Goal: Task Accomplishment & Management: Manage account settings

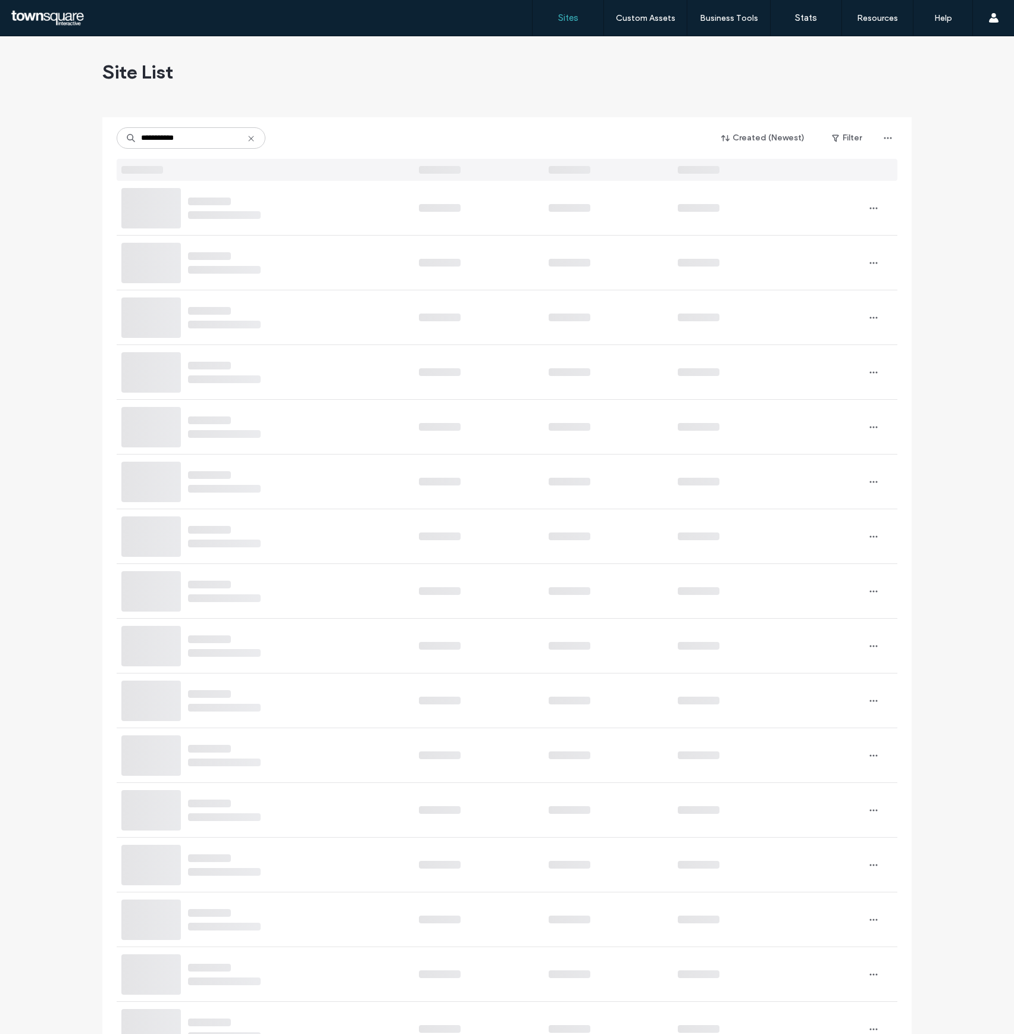
type input "**********"
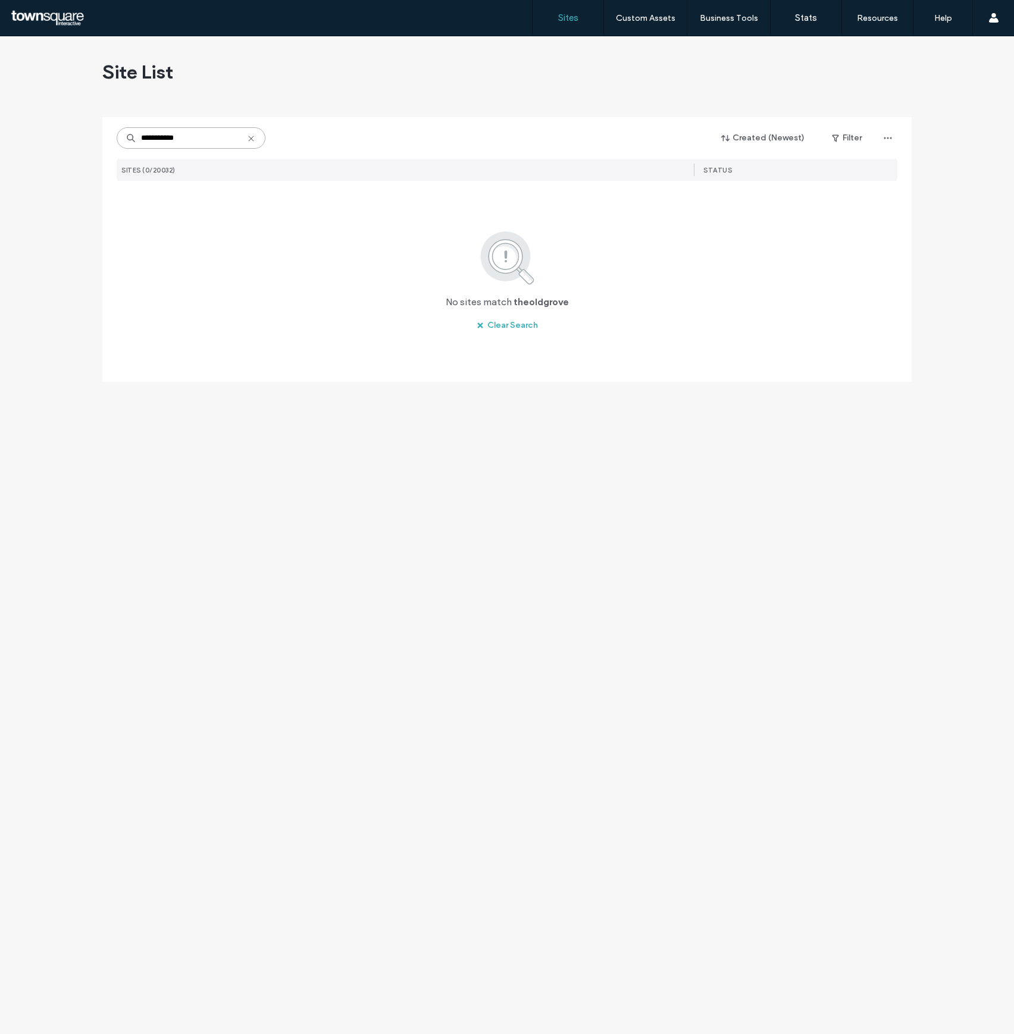
click at [162, 136] on input "**********" at bounding box center [191, 137] width 149 height 21
type input "********"
click at [247, 203] on span "www.whataday-charters.com" at bounding box center [220, 201] width 60 height 9
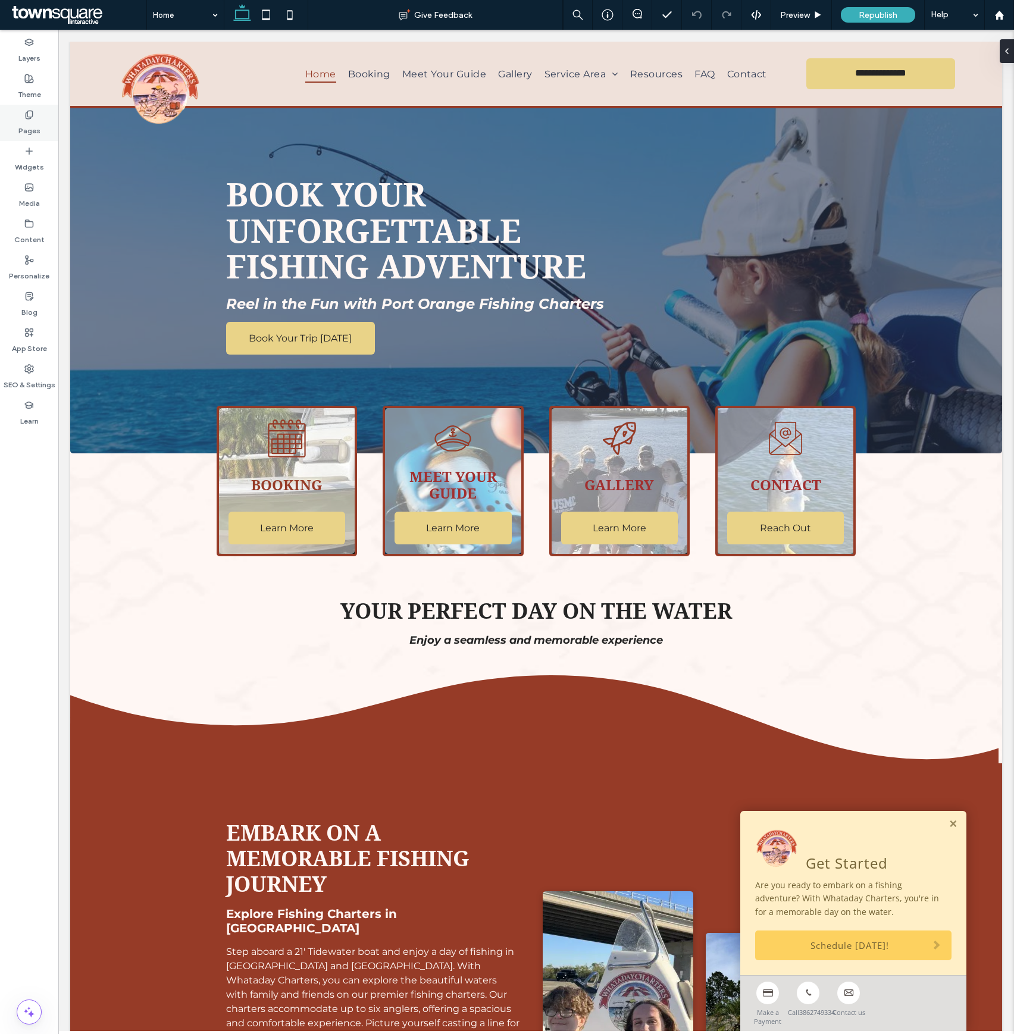
click at [49, 115] on div "Pages" at bounding box center [29, 123] width 58 height 36
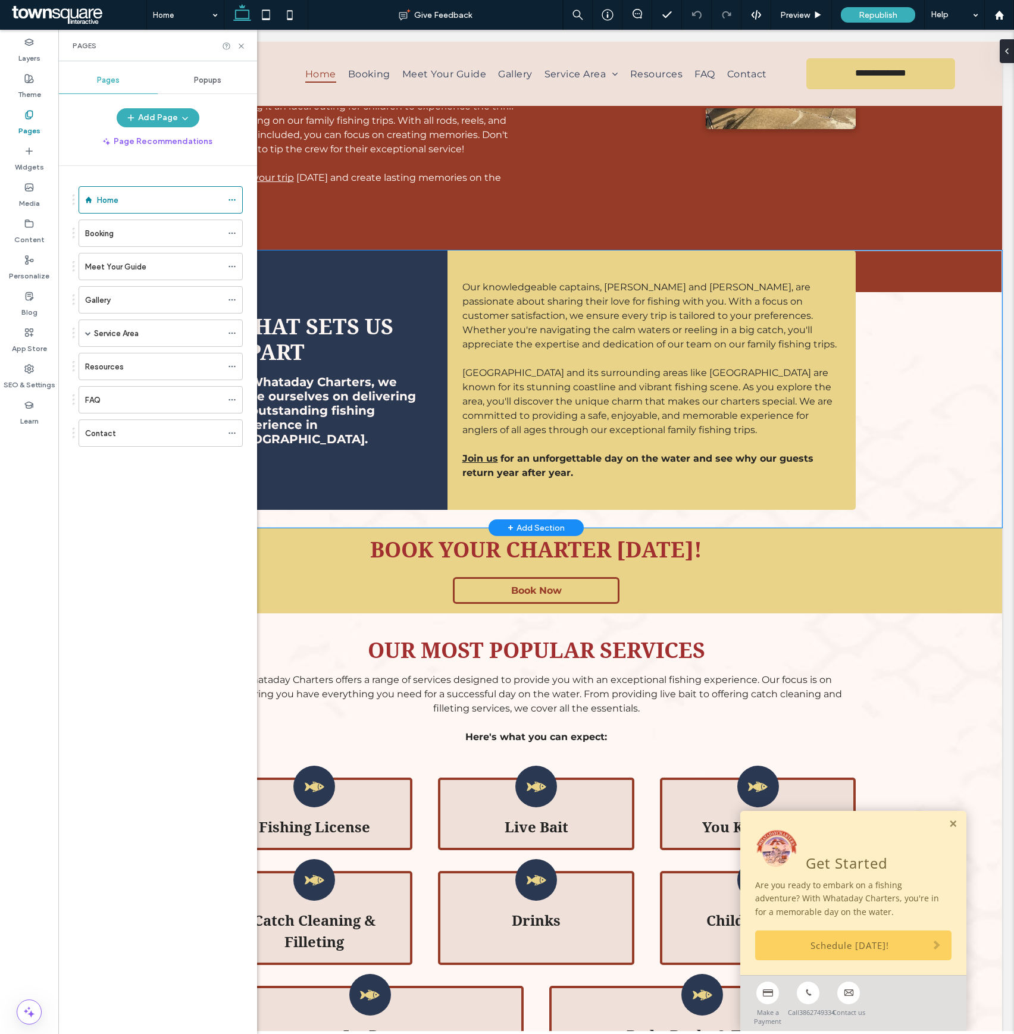
scroll to position [1046, 0]
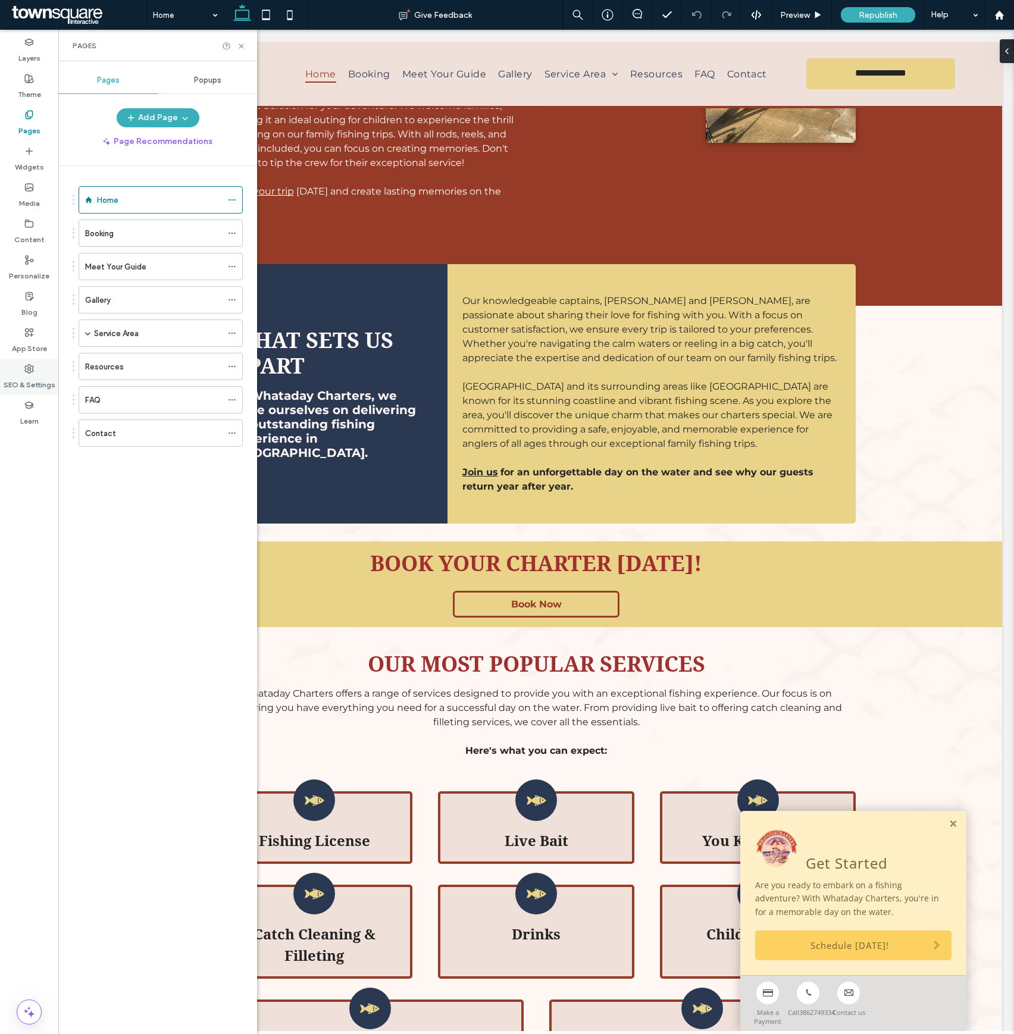
click at [32, 368] on icon at bounding box center [29, 369] width 10 height 10
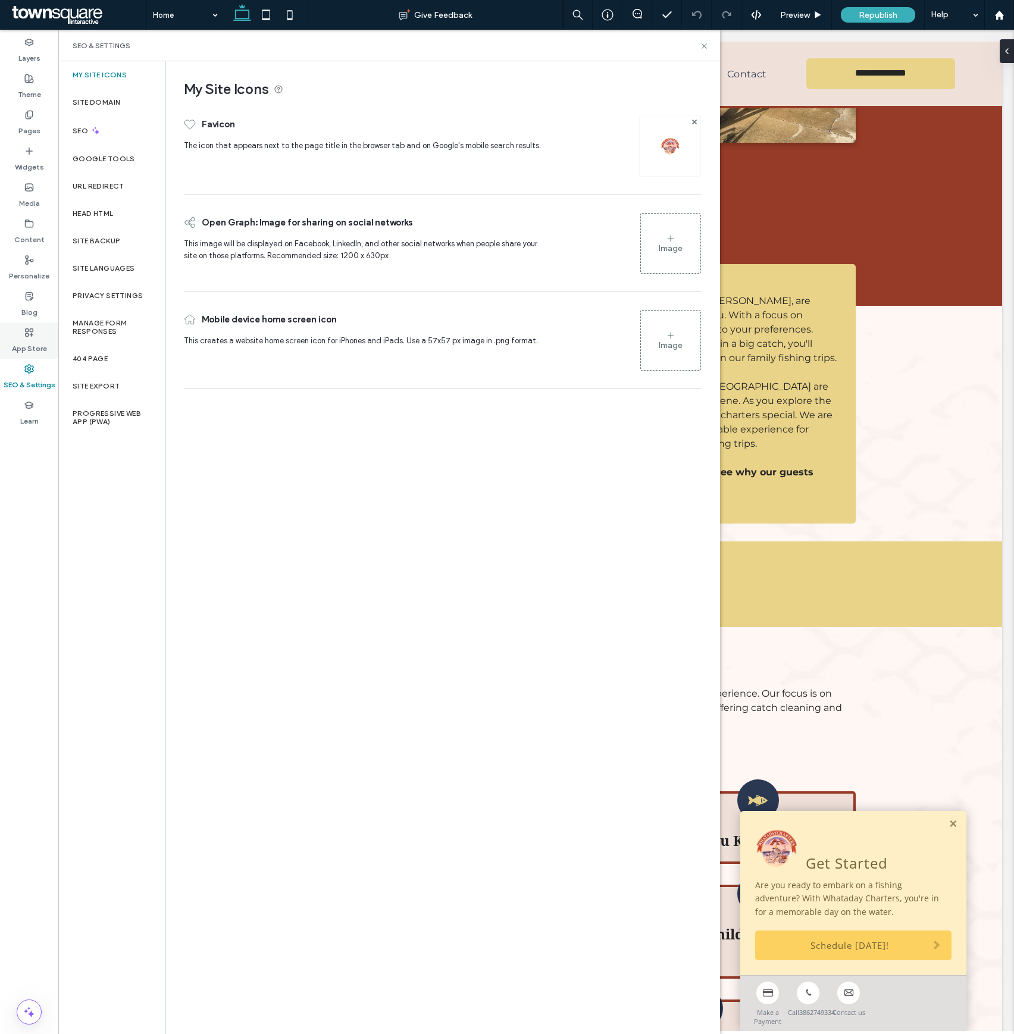
click at [34, 343] on label "App Store" at bounding box center [29, 345] width 35 height 17
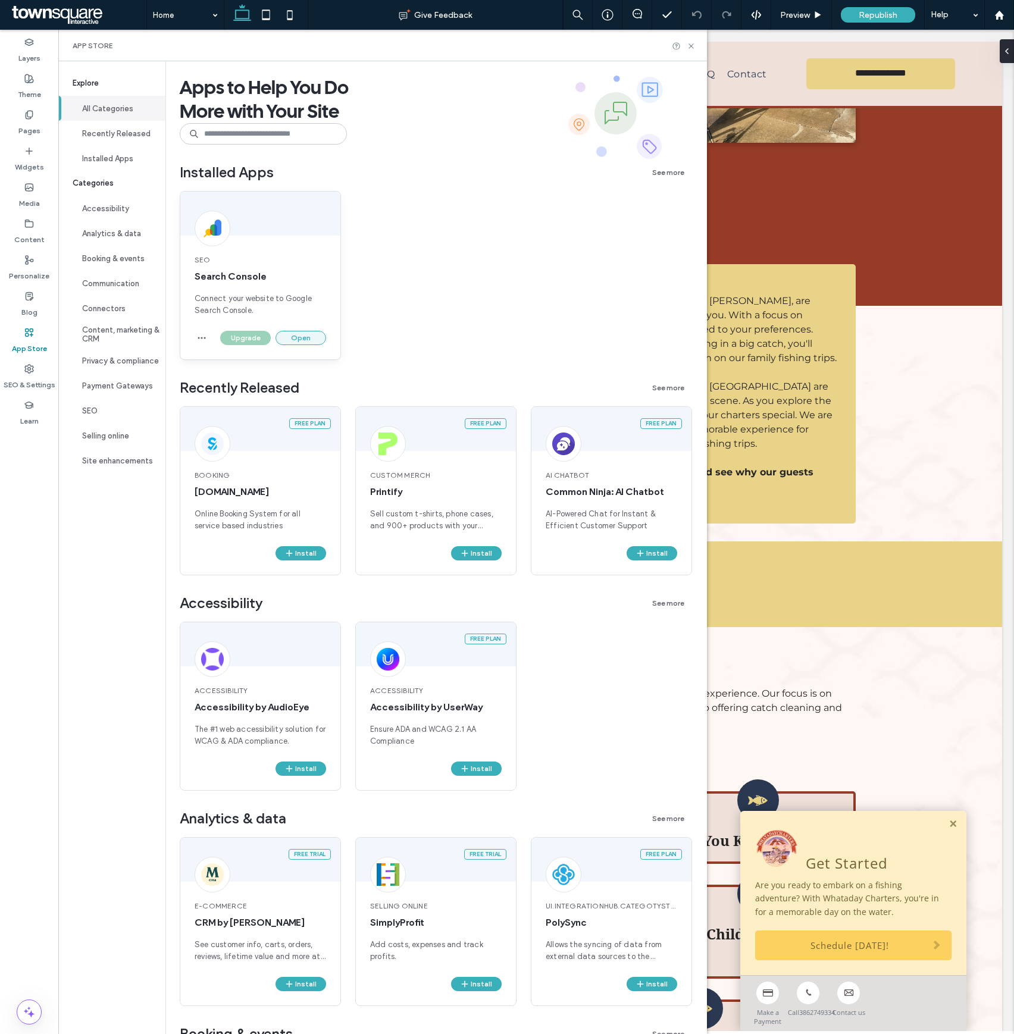
click at [312, 333] on button "Open" at bounding box center [300, 338] width 51 height 14
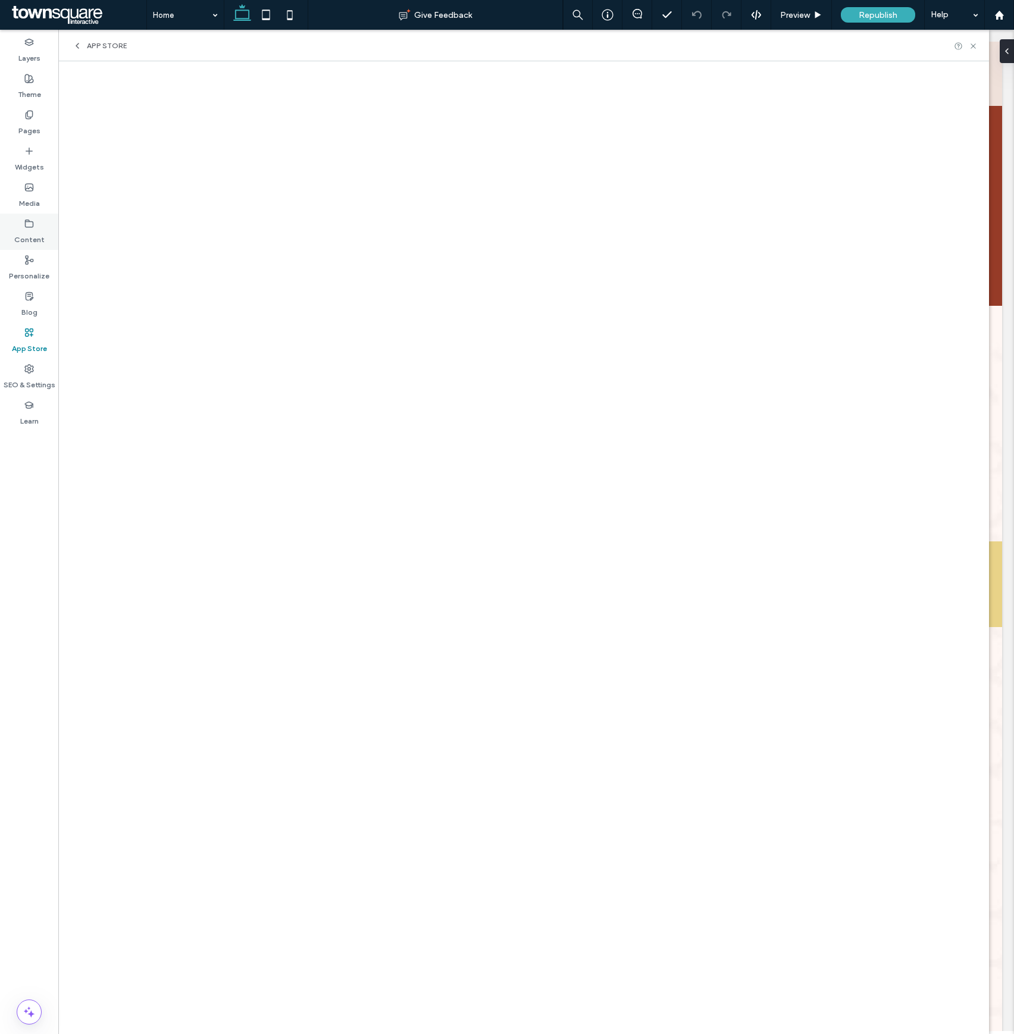
click at [33, 227] on icon at bounding box center [29, 224] width 10 height 10
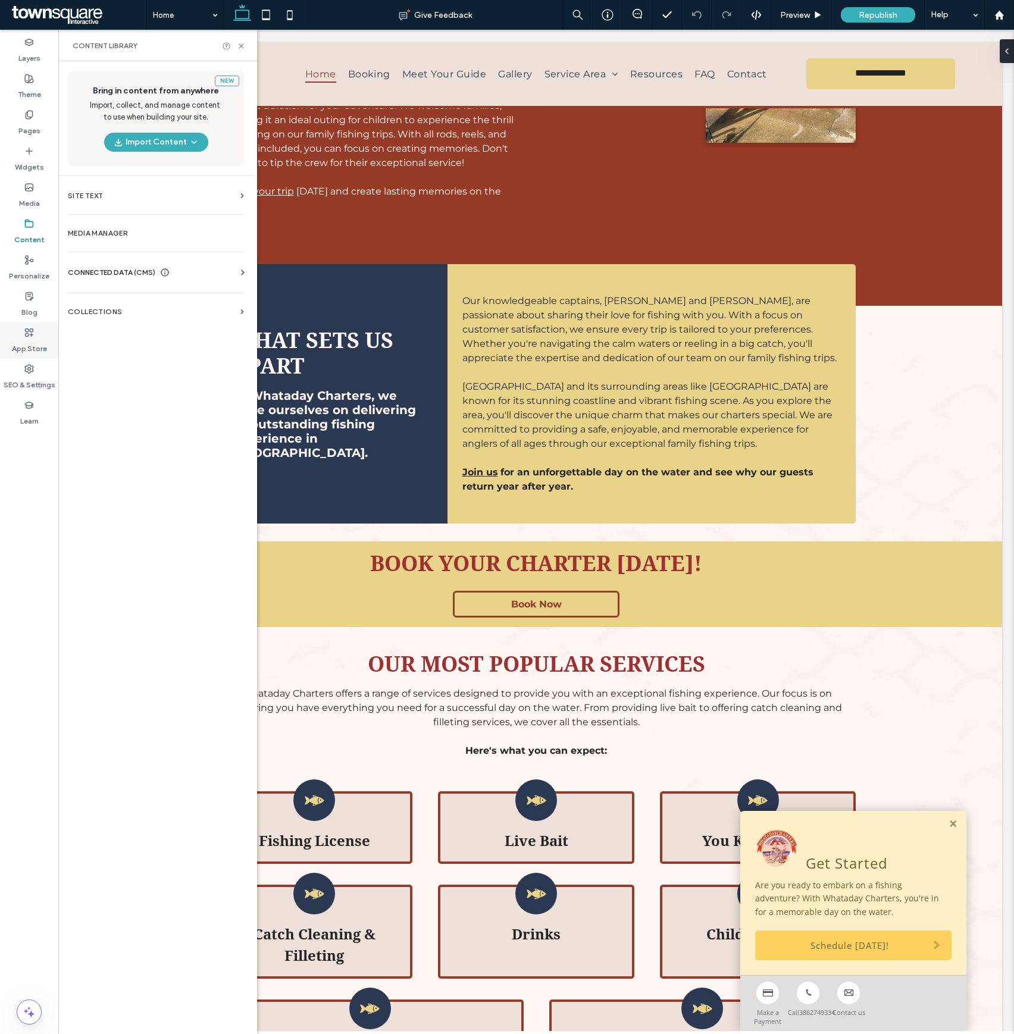
click at [26, 389] on label "SEO & Settings" at bounding box center [30, 382] width 52 height 17
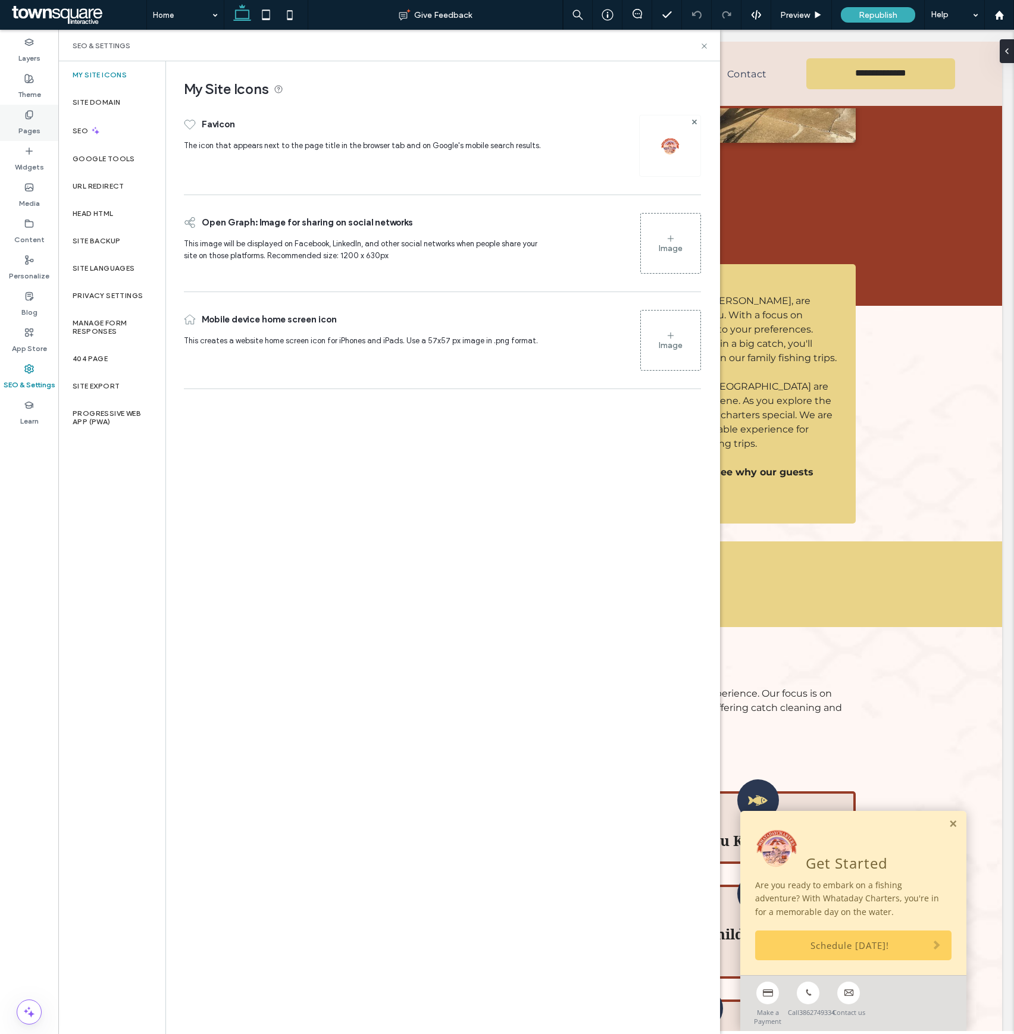
click at [26, 125] on label "Pages" at bounding box center [29, 128] width 22 height 17
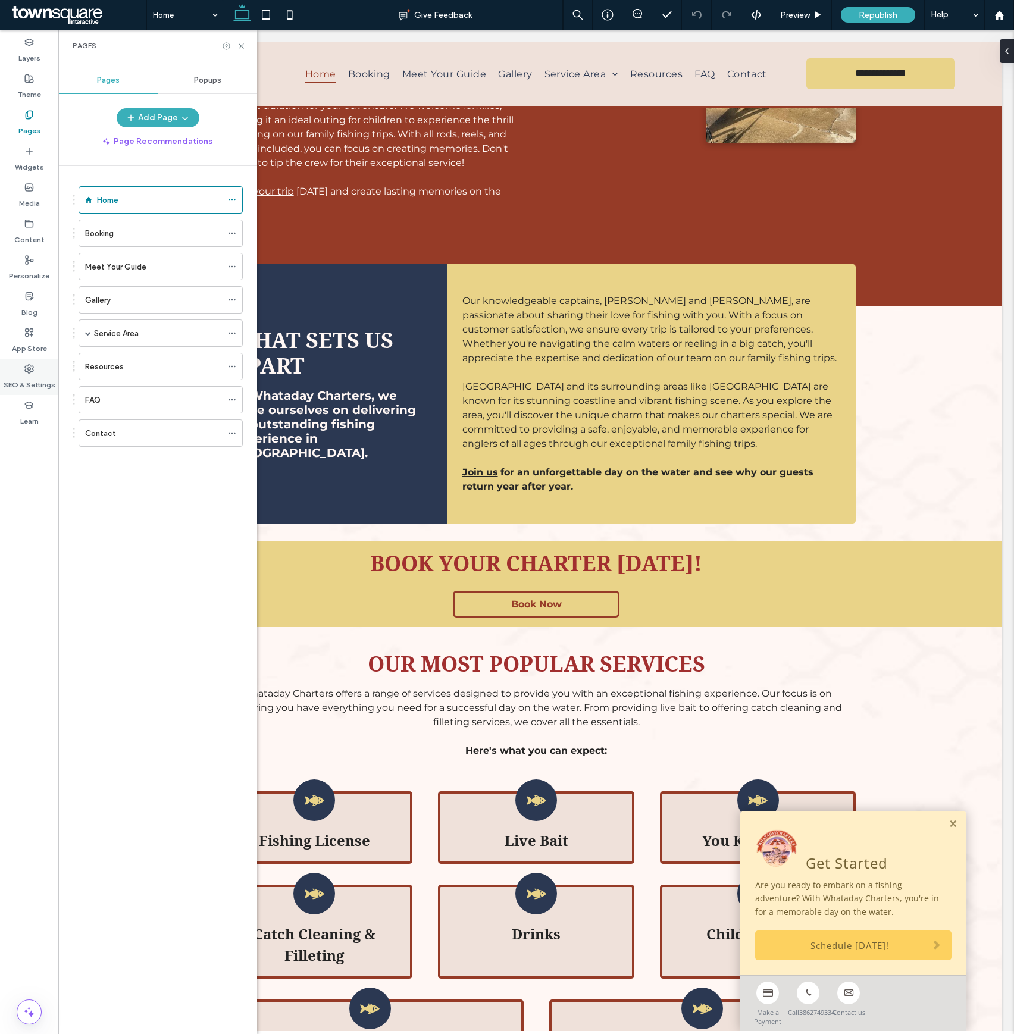
click at [21, 381] on label "SEO & Settings" at bounding box center [30, 382] width 52 height 17
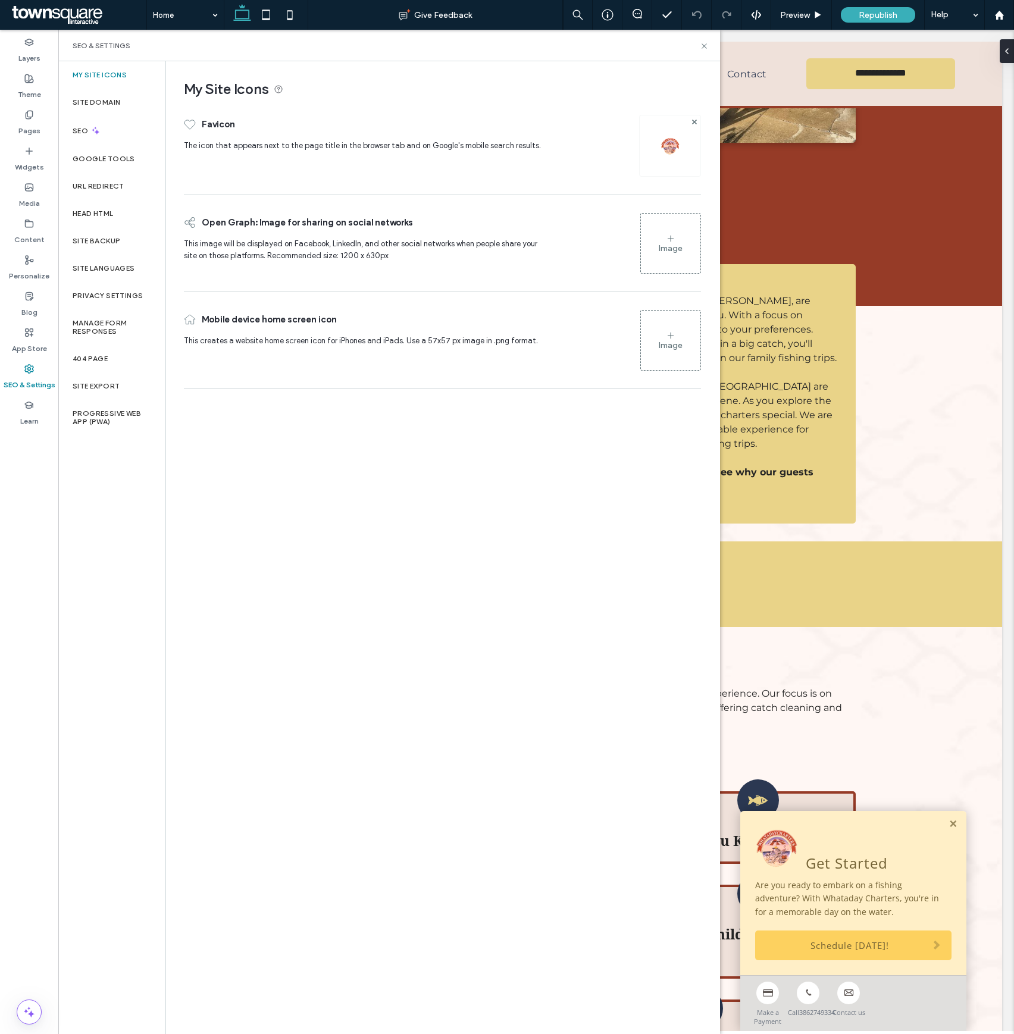
click at [103, 136] on div "SEO" at bounding box center [111, 130] width 107 height 29
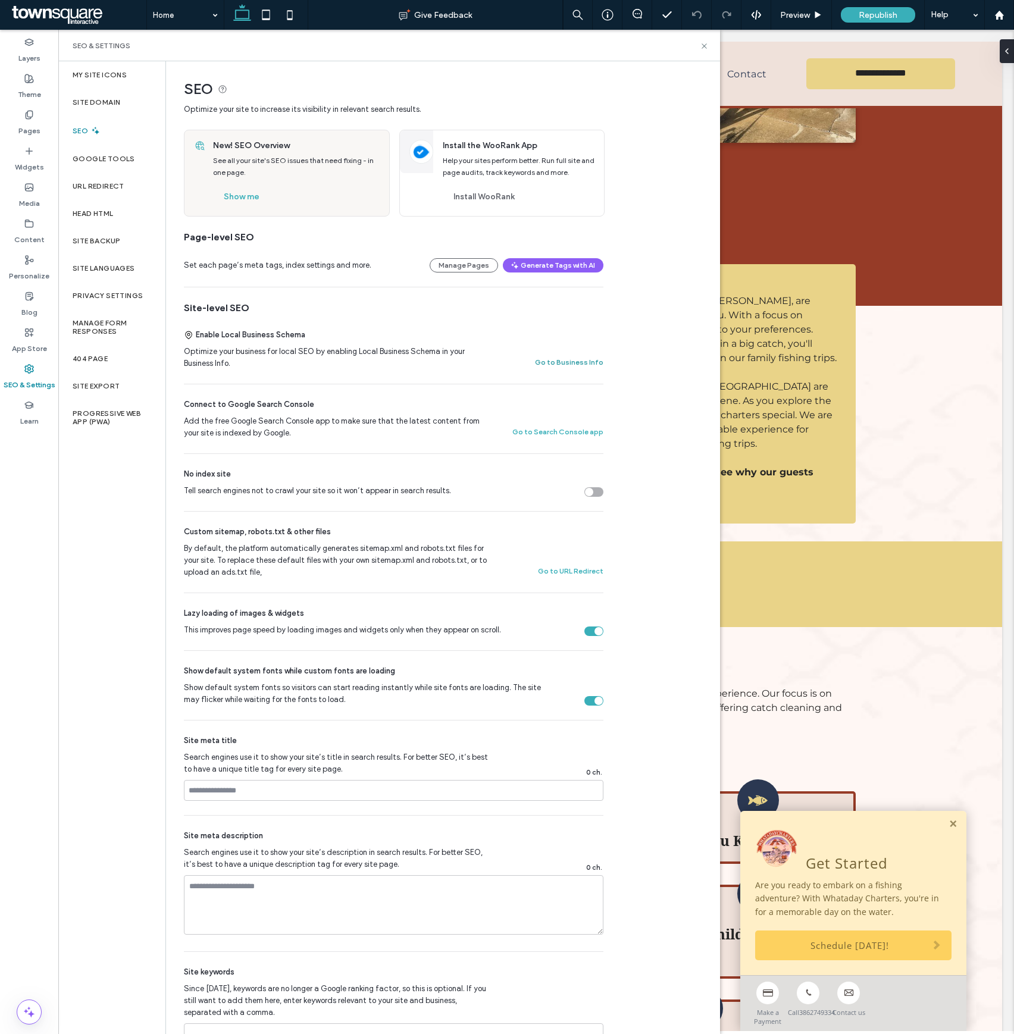
click at [574, 366] on button "Go to Business Info" at bounding box center [569, 362] width 68 height 14
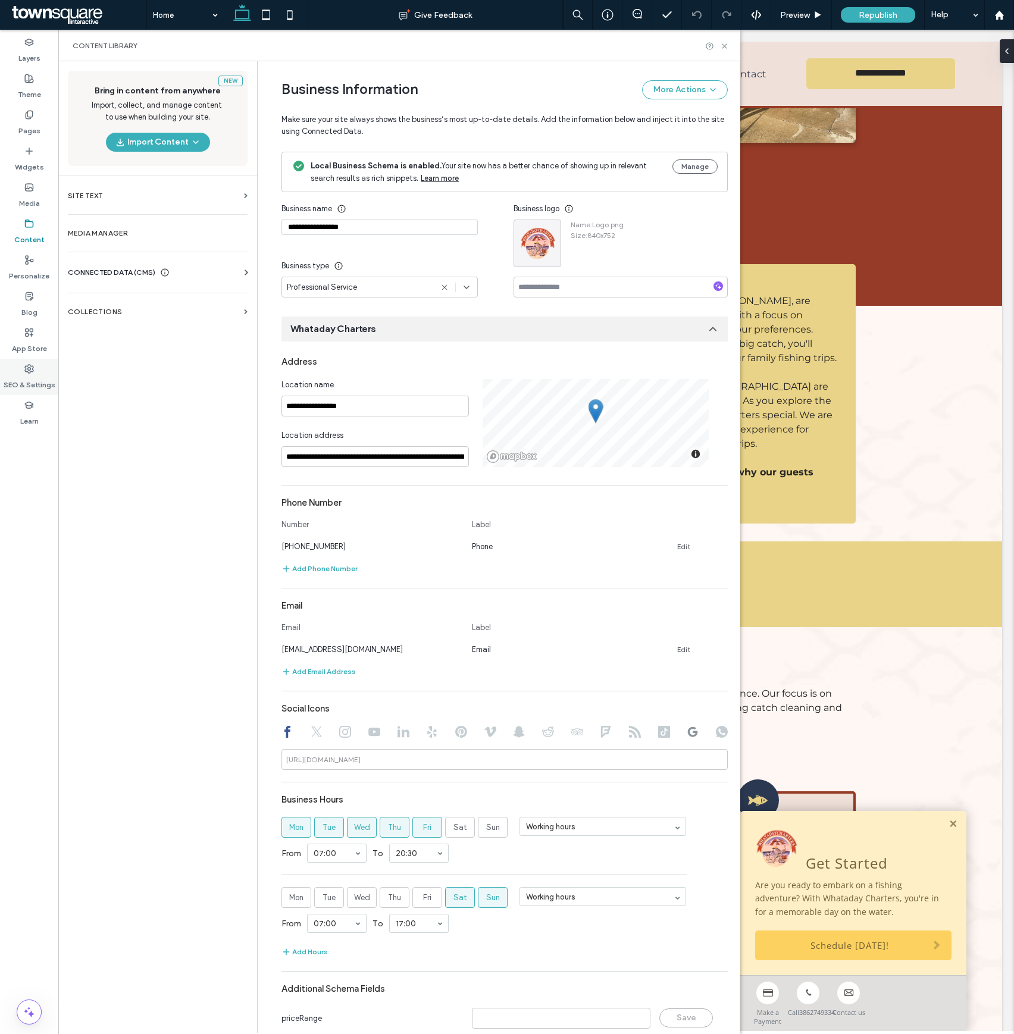
click at [31, 379] on label "SEO & Settings" at bounding box center [30, 382] width 52 height 17
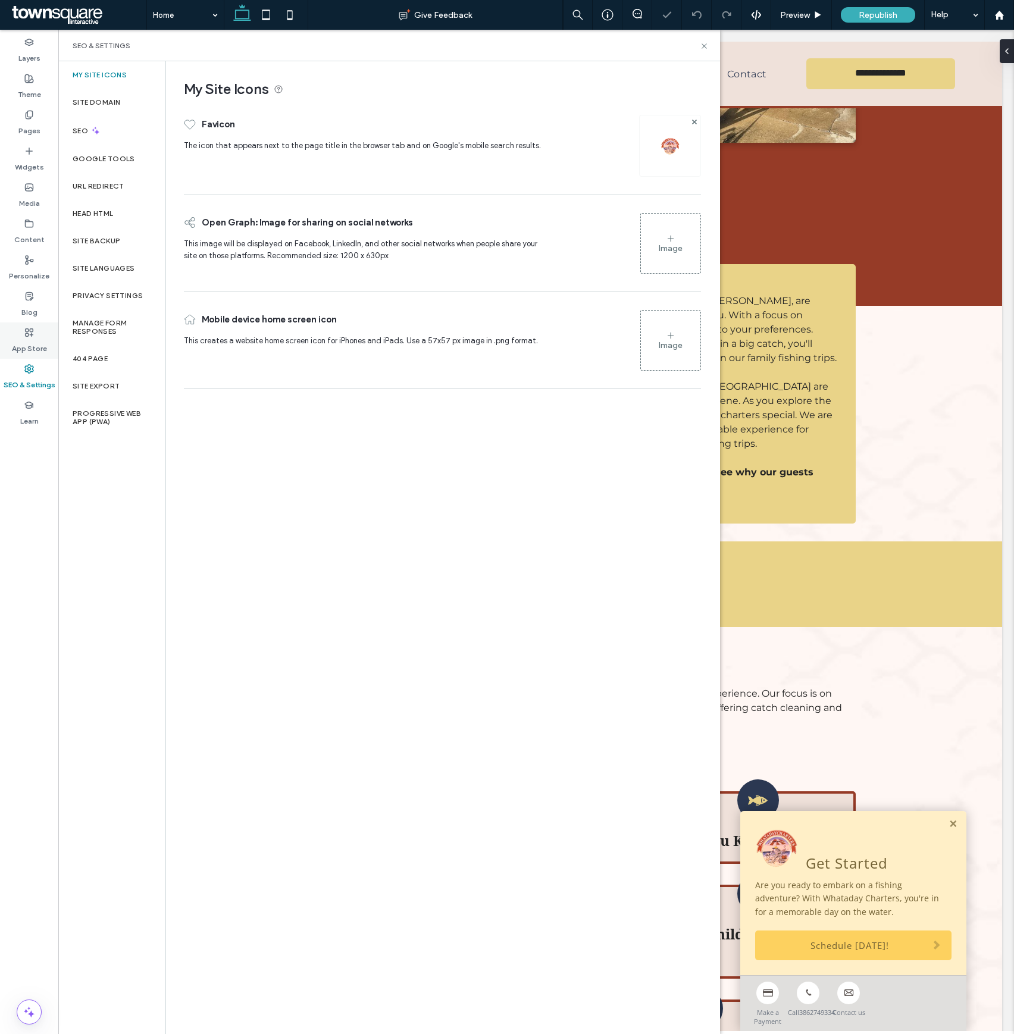
click at [34, 336] on div "App Store" at bounding box center [29, 340] width 58 height 36
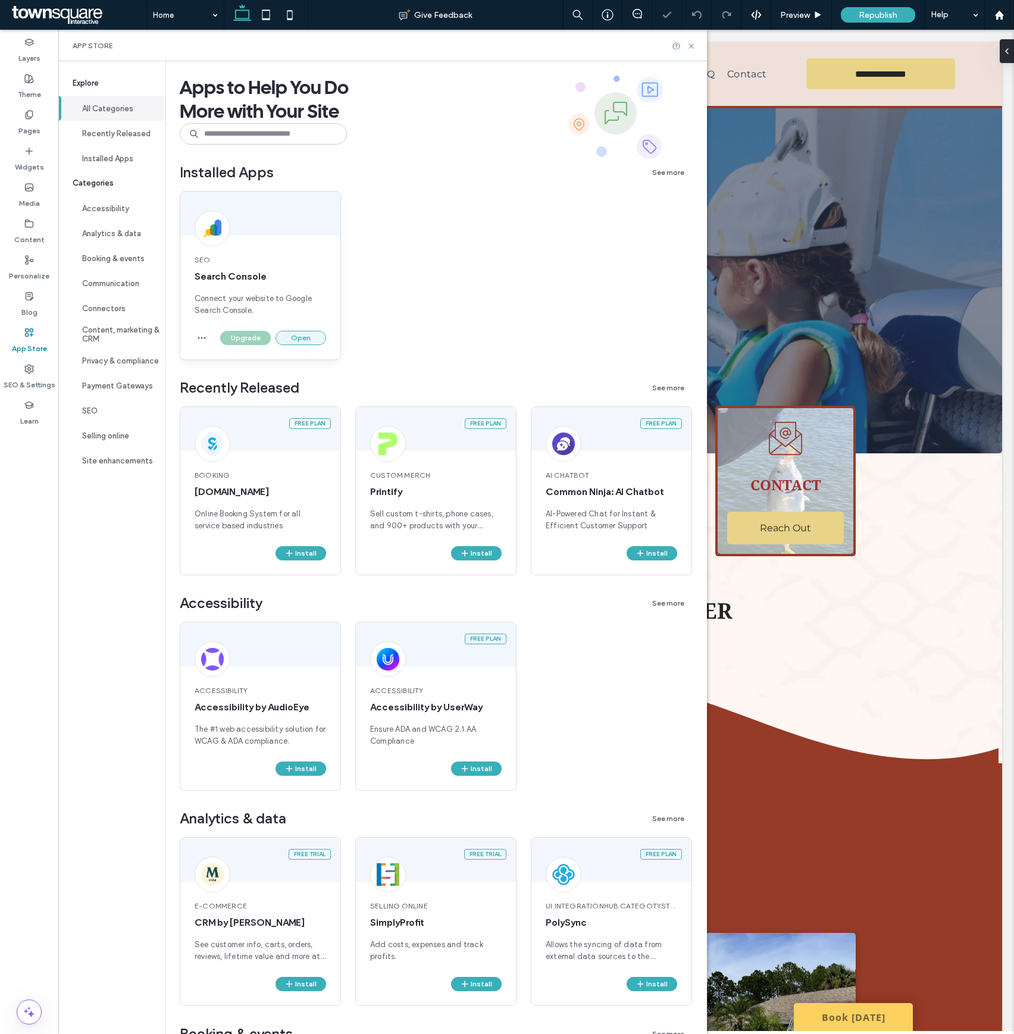
click at [288, 338] on button "Open" at bounding box center [300, 338] width 51 height 14
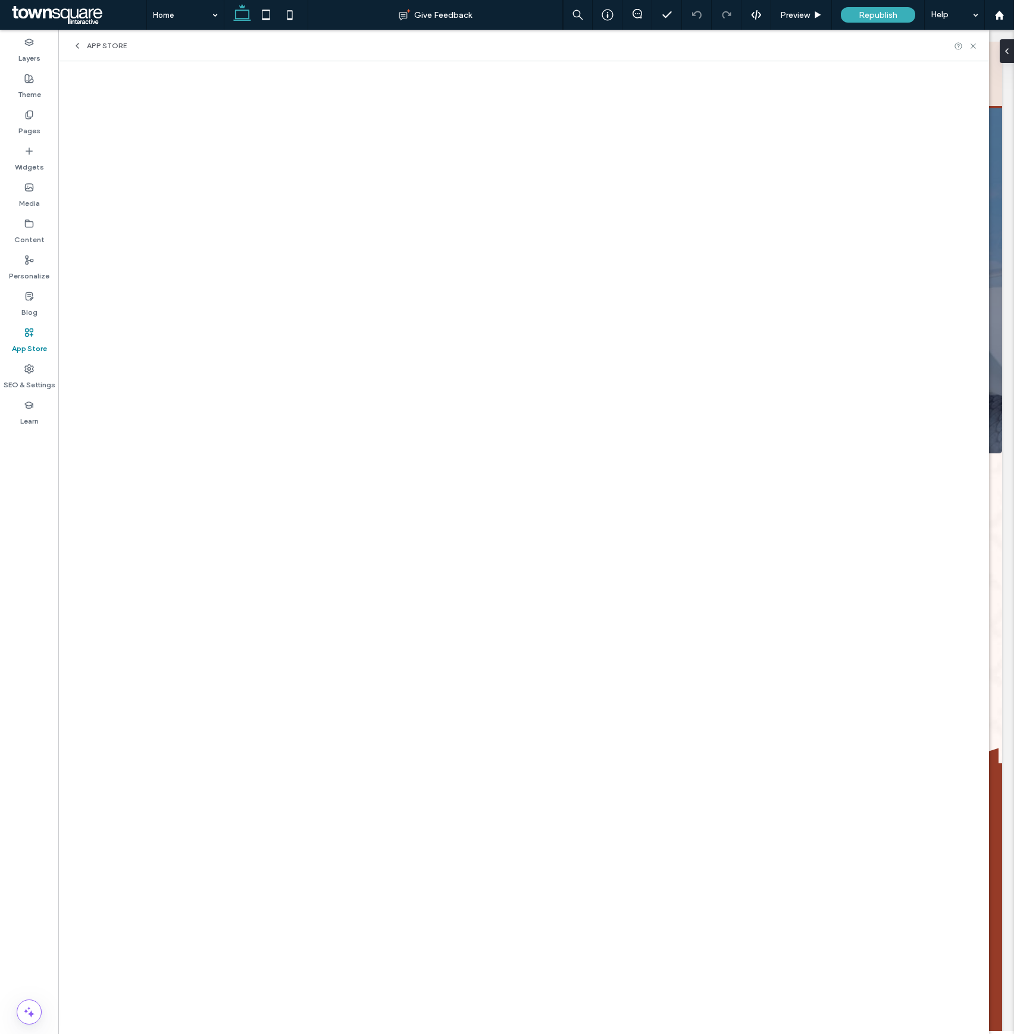
drag, startPoint x: 30, startPoint y: 109, endPoint x: 62, endPoint y: 177, distance: 75.0
click at [30, 110] on icon at bounding box center [29, 115] width 10 height 10
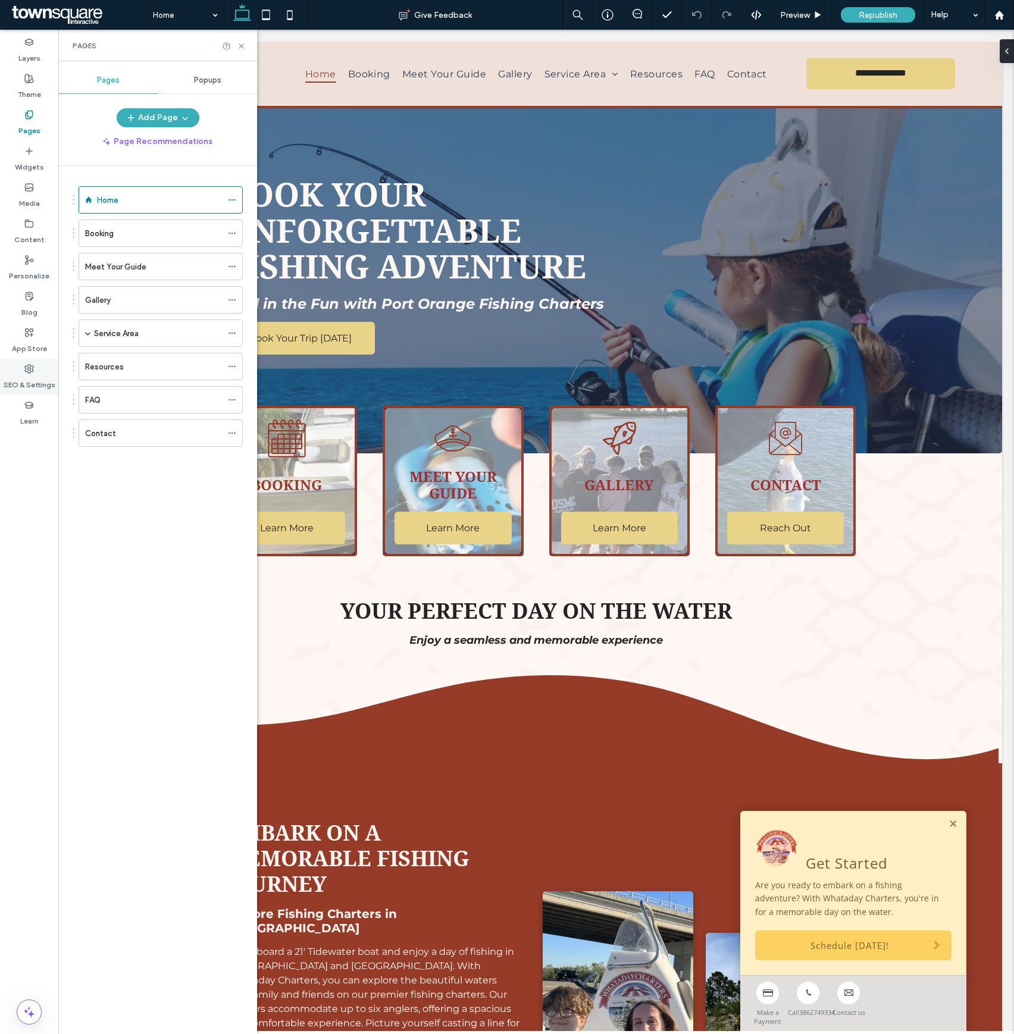
click at [40, 381] on label "SEO & Settings" at bounding box center [30, 382] width 52 height 17
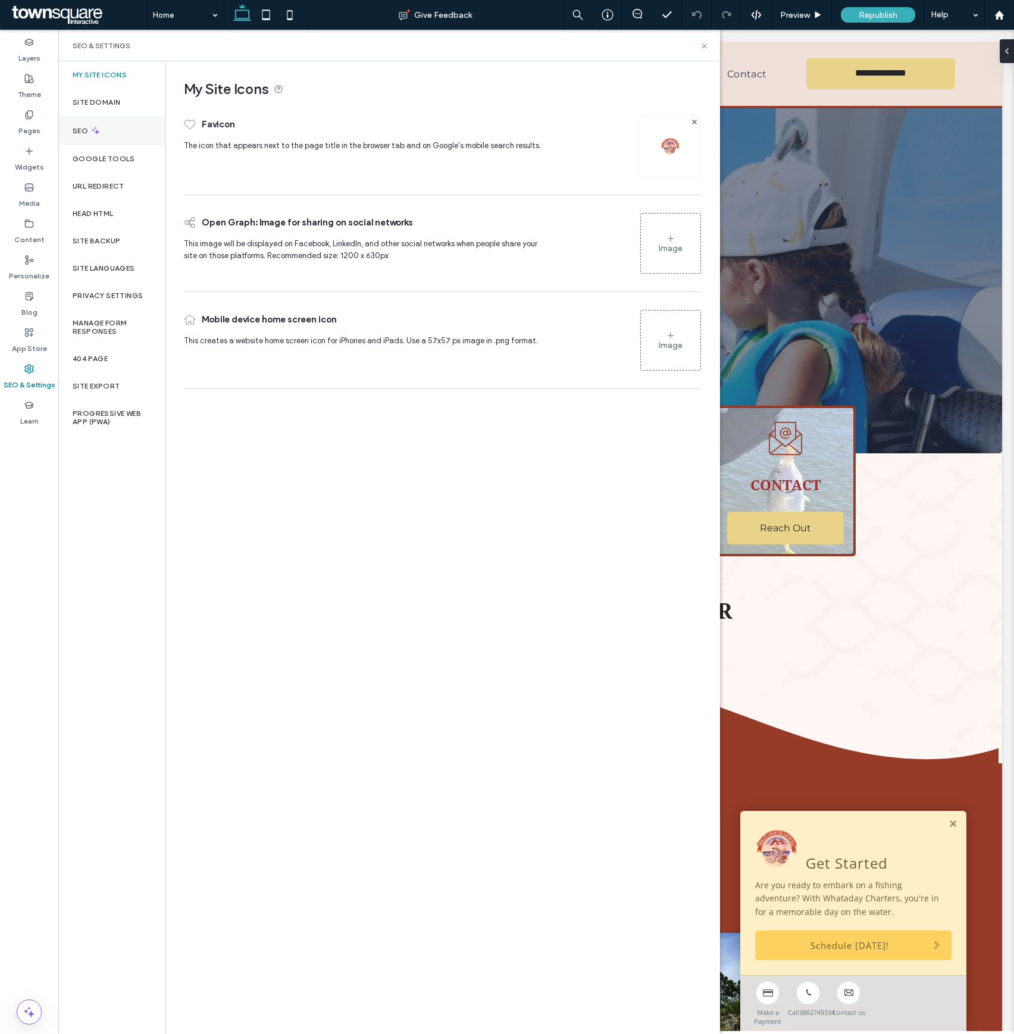
click at [86, 133] on label "SEO" at bounding box center [82, 131] width 18 height 8
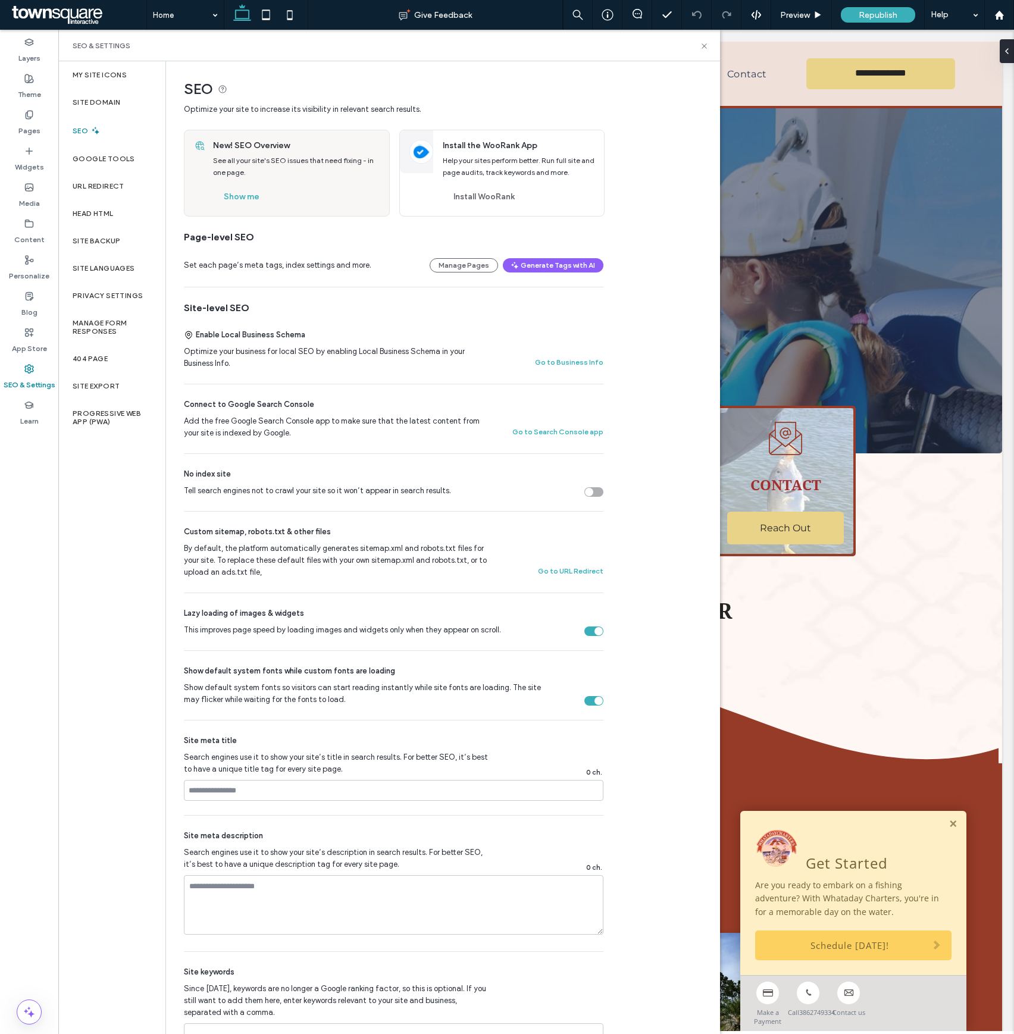
drag, startPoint x: 472, startPoint y: 262, endPoint x: 504, endPoint y: 358, distance: 101.2
click at [472, 262] on button "Manage Pages" at bounding box center [463, 265] width 68 height 14
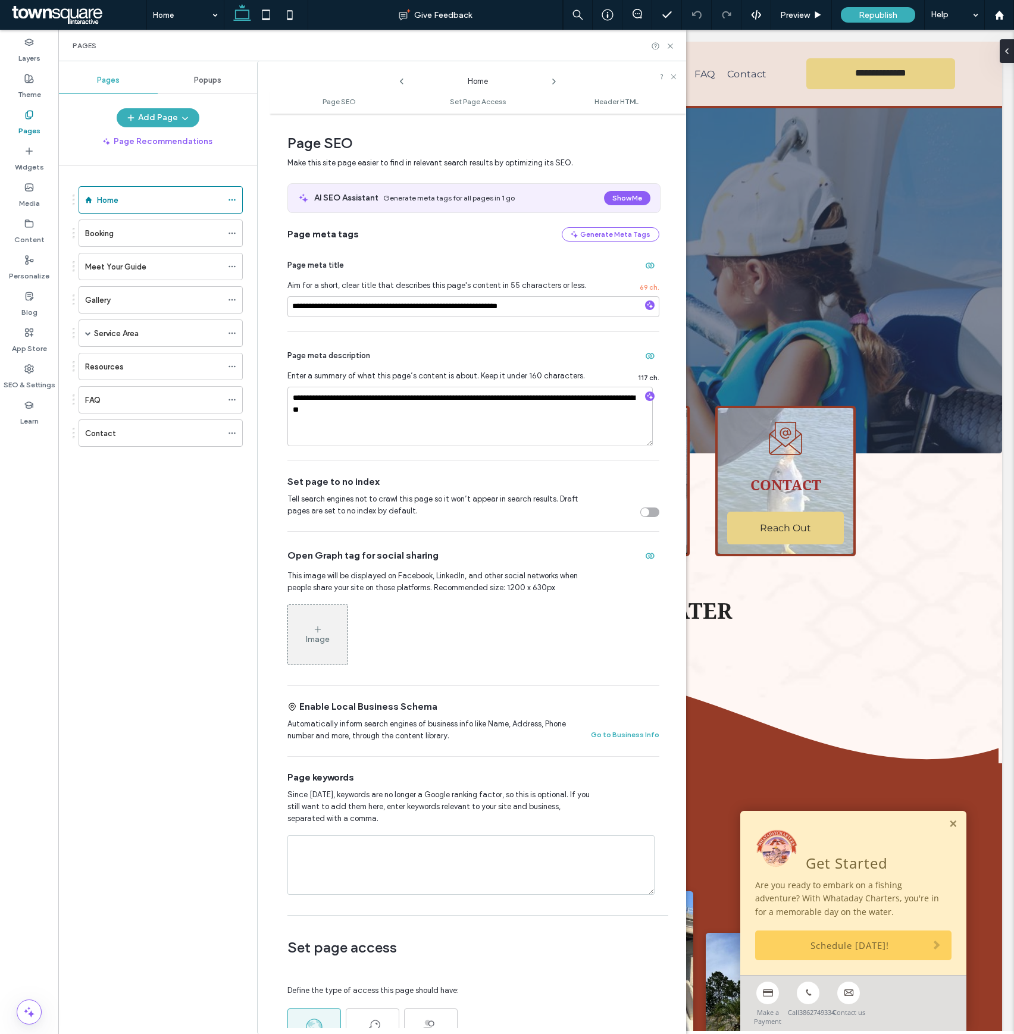
click at [556, 79] on icon at bounding box center [554, 82] width 10 height 10
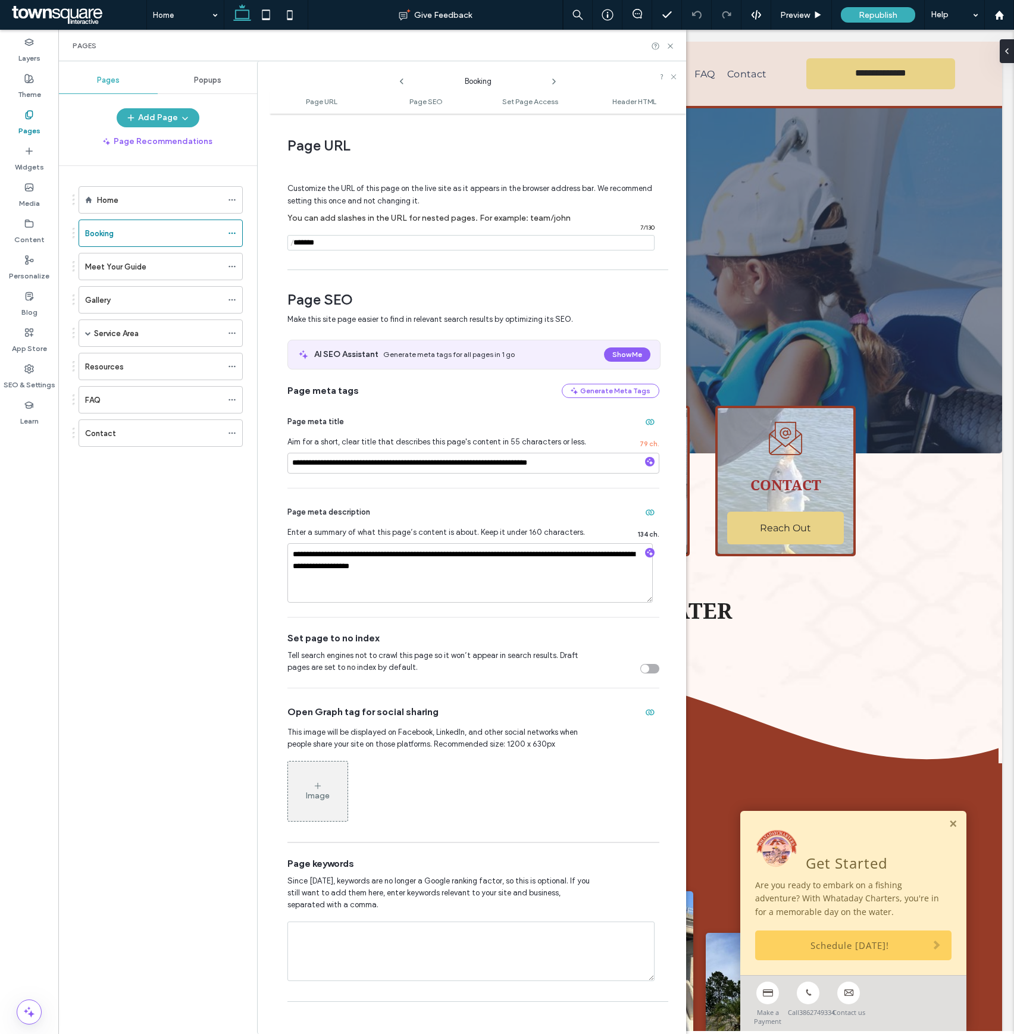
click at [556, 79] on icon at bounding box center [554, 82] width 10 height 10
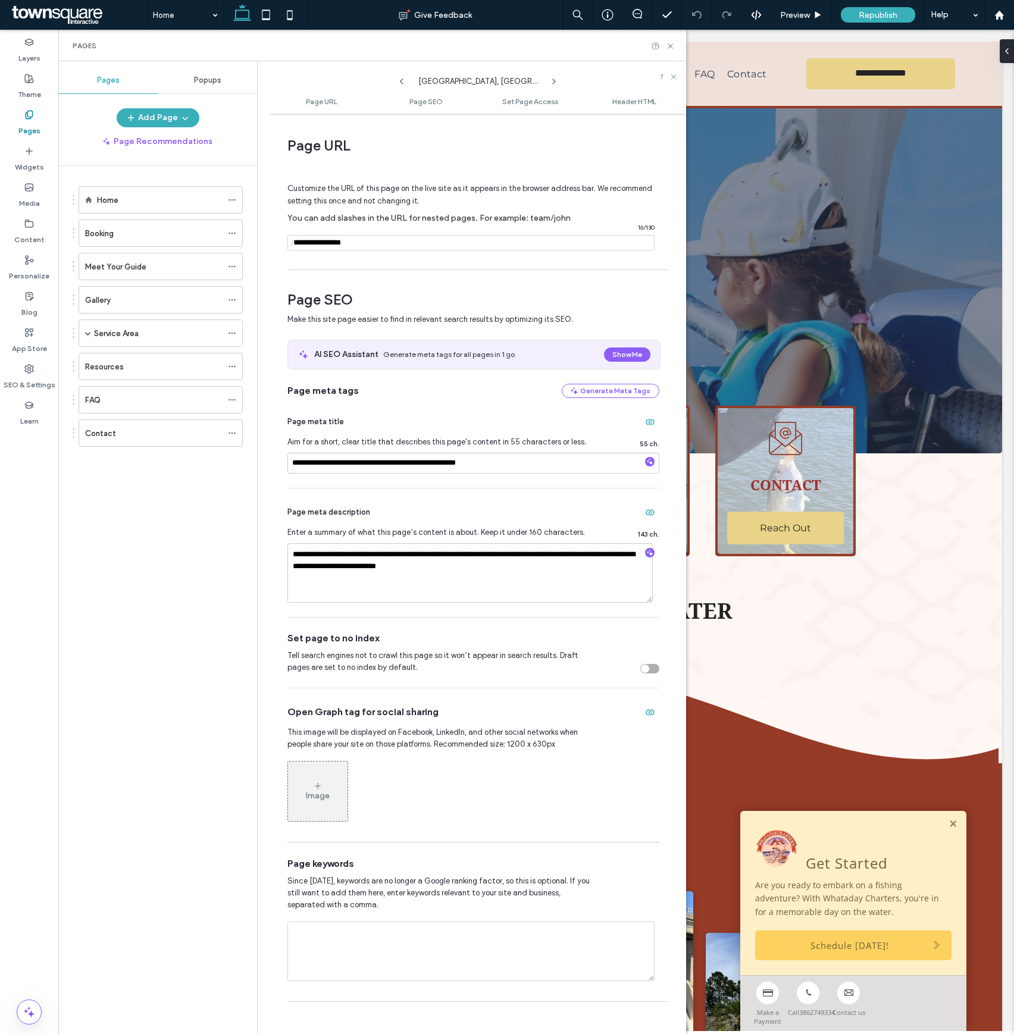
click at [556, 79] on icon at bounding box center [554, 82] width 10 height 10
click at [667, 51] on div "Pages" at bounding box center [372, 46] width 628 height 32
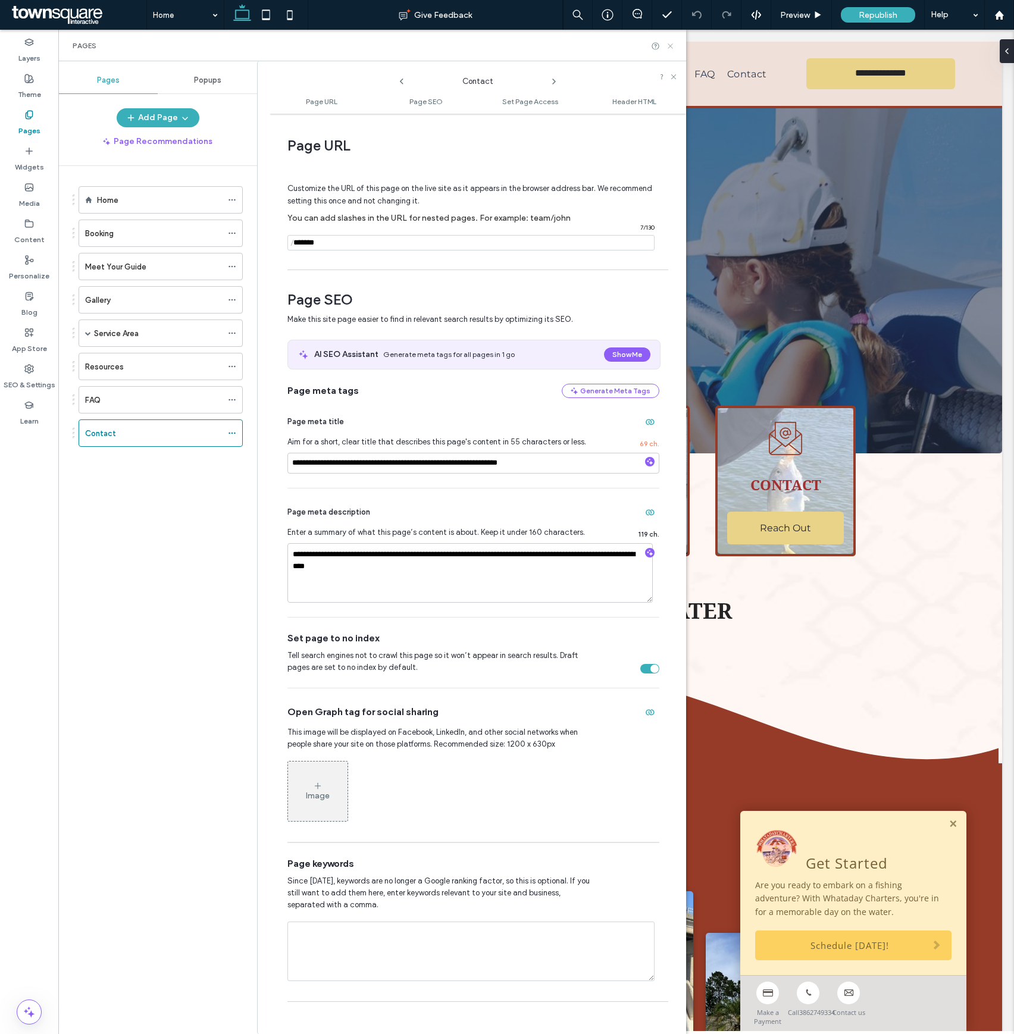
click at [669, 48] on icon at bounding box center [670, 46] width 9 height 9
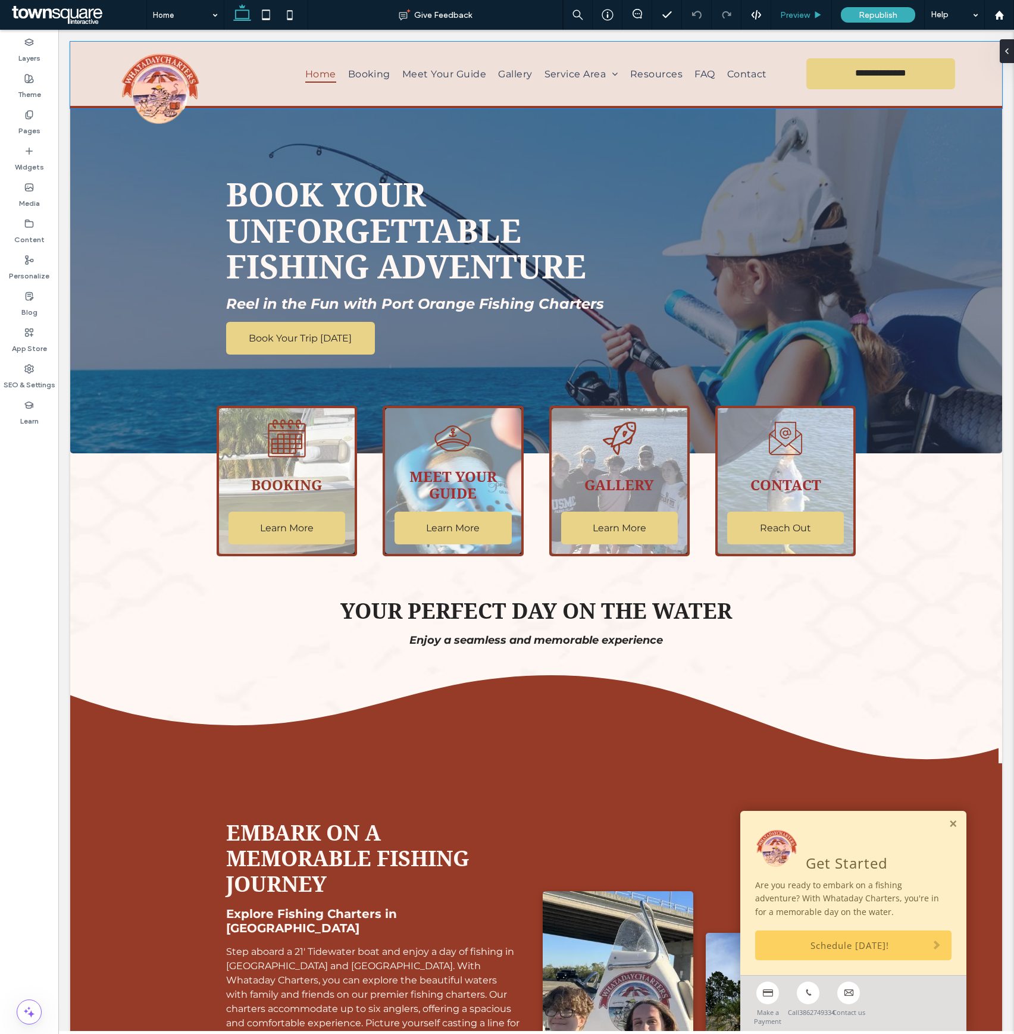
click at [788, 19] on span "Preview" at bounding box center [795, 15] width 30 height 10
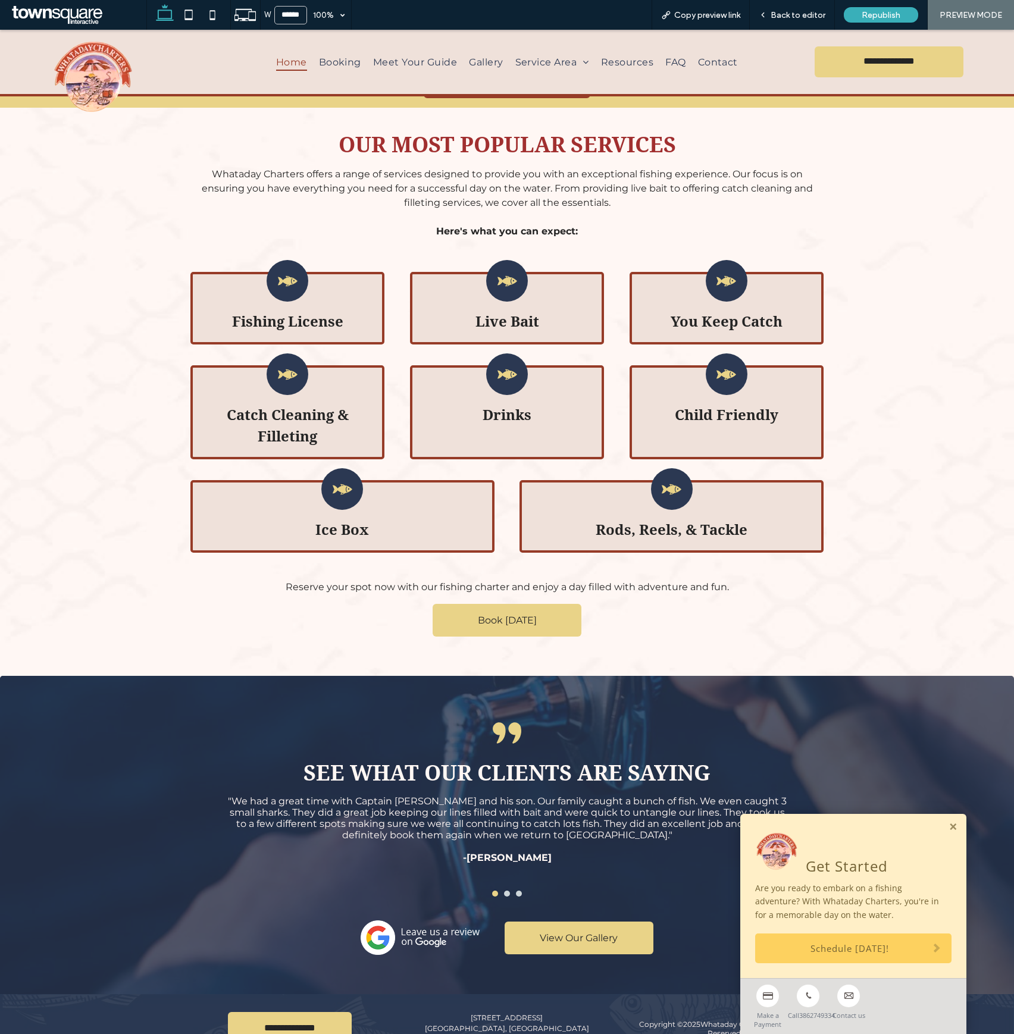
scroll to position [1592, 0]
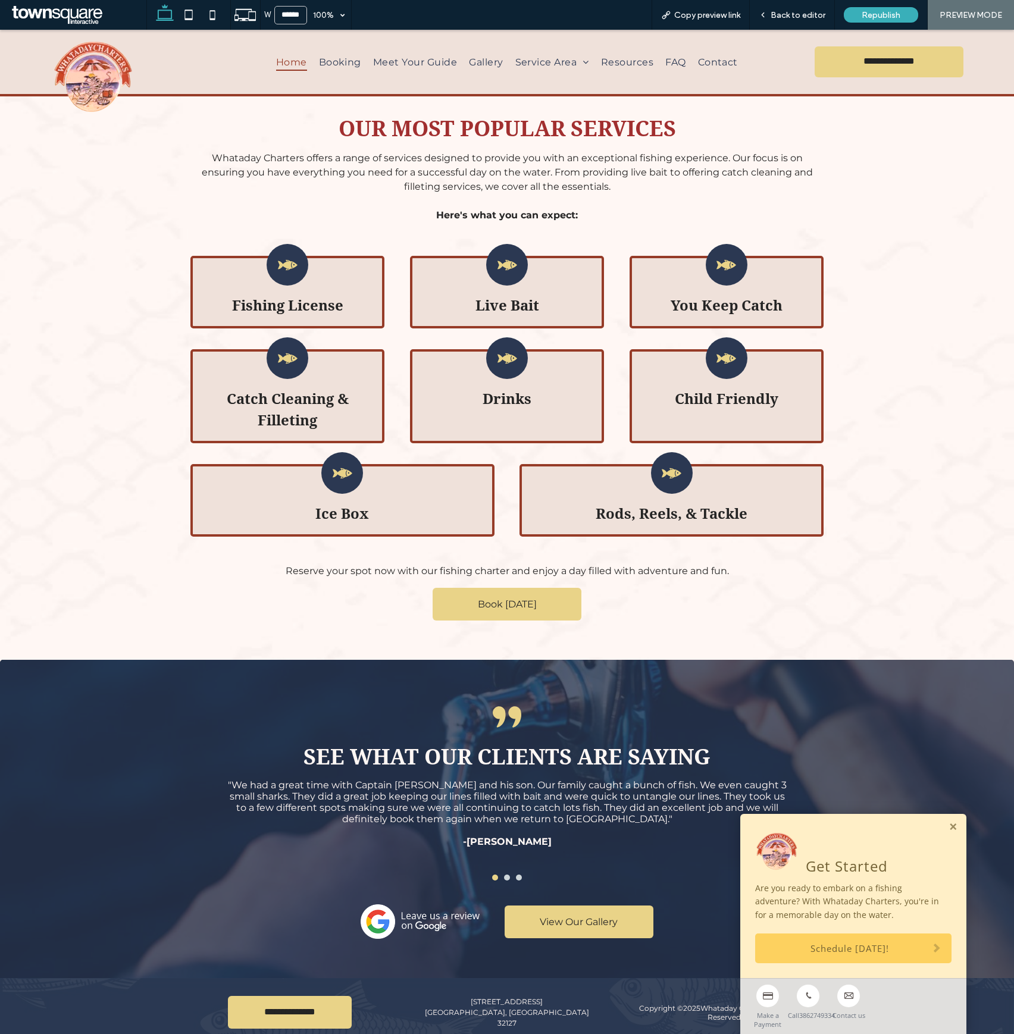
click at [437, 904] on img at bounding box center [419, 921] width 119 height 34
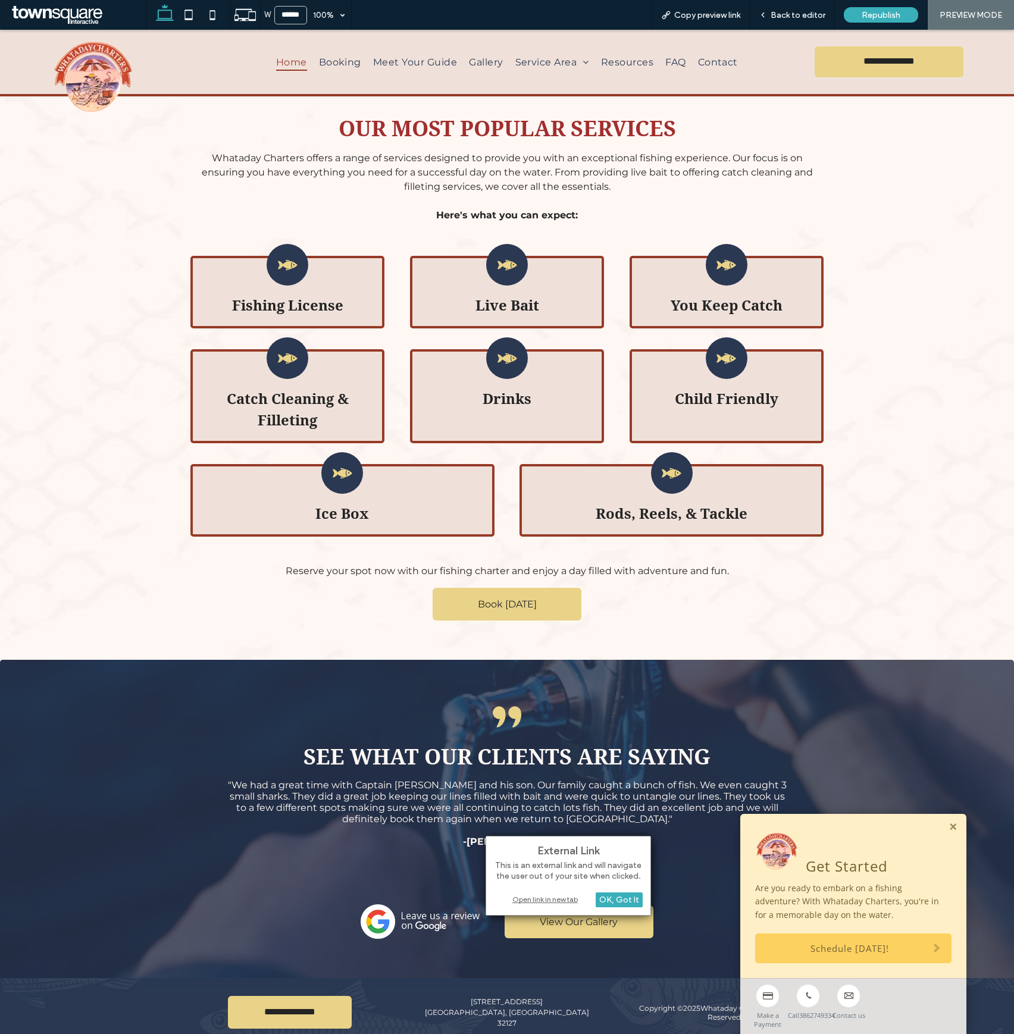
click at [553, 901] on div "Open link in new tab" at bounding box center [568, 899] width 149 height 12
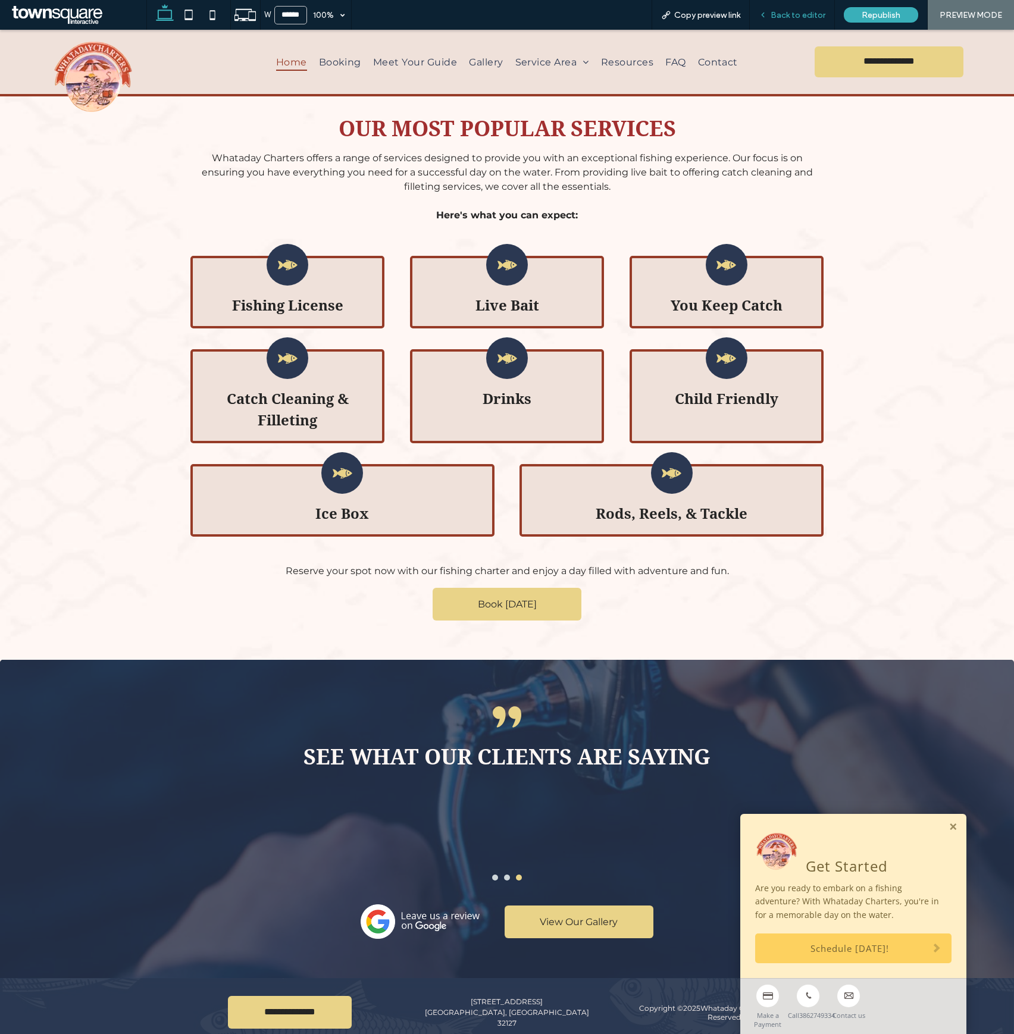
drag, startPoint x: 647, startPoint y: 368, endPoint x: 783, endPoint y: 12, distance: 380.7
click at [783, 12] on span "Back to editor" at bounding box center [797, 15] width 55 height 10
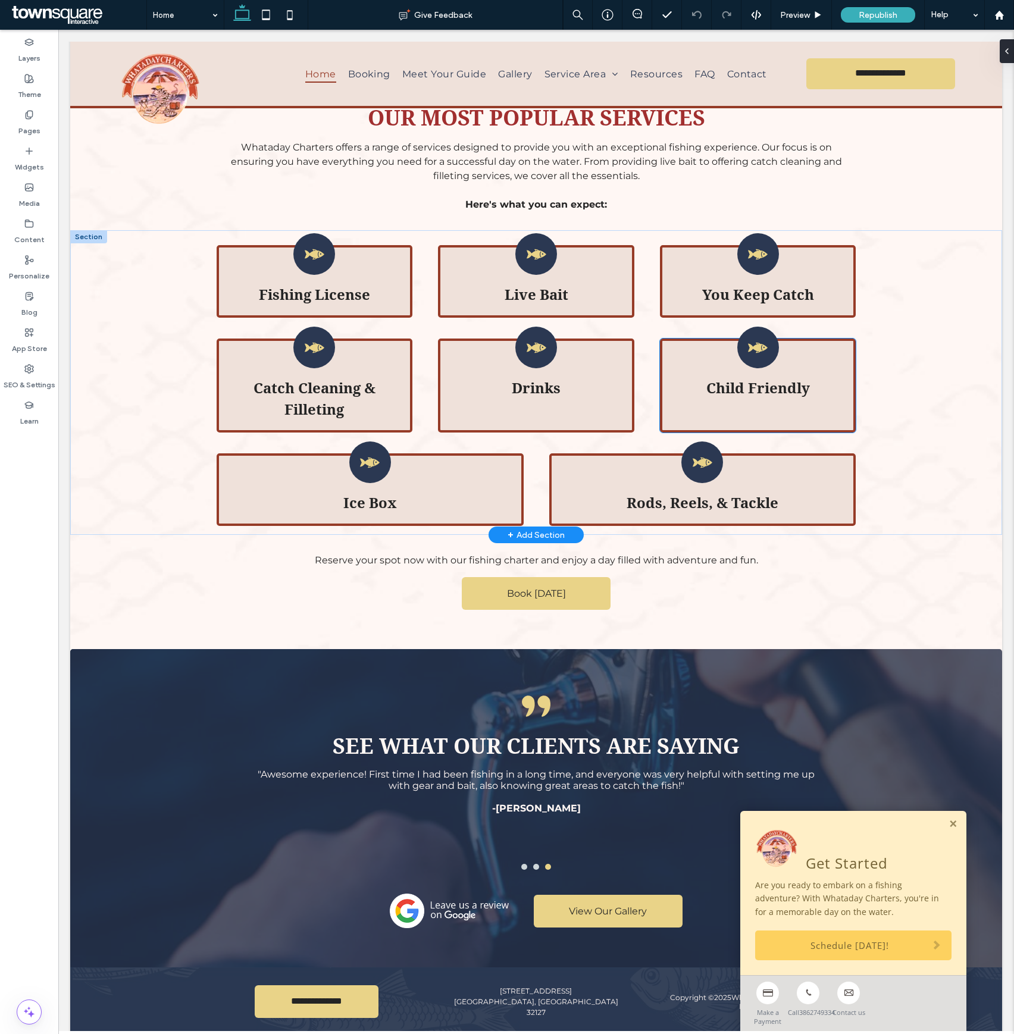
scroll to position [1595, 0]
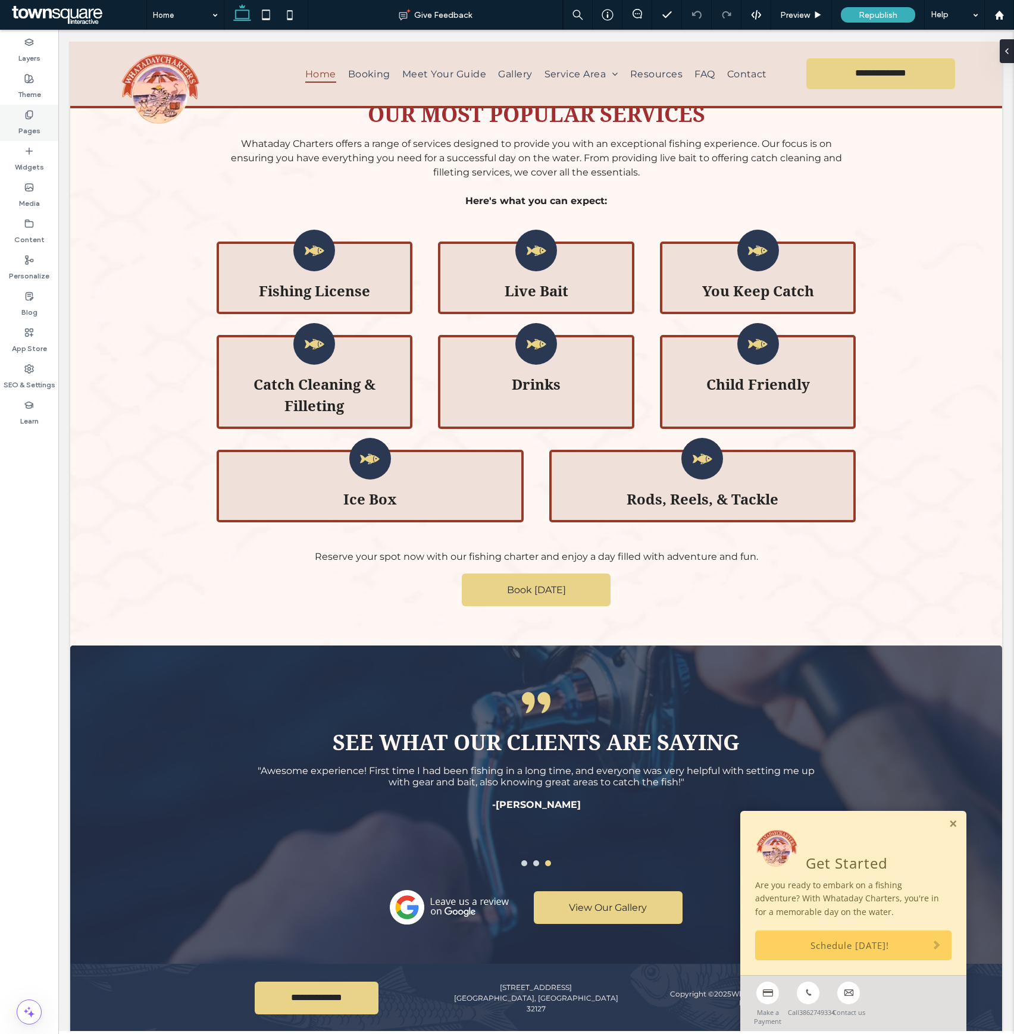
click at [33, 121] on label "Pages" at bounding box center [29, 128] width 22 height 17
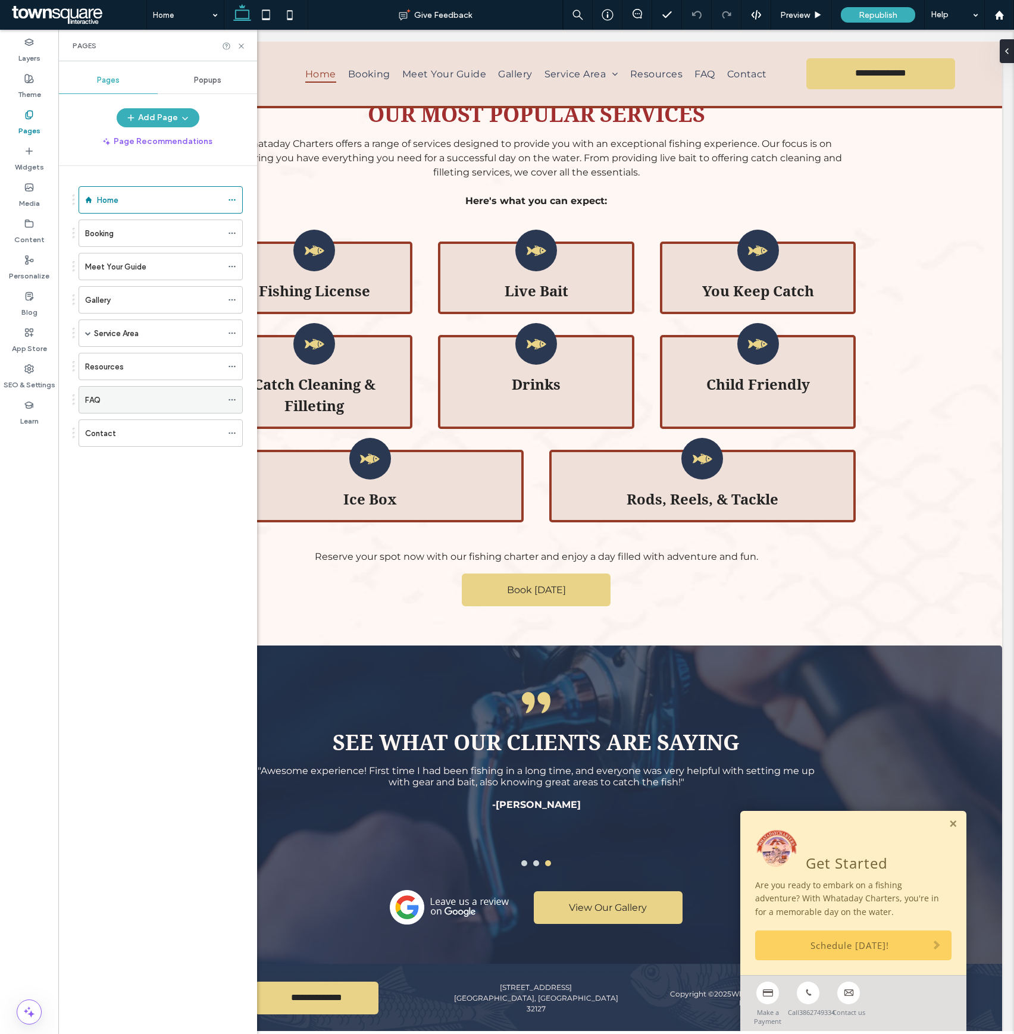
click at [231, 403] on icon at bounding box center [232, 400] width 8 height 8
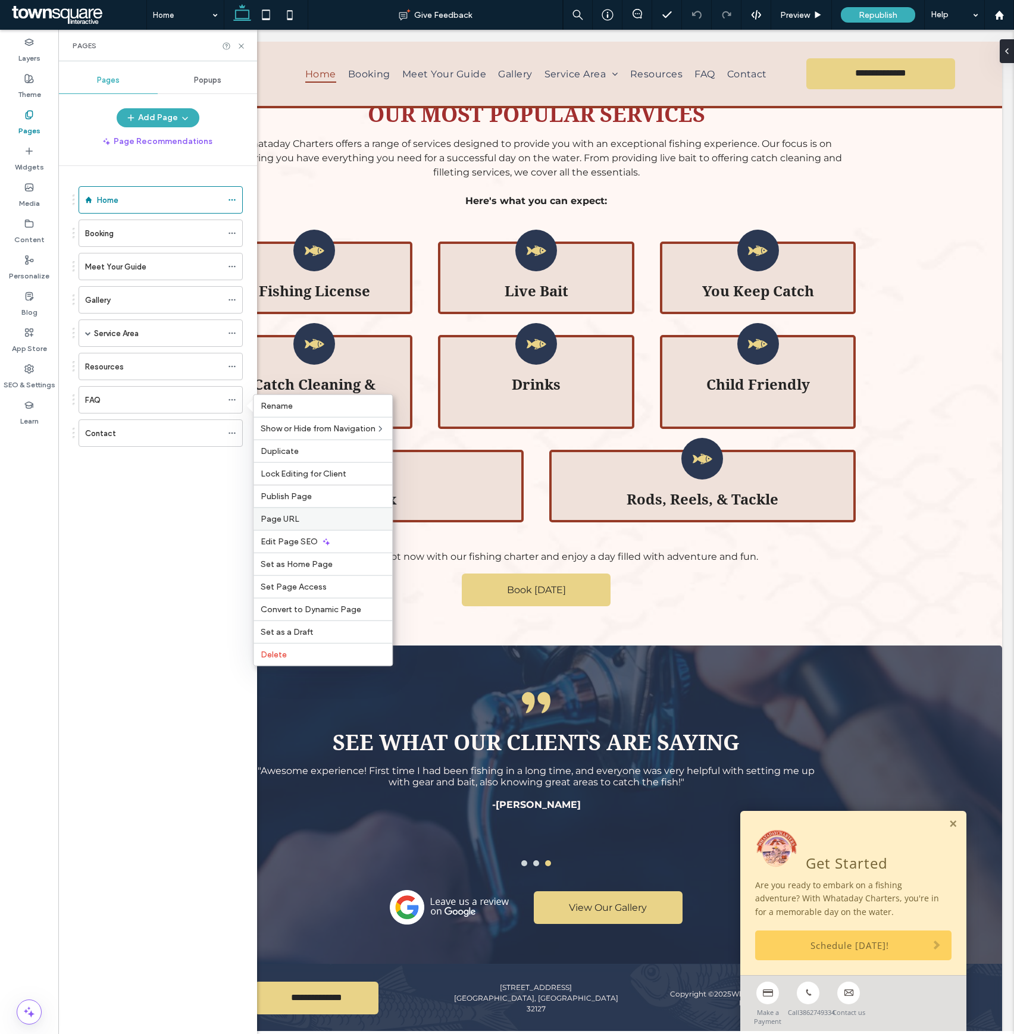
click at [296, 515] on div "Page URL" at bounding box center [322, 518] width 139 height 23
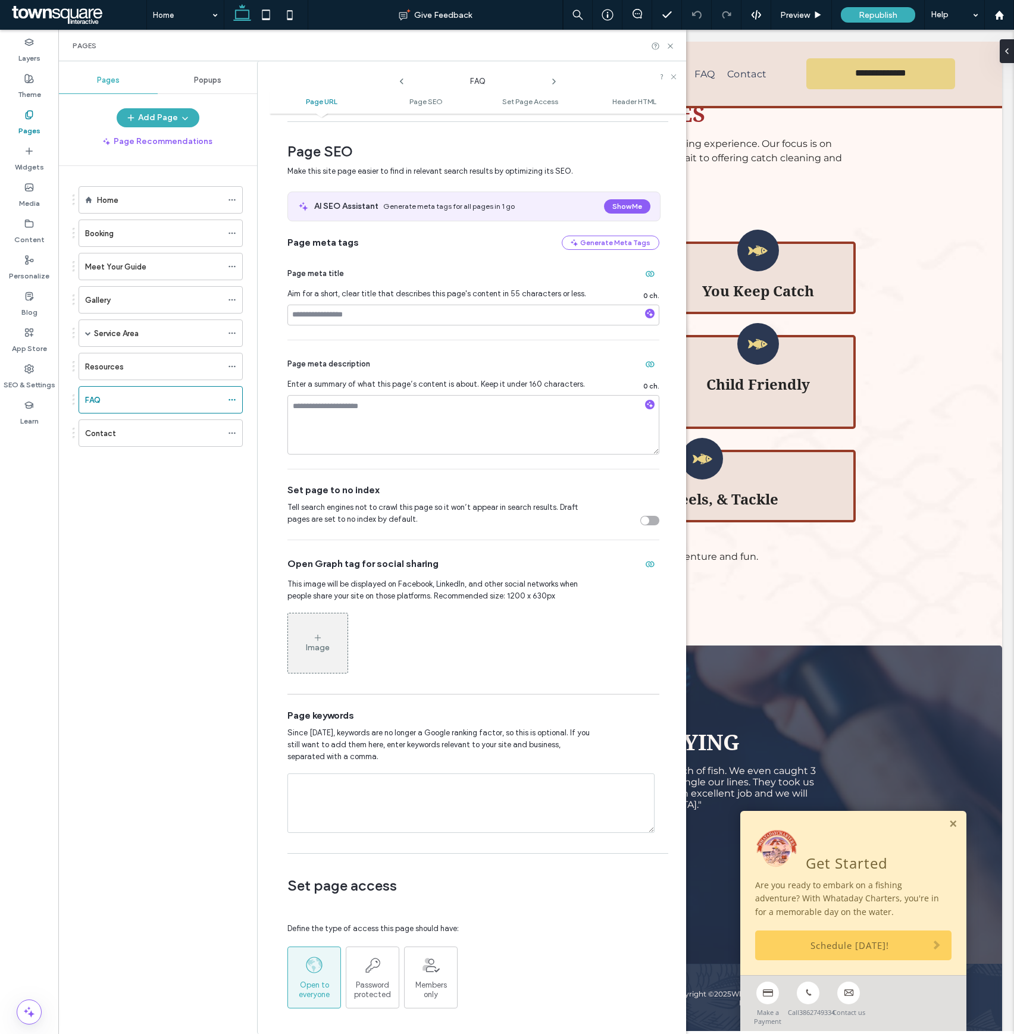
scroll to position [0, 0]
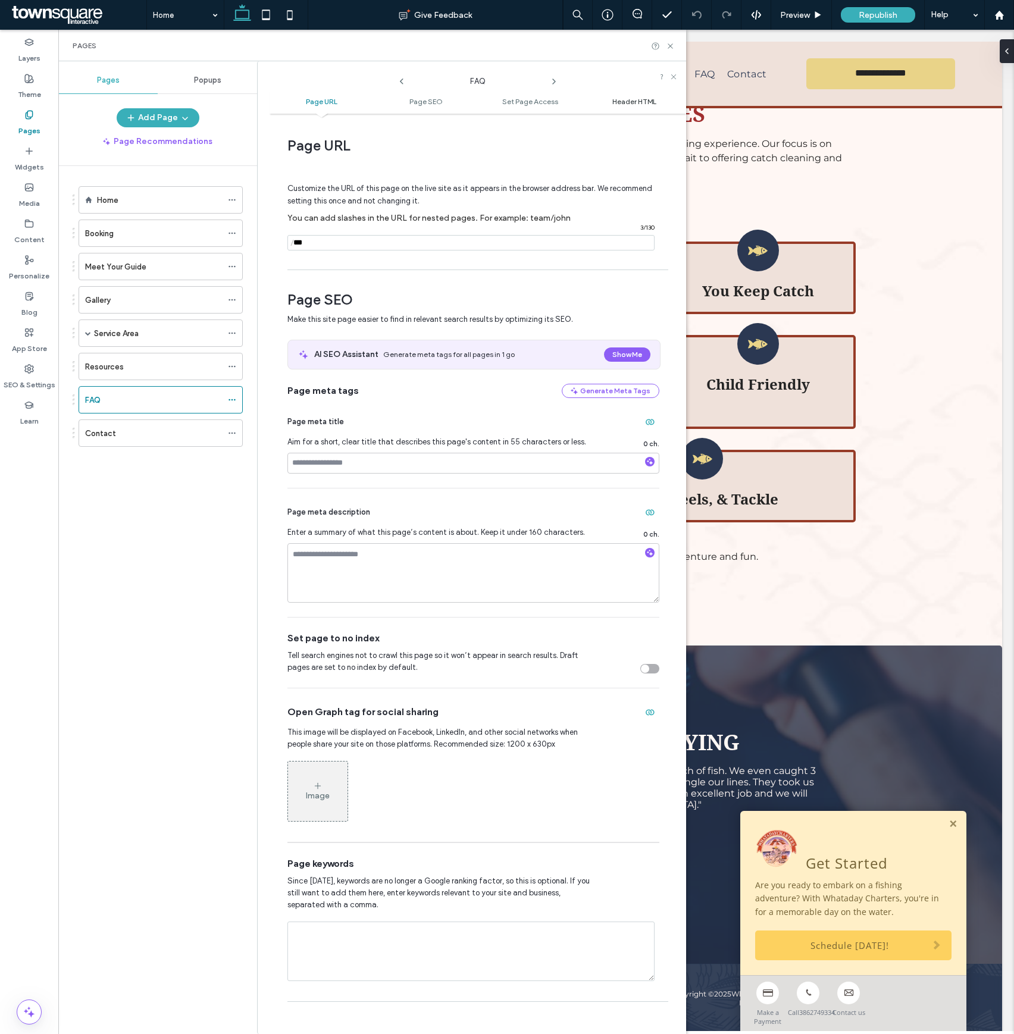
click at [631, 103] on span "Header HTML" at bounding box center [634, 101] width 44 height 9
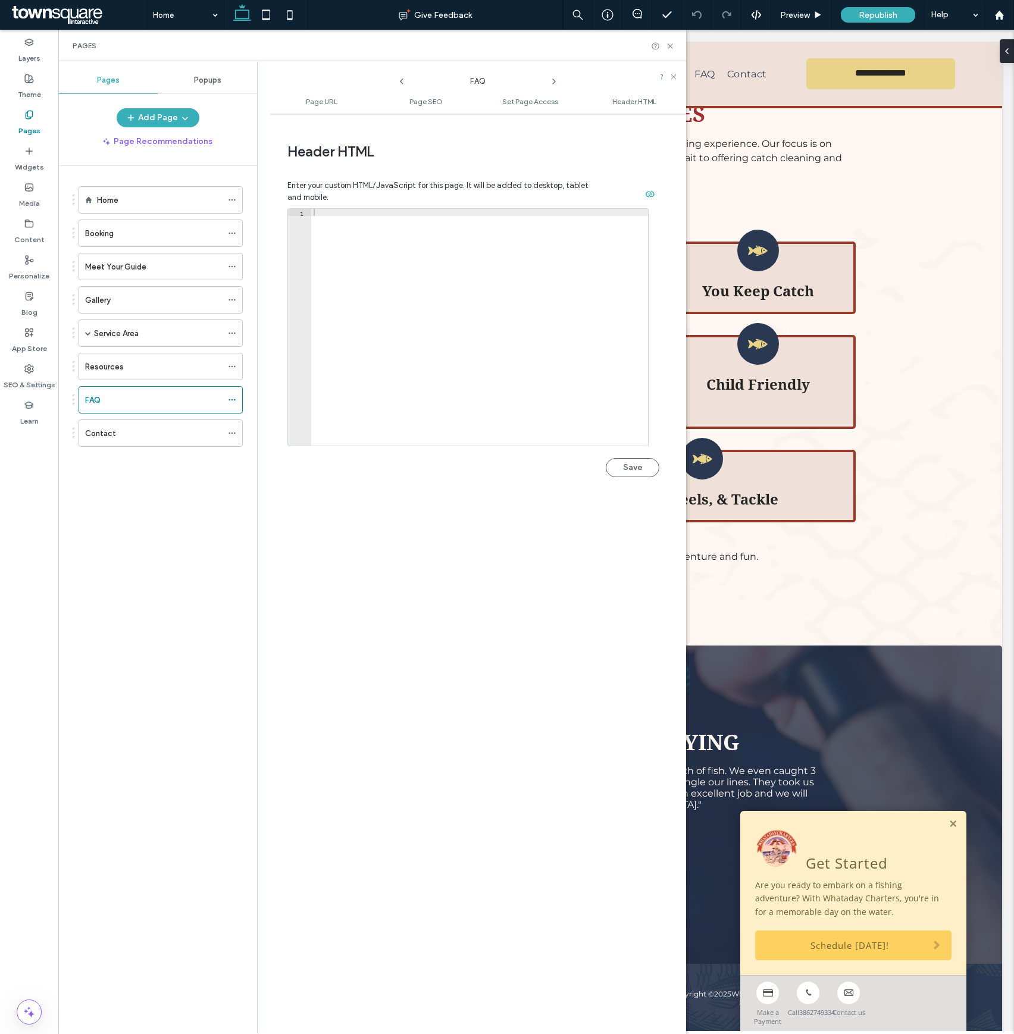
scroll to position [1100, 0]
click at [424, 279] on div at bounding box center [479, 334] width 337 height 250
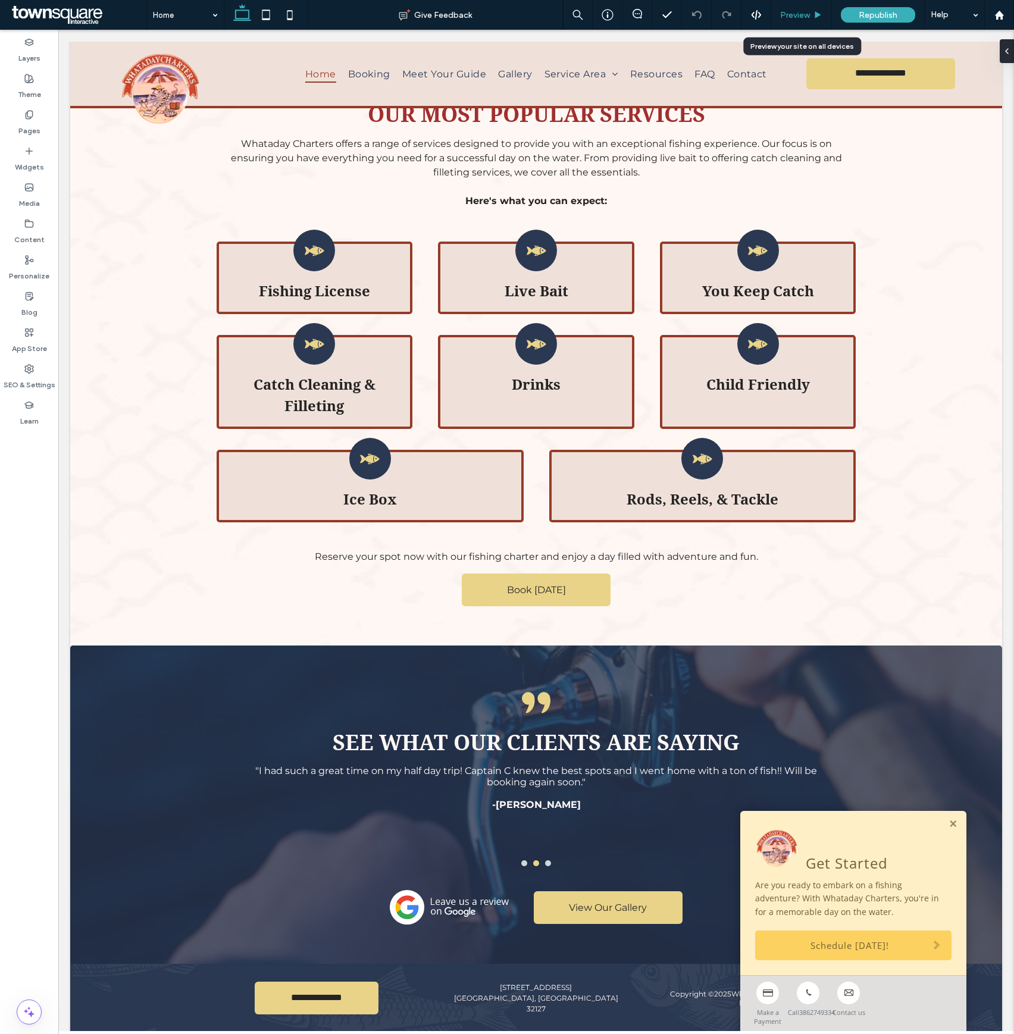
drag, startPoint x: 807, startPoint y: 17, endPoint x: 792, endPoint y: 15, distance: 15.1
click at [792, 15] on span "Preview" at bounding box center [795, 15] width 30 height 10
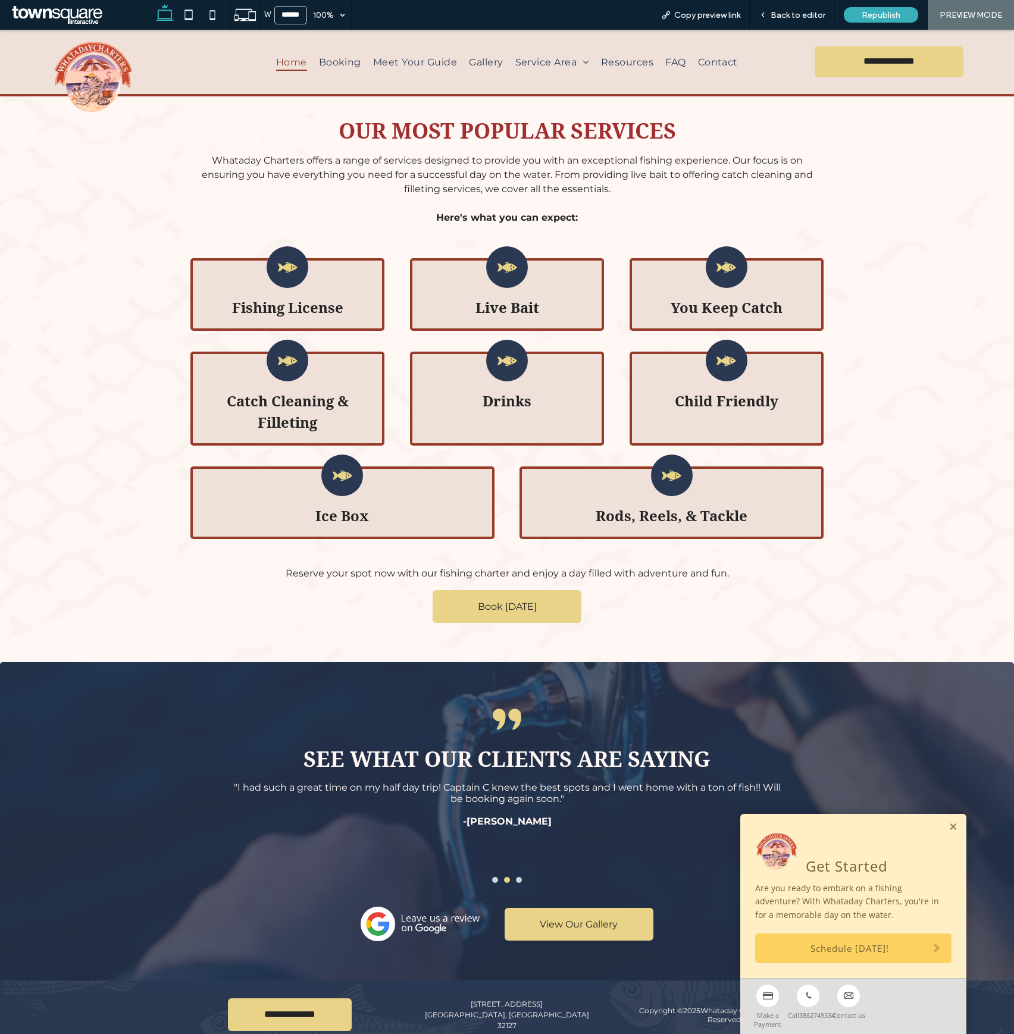
scroll to position [1592, 0]
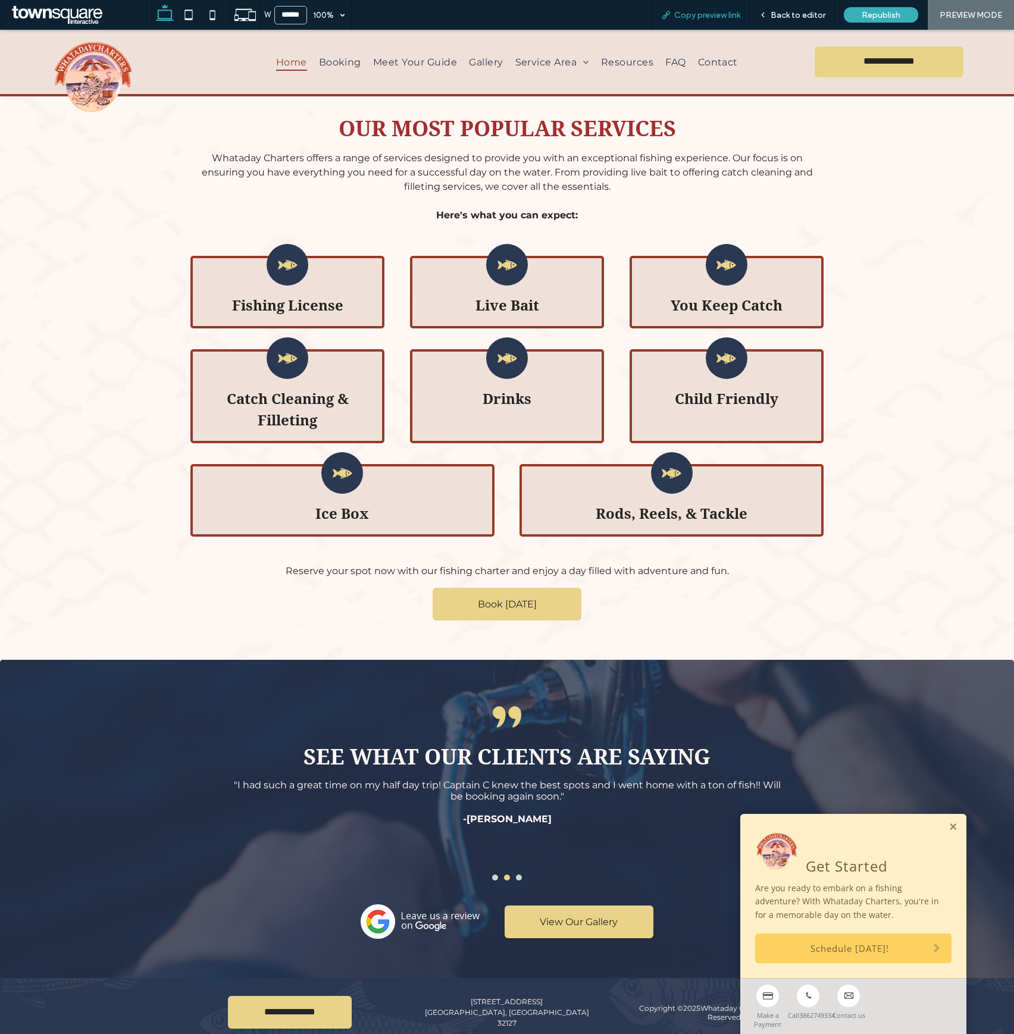
drag, startPoint x: 724, startPoint y: 17, endPoint x: 693, endPoint y: 13, distance: 31.7
click at [693, 13] on span "Copy preview link" at bounding box center [707, 15] width 66 height 10
click at [770, 17] on div "Back to editor" at bounding box center [791, 15] width 84 height 10
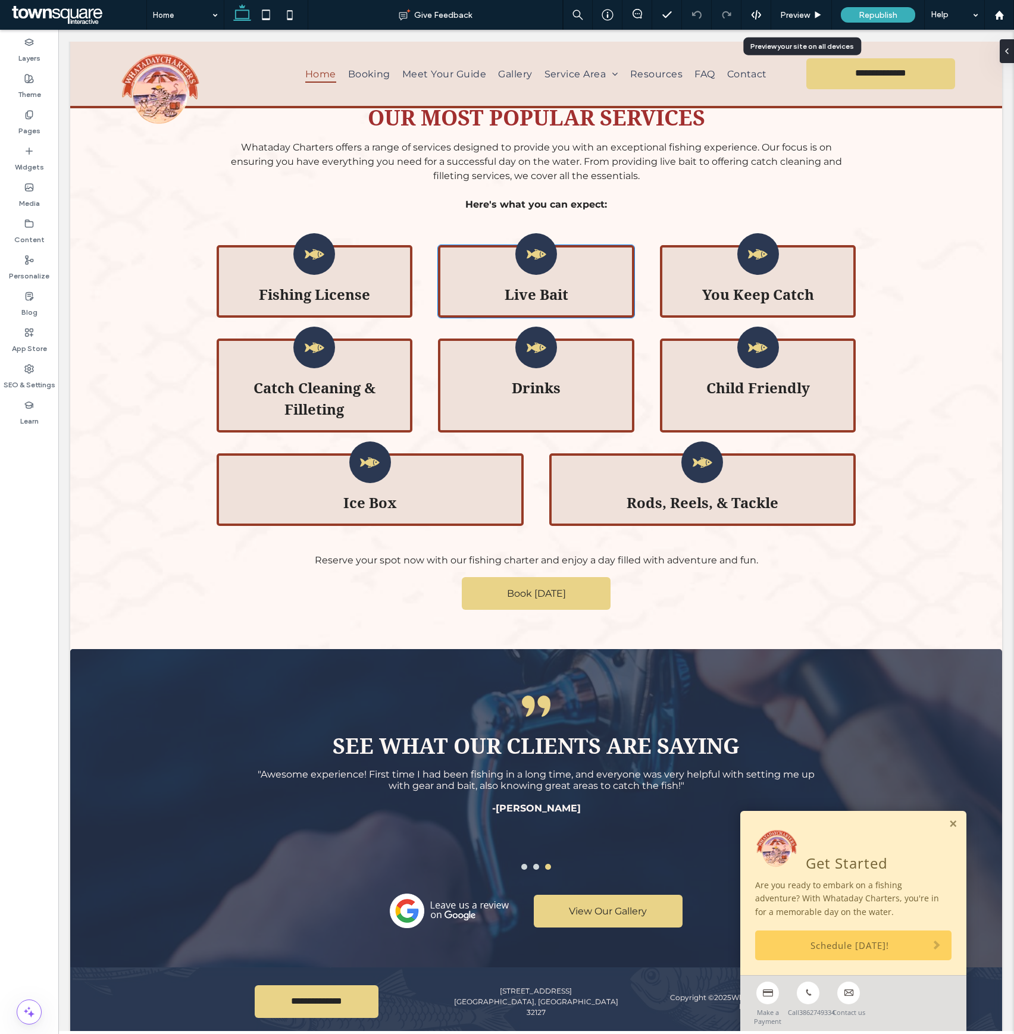
scroll to position [1595, 0]
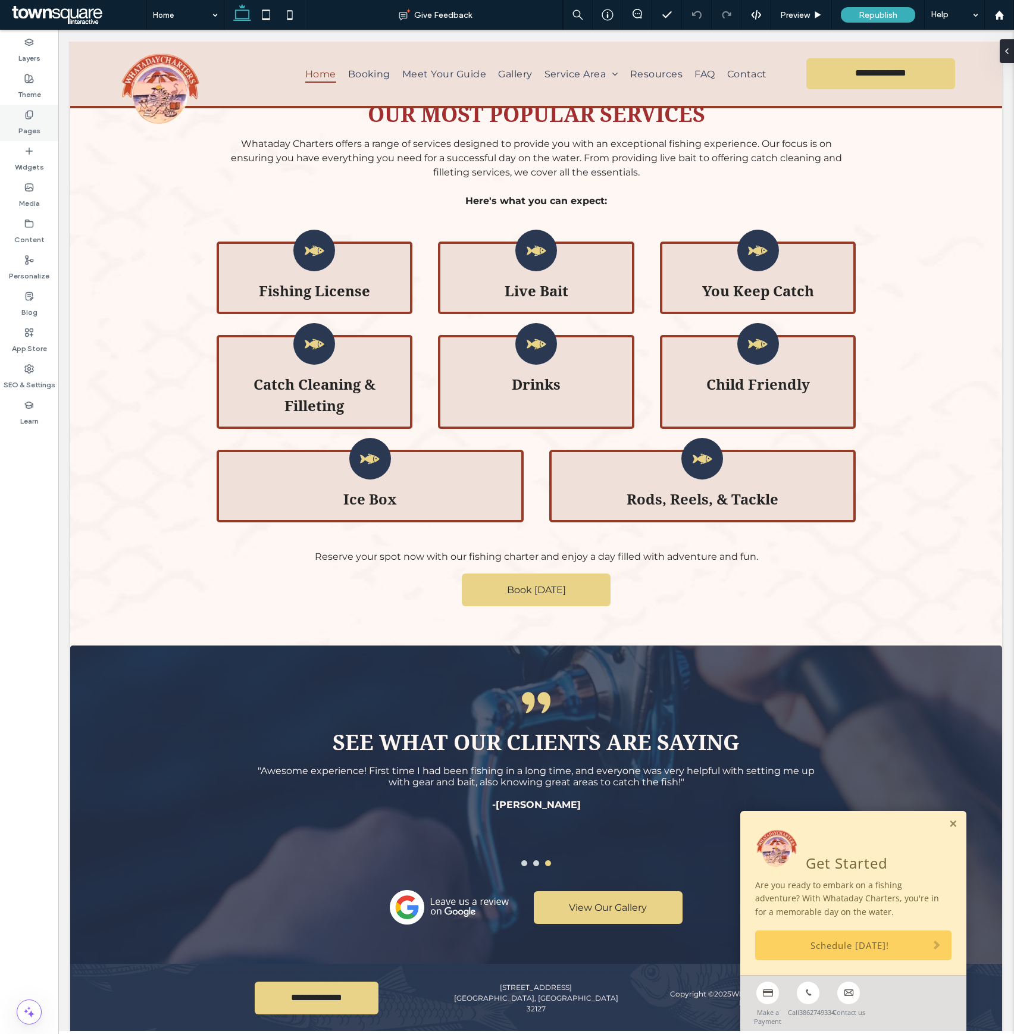
click at [32, 124] on label "Pages" at bounding box center [29, 128] width 22 height 17
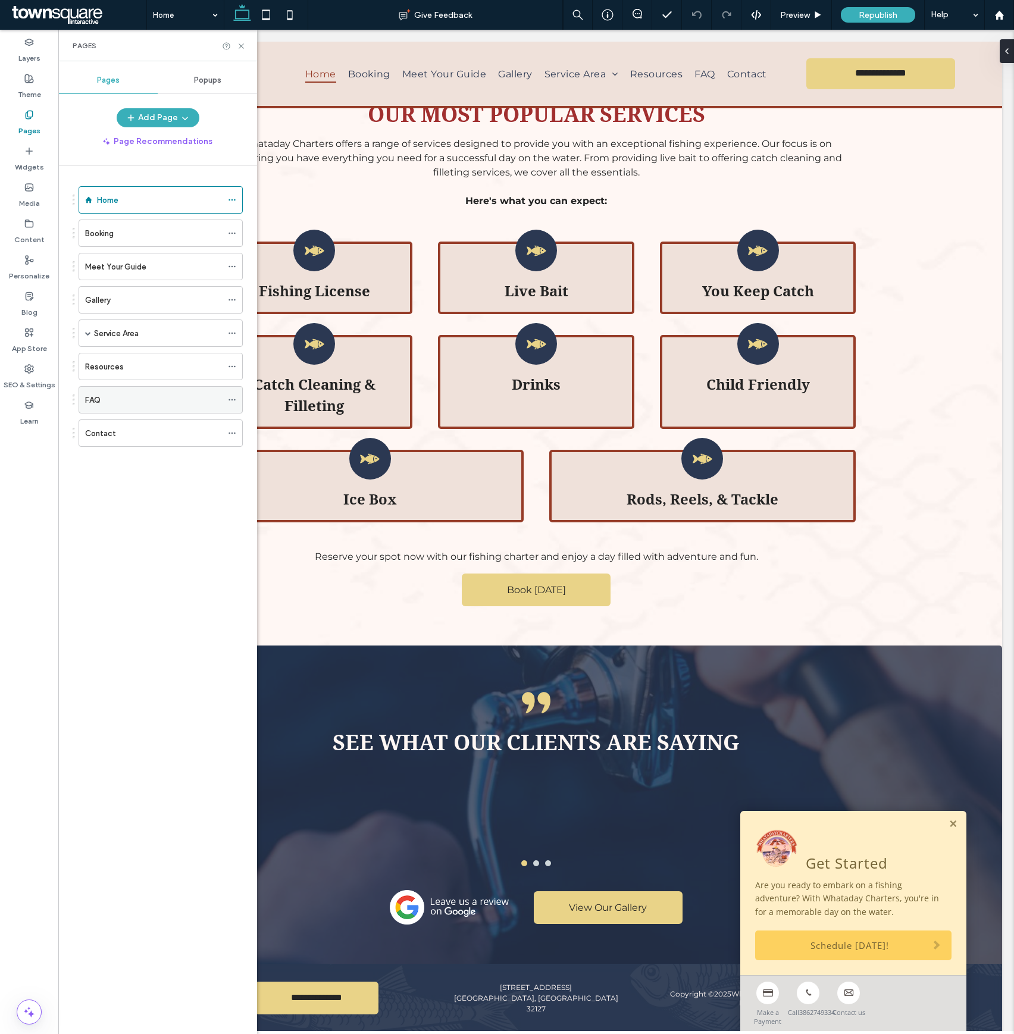
click at [230, 401] on use at bounding box center [231, 400] width 7 height 2
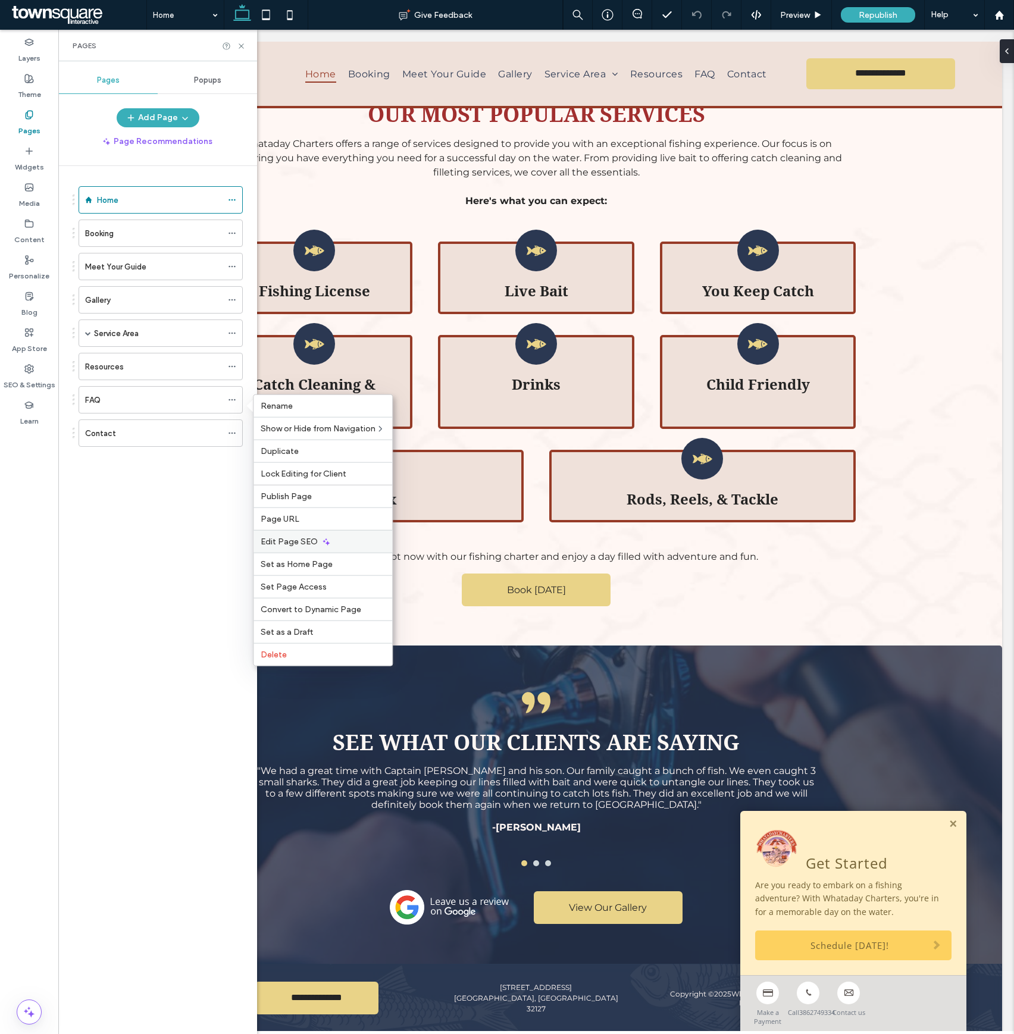
click at [312, 545] on span "Edit Page SEO" at bounding box center [289, 542] width 57 height 10
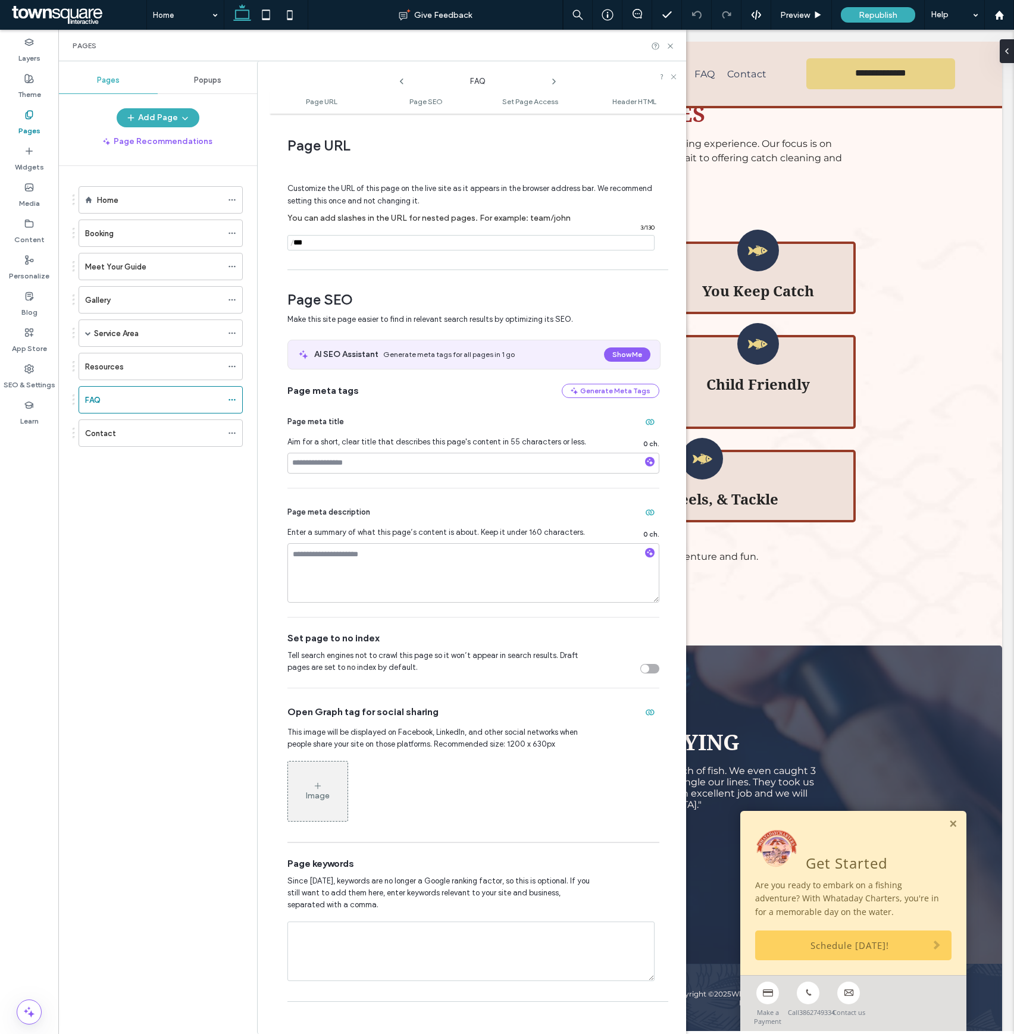
click at [614, 106] on ul "Page URL Page SEO Set Page Access Header HTML" at bounding box center [477, 102] width 416 height 24
click at [620, 103] on span "Header HTML" at bounding box center [634, 101] width 44 height 9
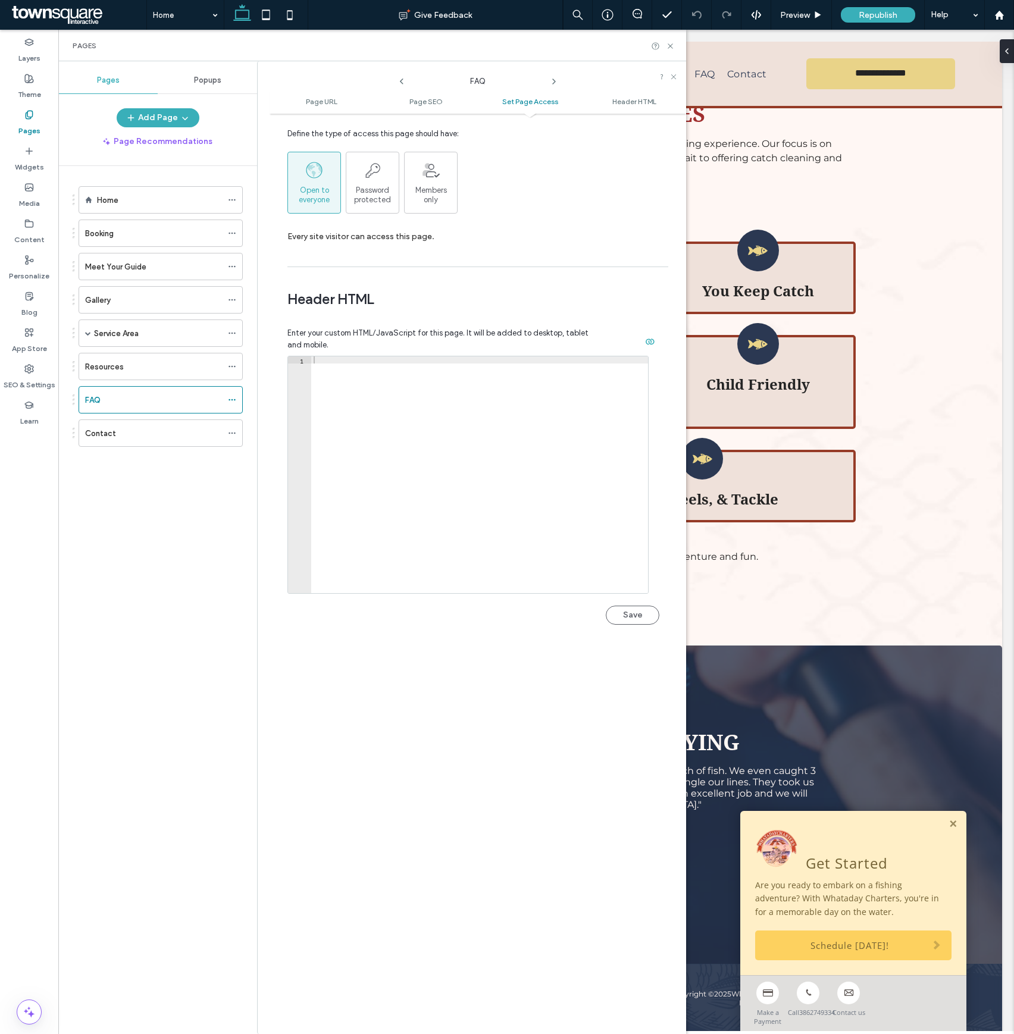
scroll to position [1100, 0]
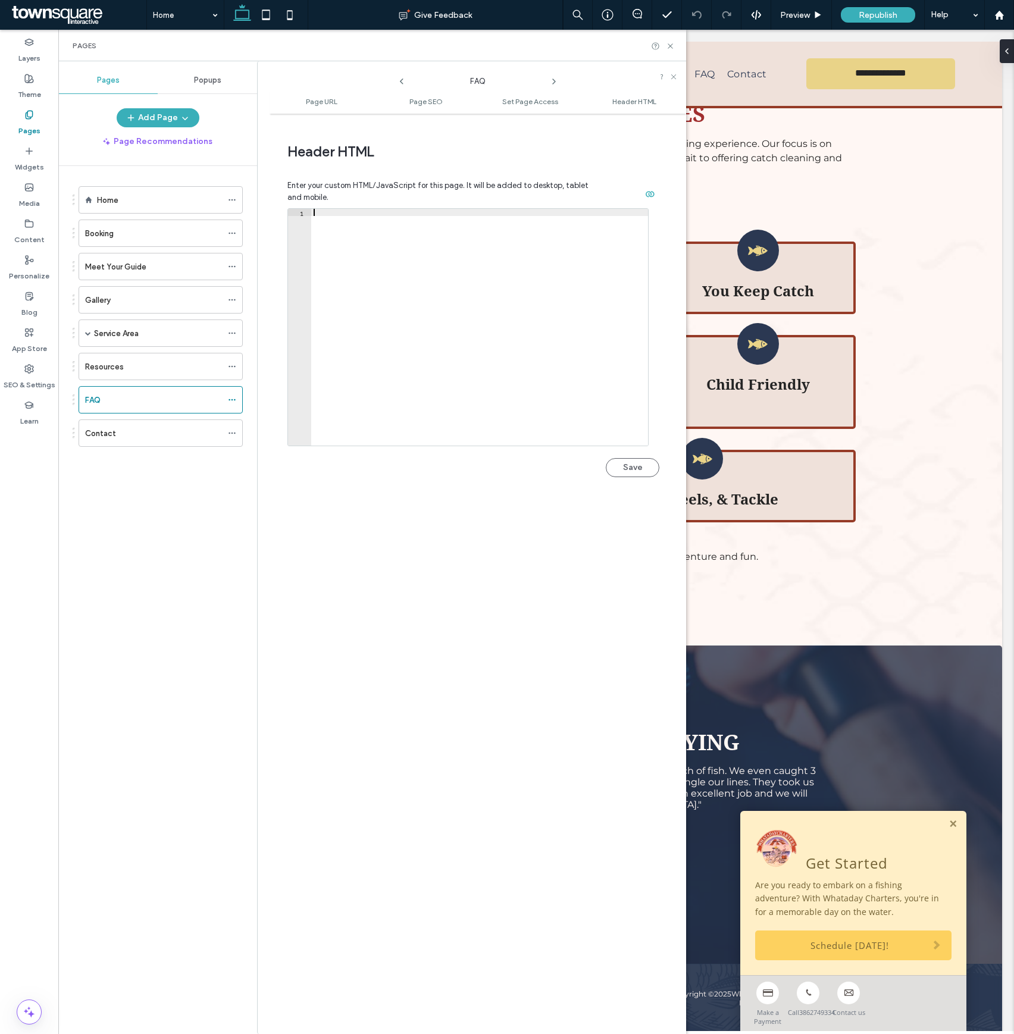
click at [446, 424] on div at bounding box center [479, 334] width 337 height 250
paste textarea "*********"
type textarea "*********"
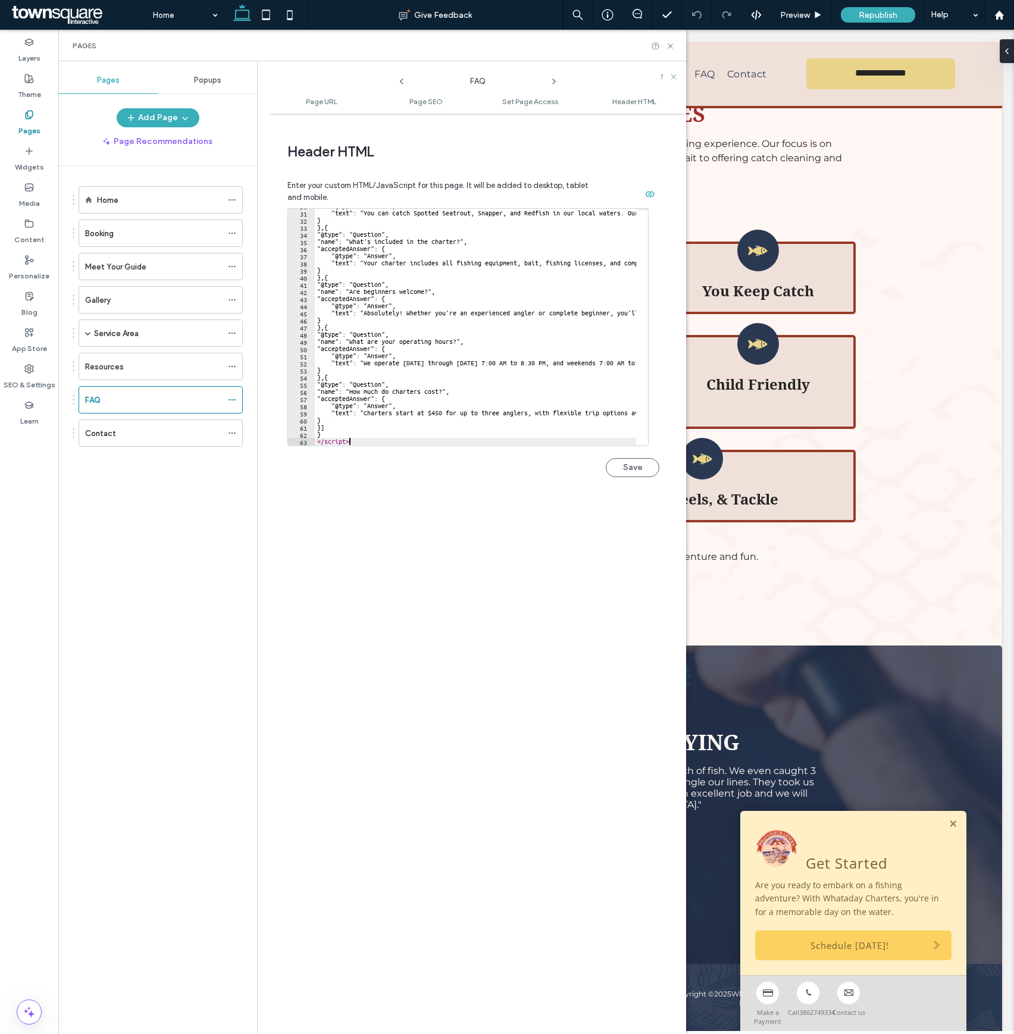
scroll to position [213, 0]
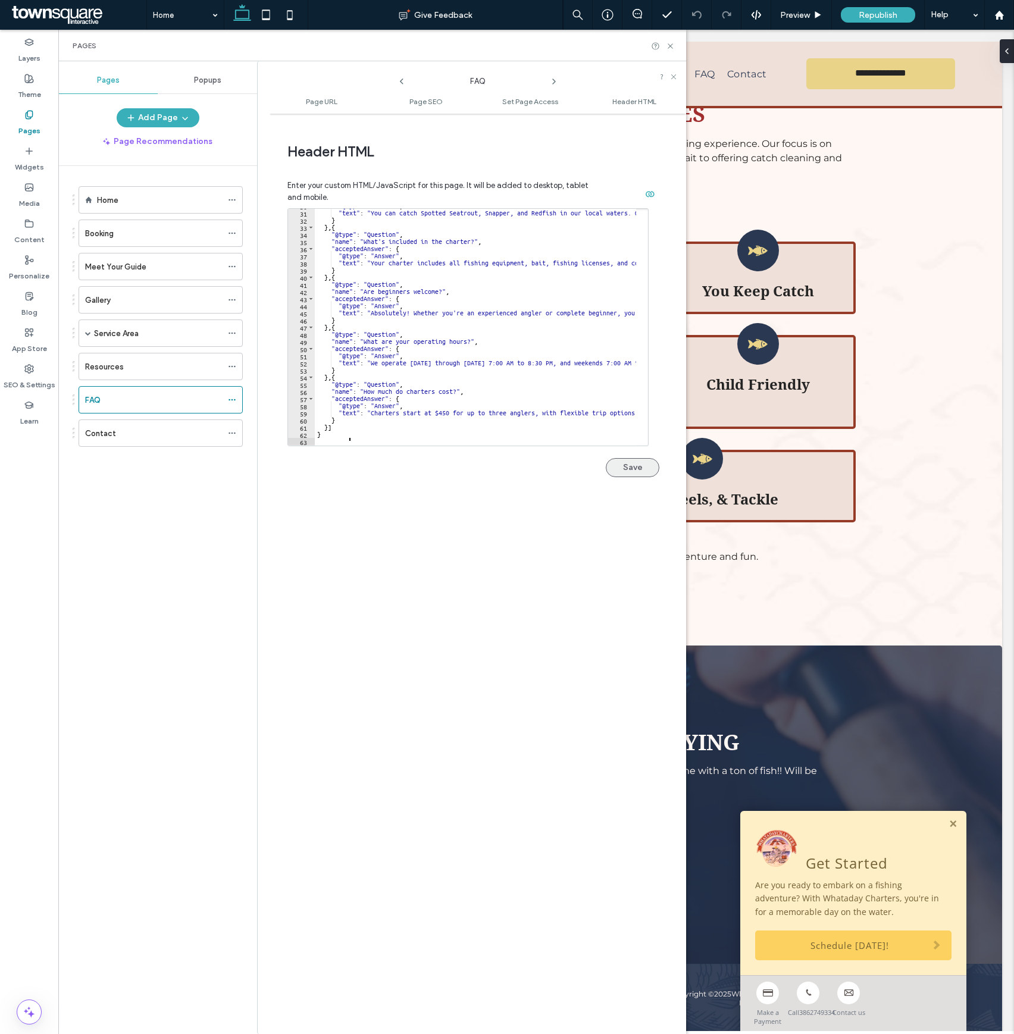
click at [617, 464] on button "Save" at bounding box center [633, 467] width 54 height 19
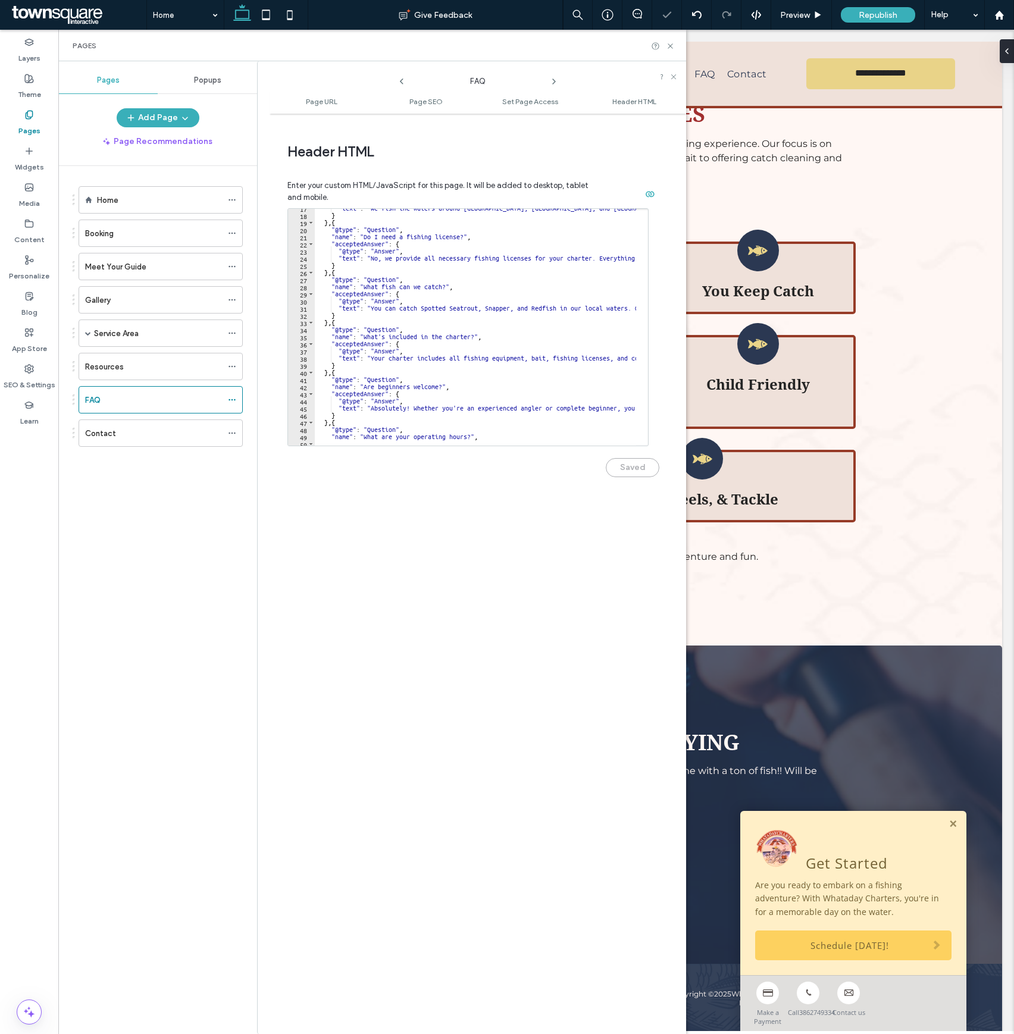
scroll to position [70, 0]
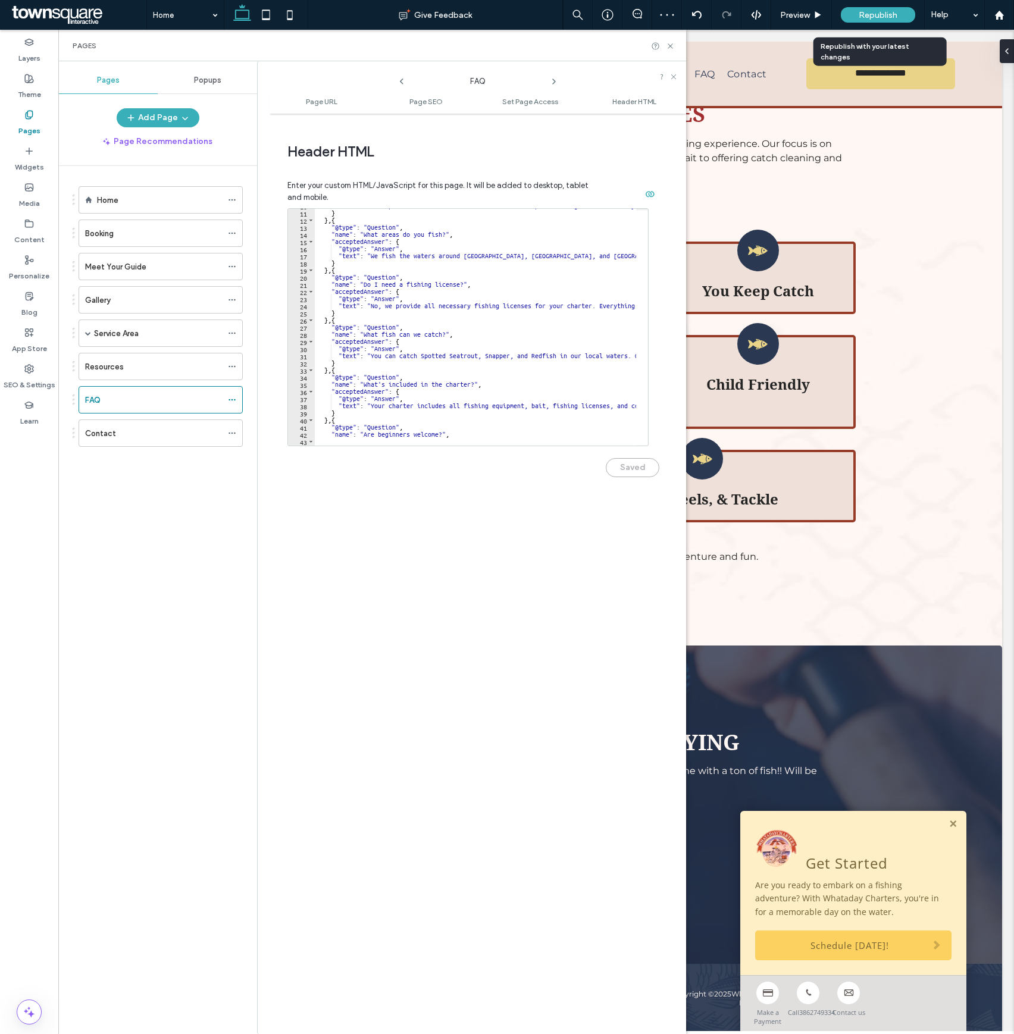
click at [873, 20] on span "Republish" at bounding box center [877, 15] width 39 height 10
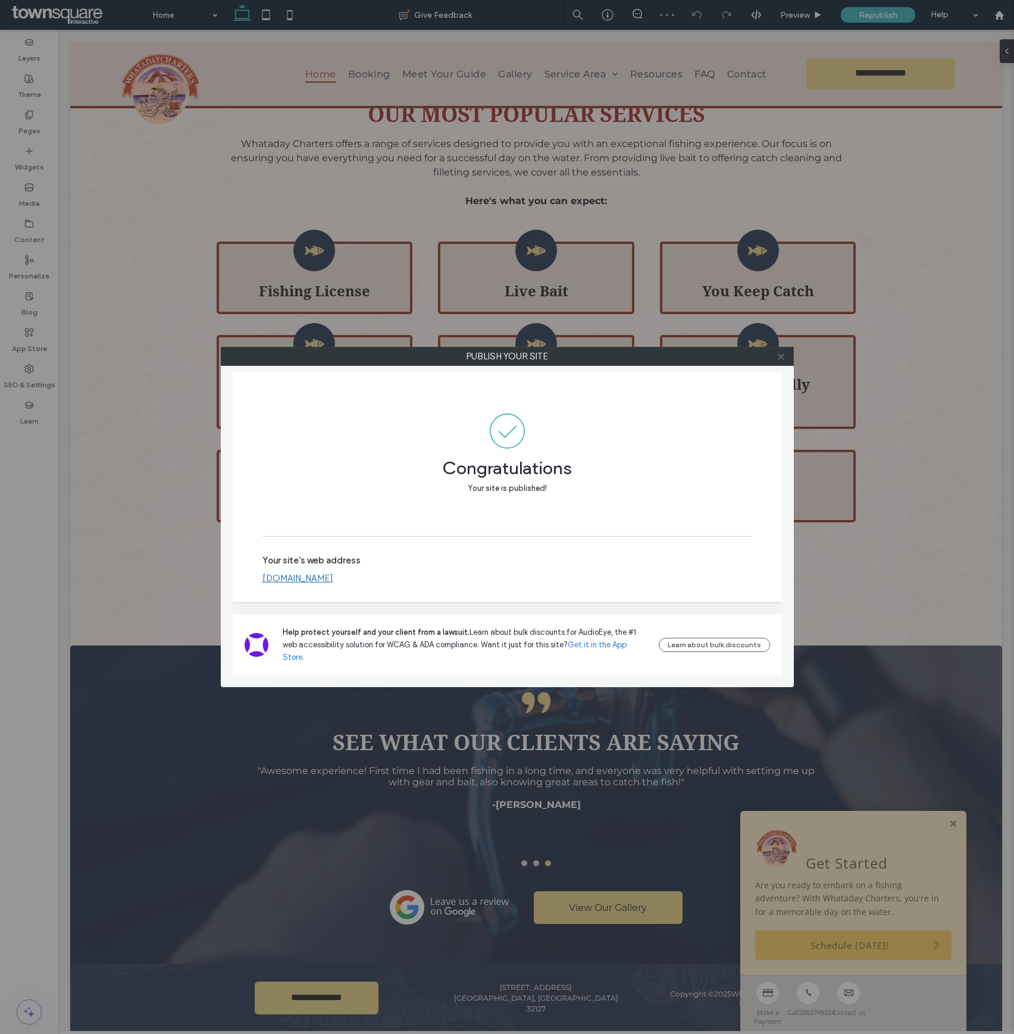
click at [779, 355] on icon at bounding box center [780, 356] width 9 height 9
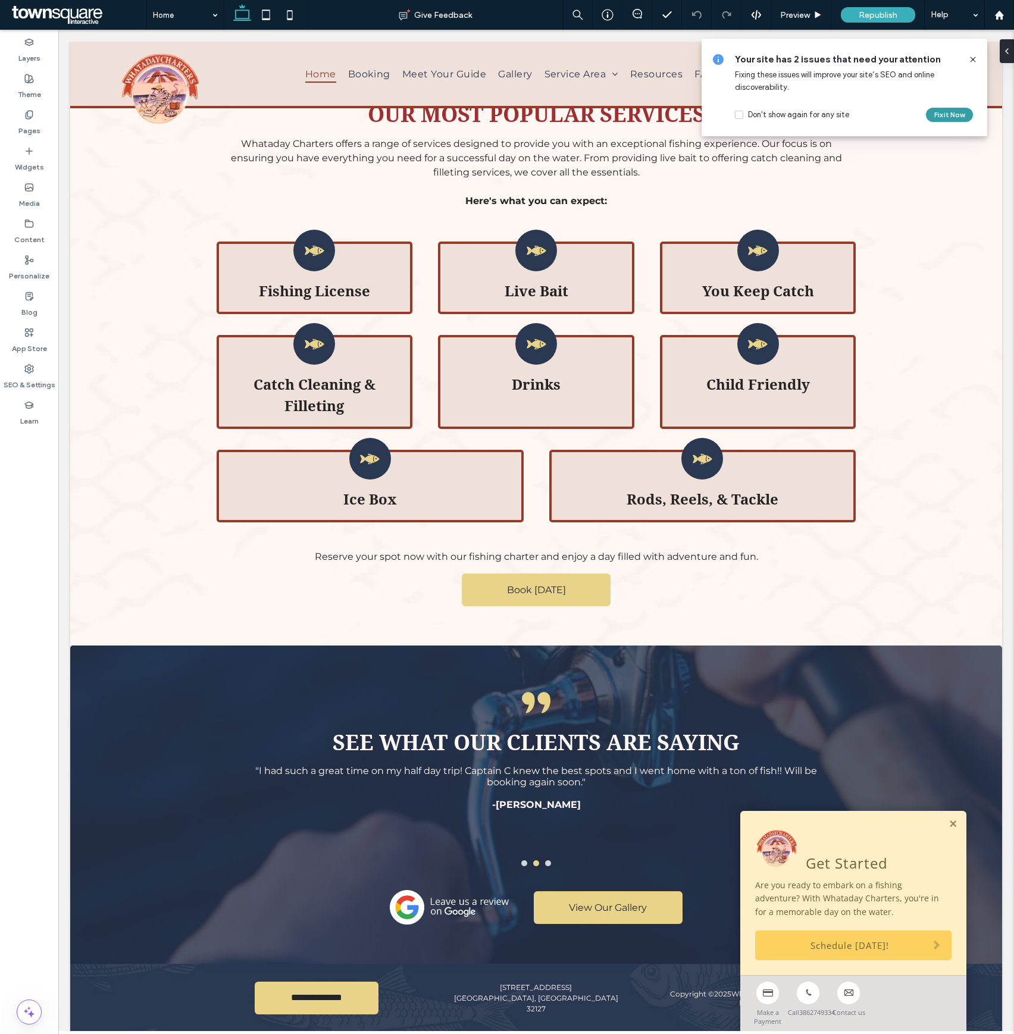
click at [931, 115] on button "Fix it Now" at bounding box center [949, 115] width 47 height 14
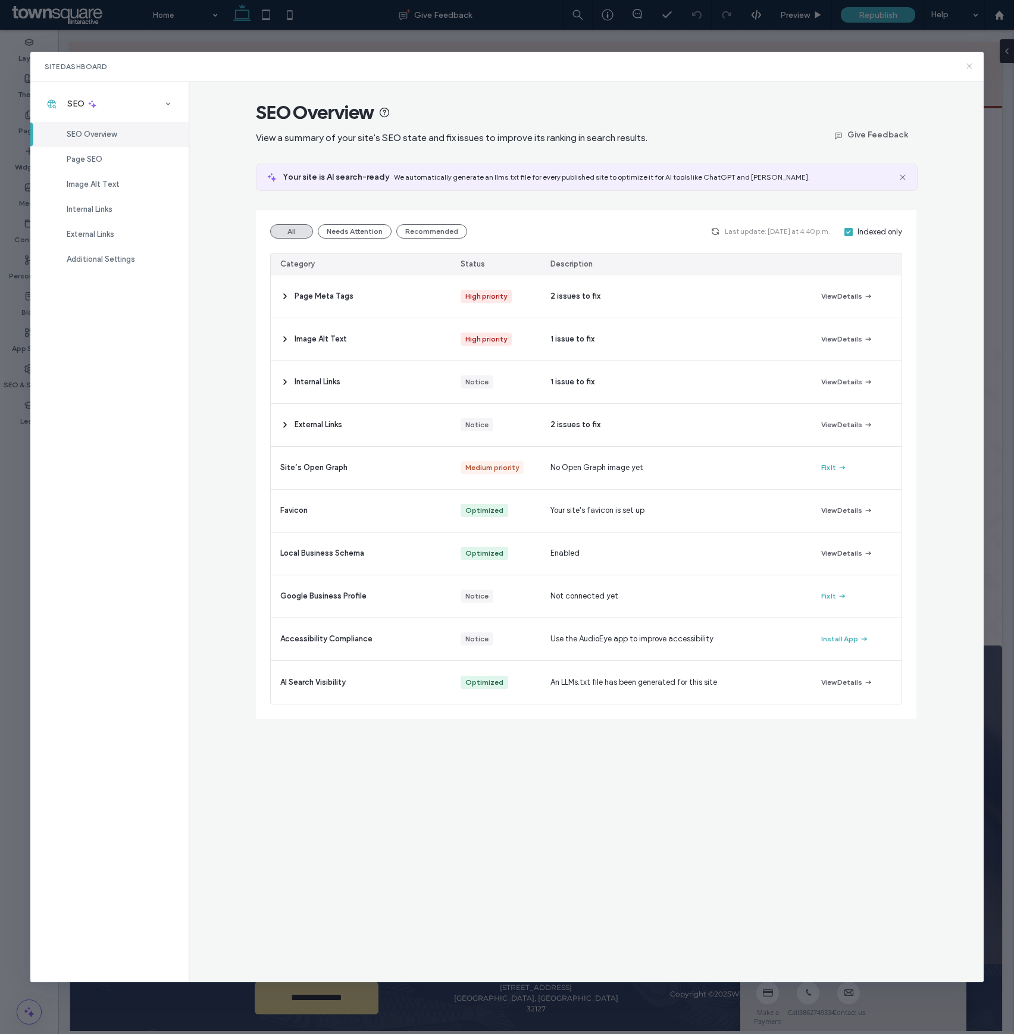
click at [968, 64] on icon at bounding box center [969, 66] width 10 height 10
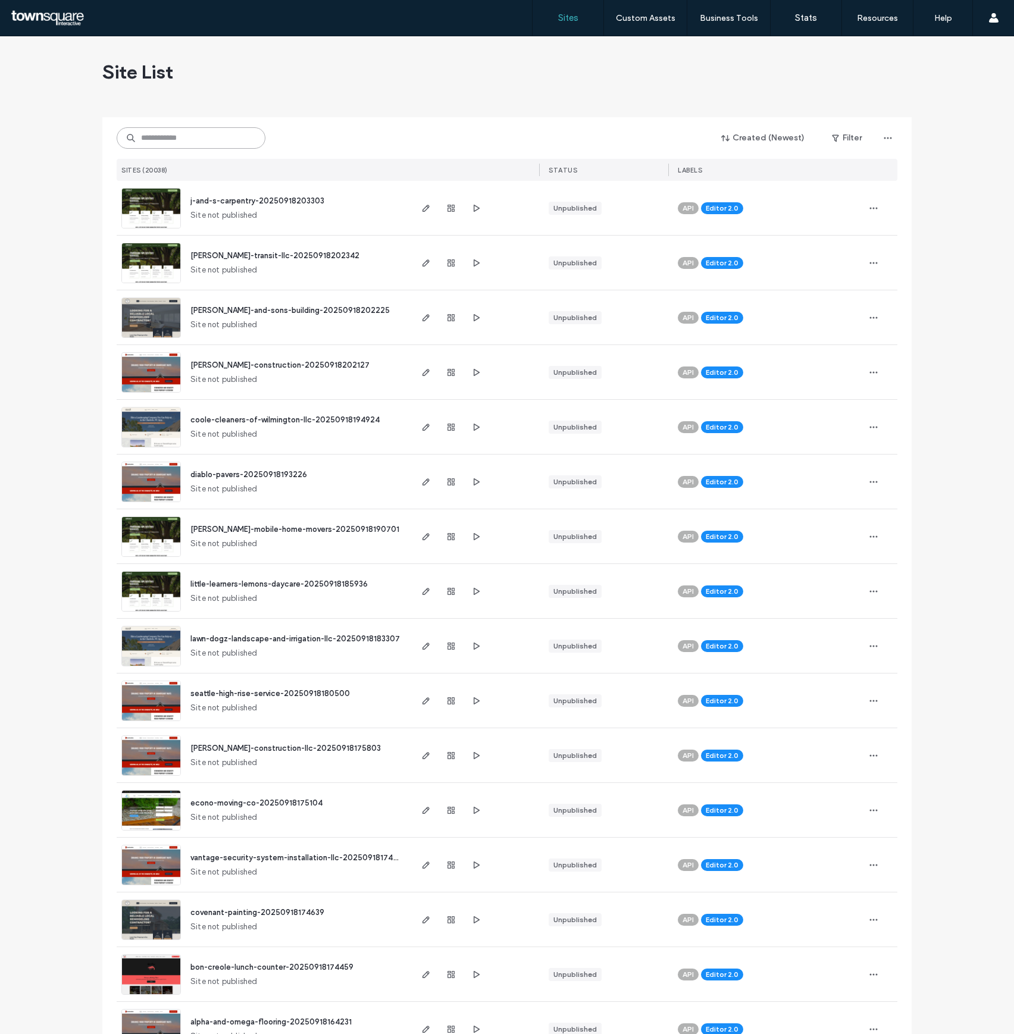
click at [234, 140] on input at bounding box center [191, 137] width 149 height 21
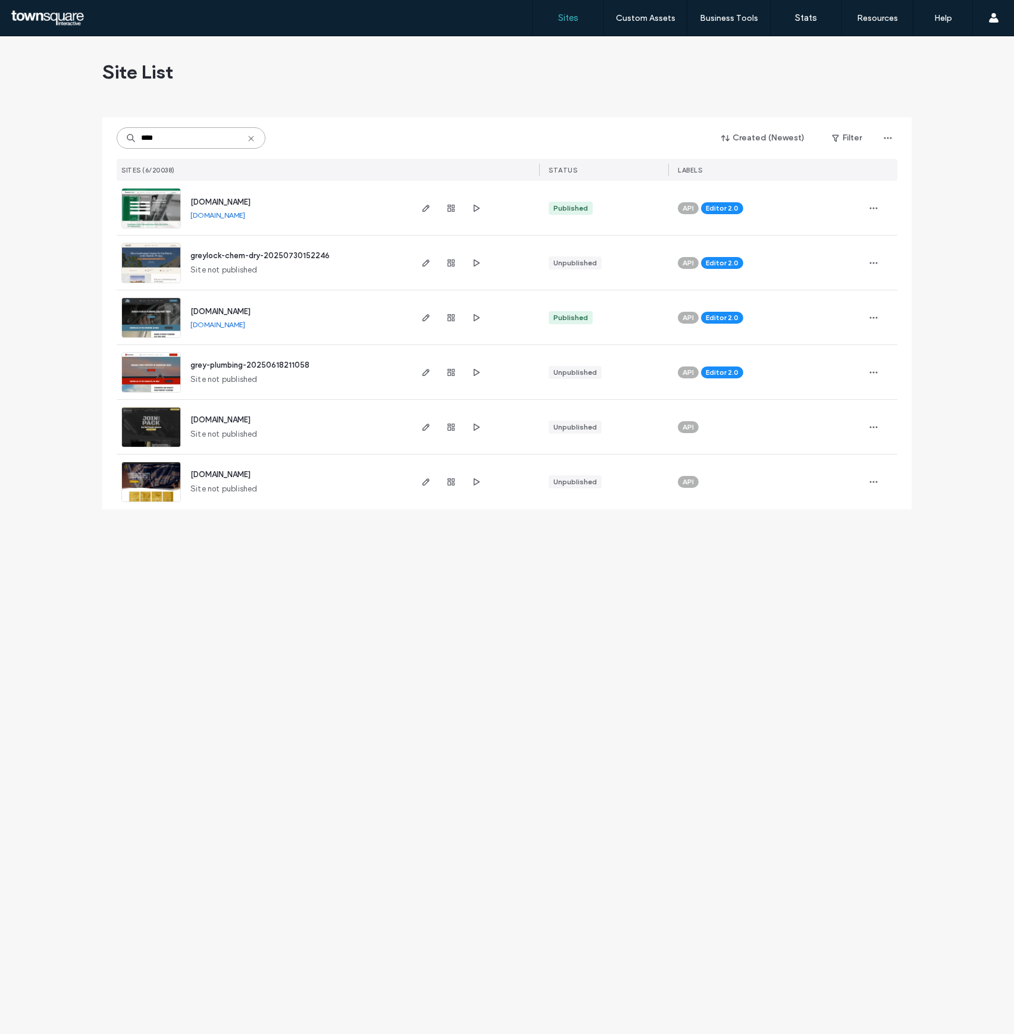
click at [188, 137] on input "****" at bounding box center [191, 137] width 149 height 21
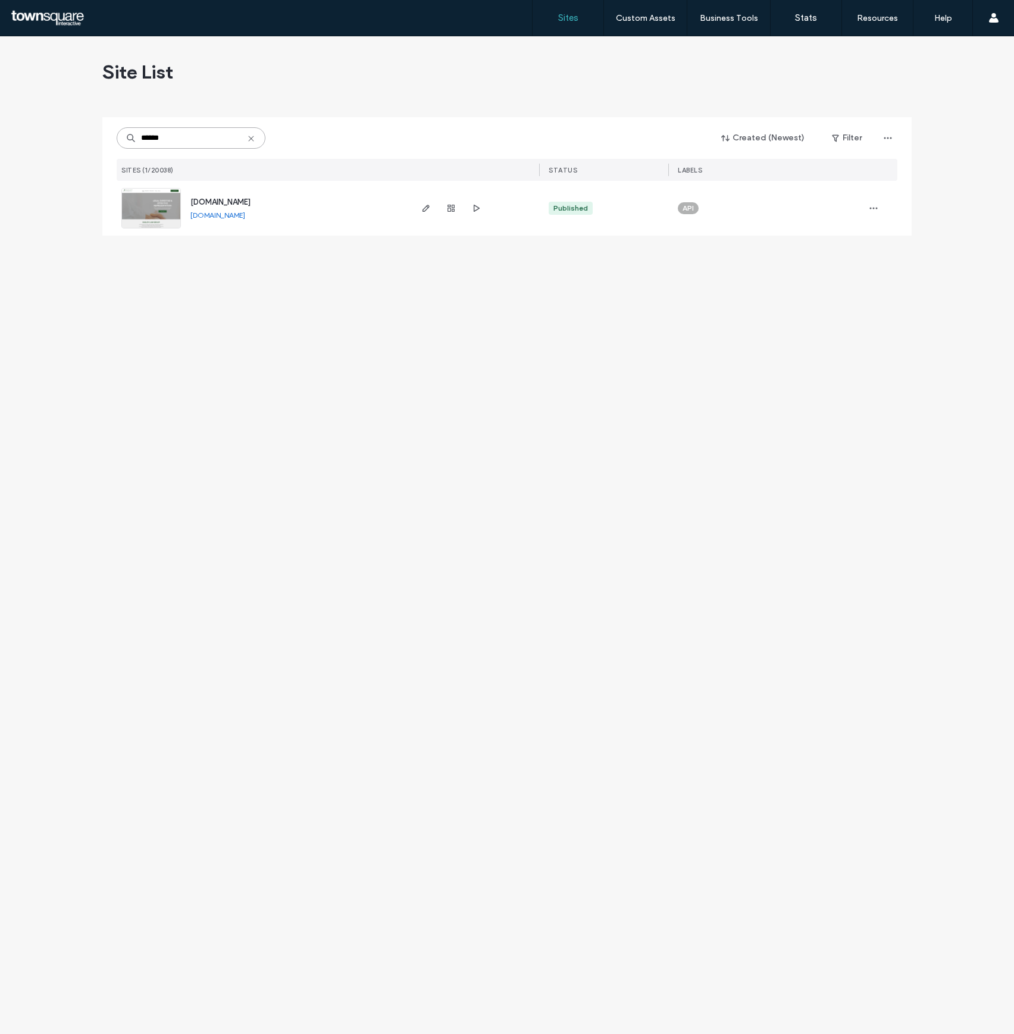
type input "******"
click at [165, 202] on img at bounding box center [151, 229] width 58 height 81
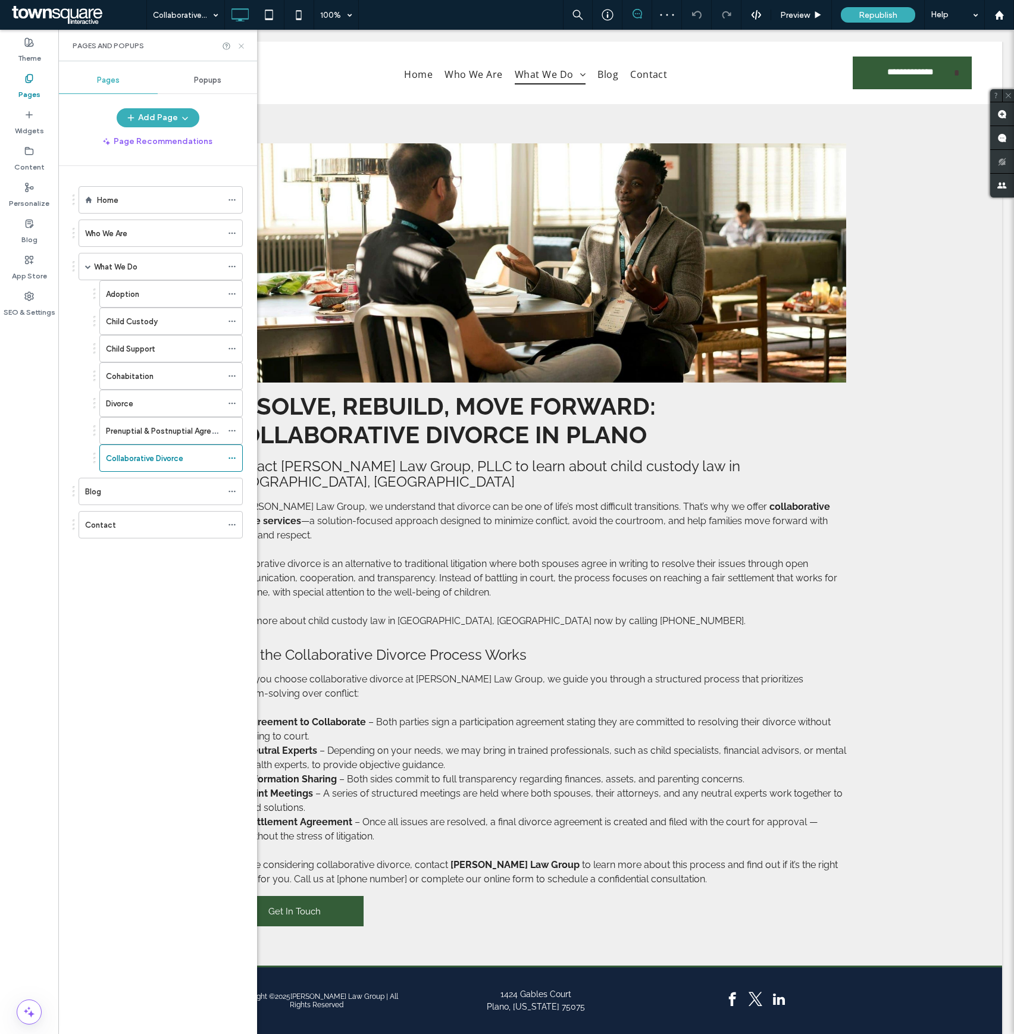
click at [238, 46] on icon at bounding box center [241, 46] width 9 height 9
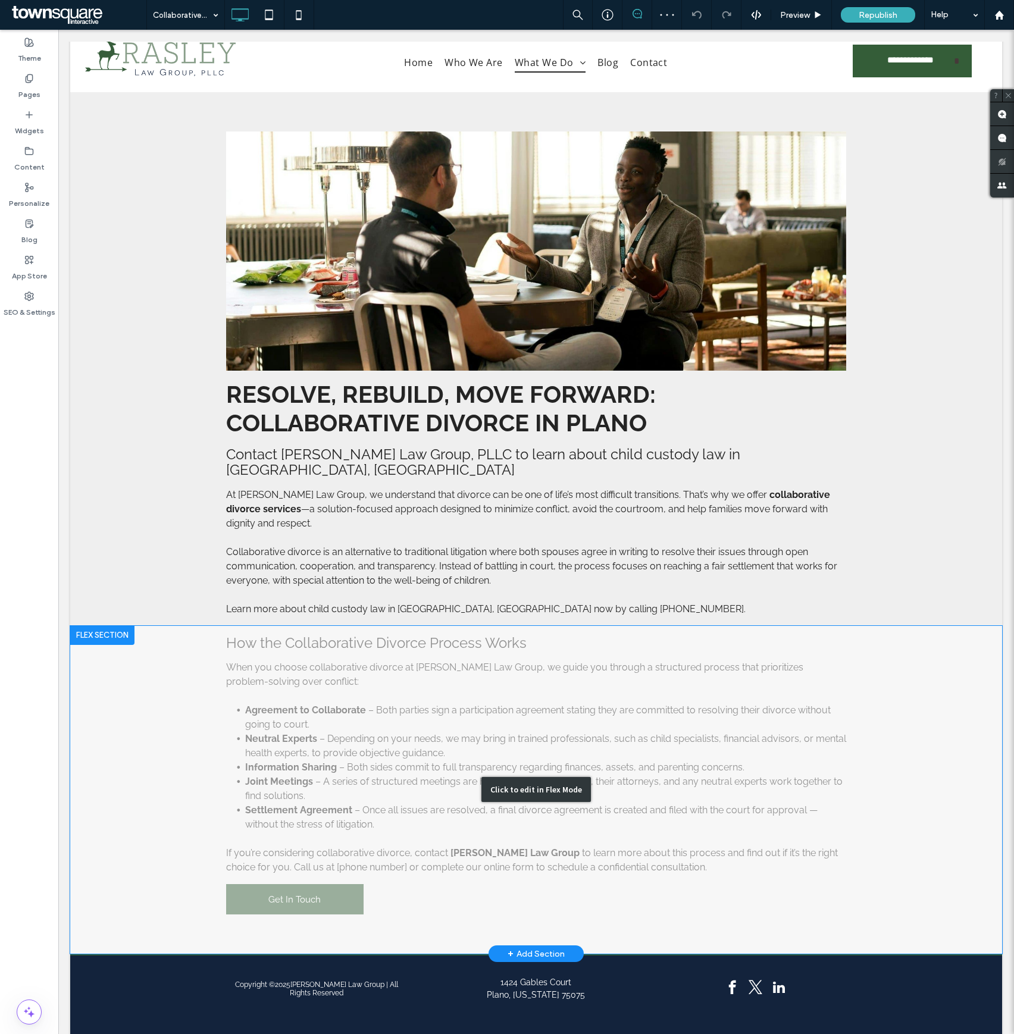
scroll to position [15, 0]
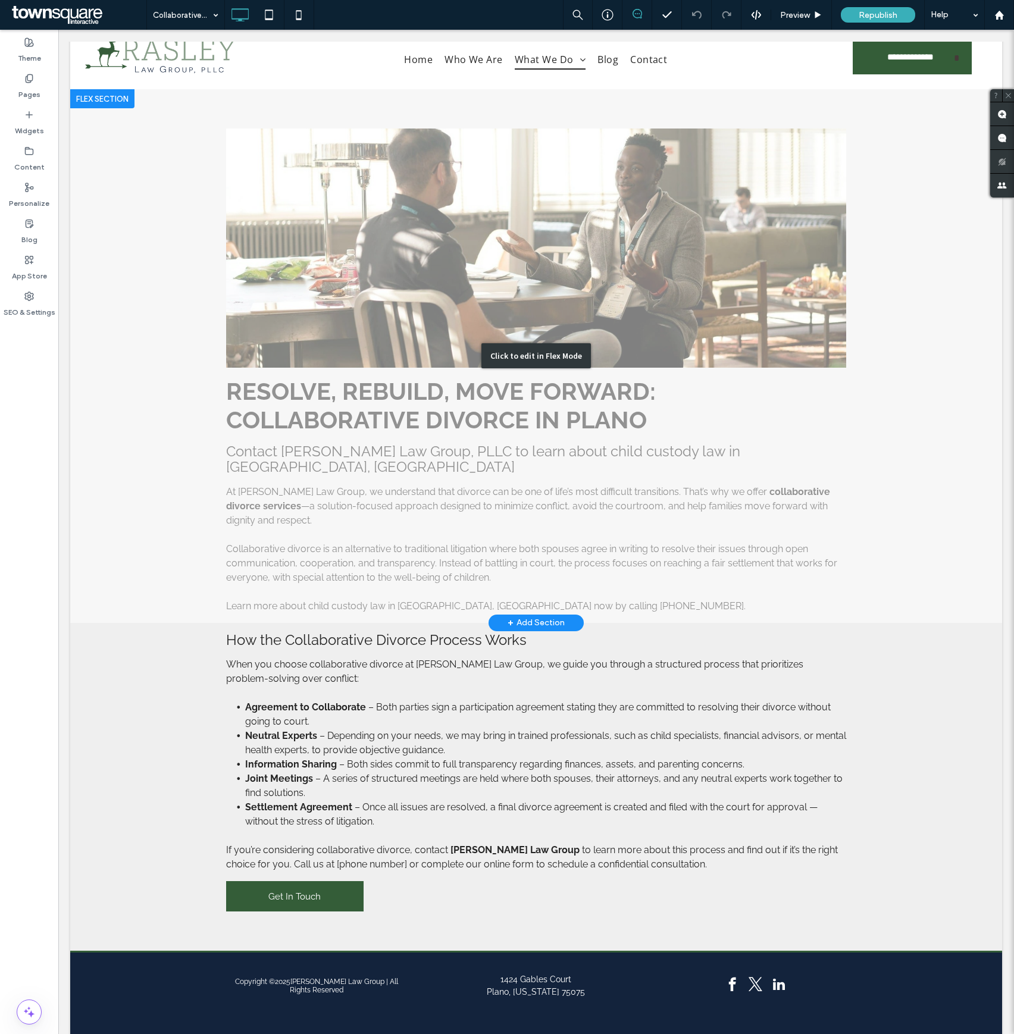
click at [557, 547] on div "Click to edit in Flex Mode" at bounding box center [535, 356] width 931 height 534
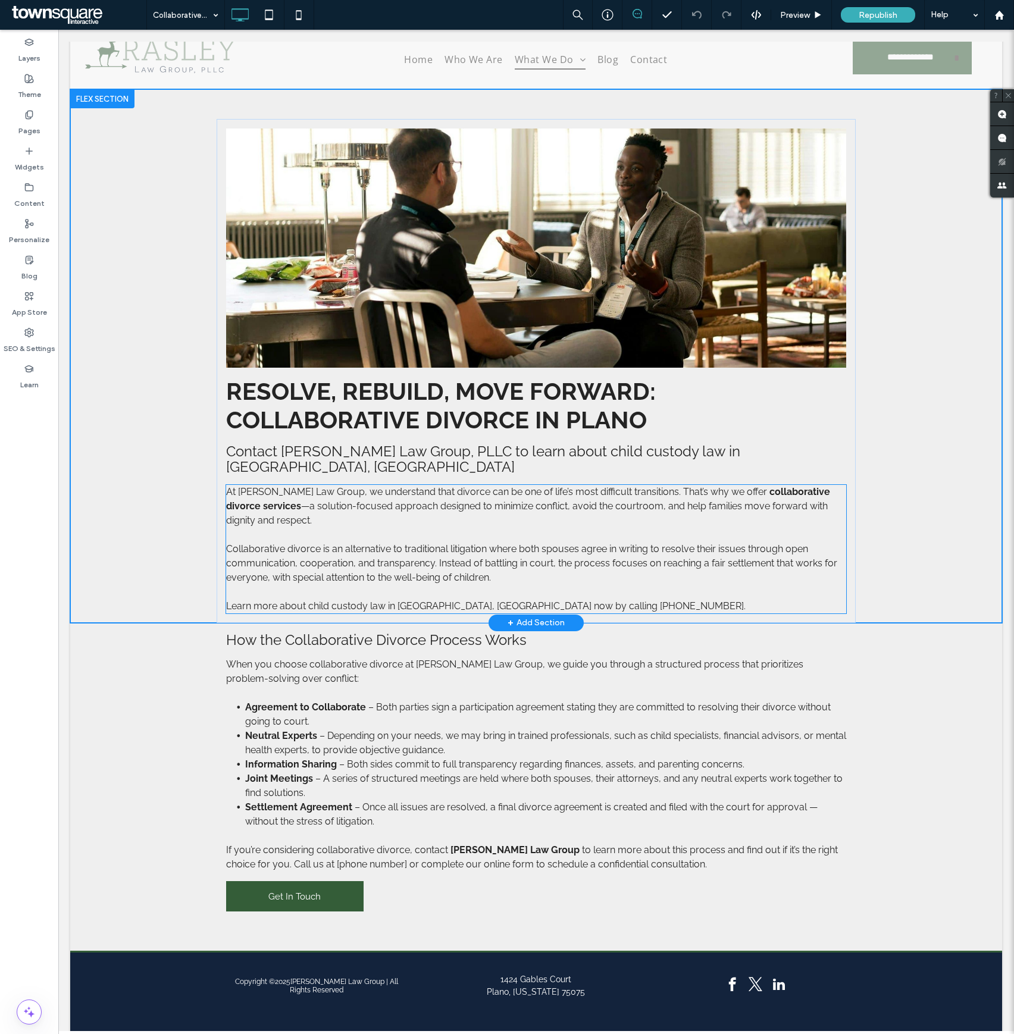
scroll to position [6, 0]
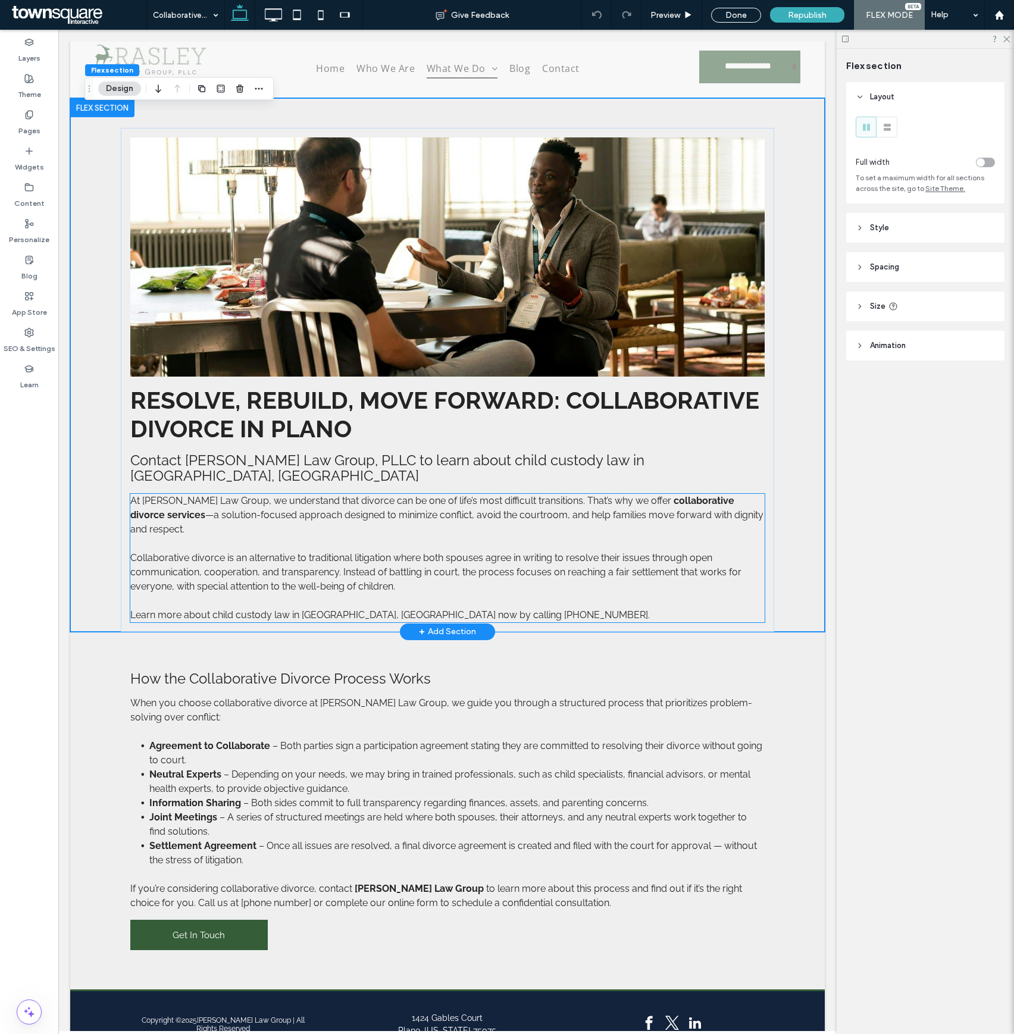
click at [441, 609] on span "Learn more about child custody law in Plano, TX now by calling 972-584-7626." at bounding box center [389, 614] width 519 height 11
click at [441, 582] on div "At Rasley Law Group, we understand that divorce can be one of life’s most diffi…" at bounding box center [447, 558] width 635 height 128
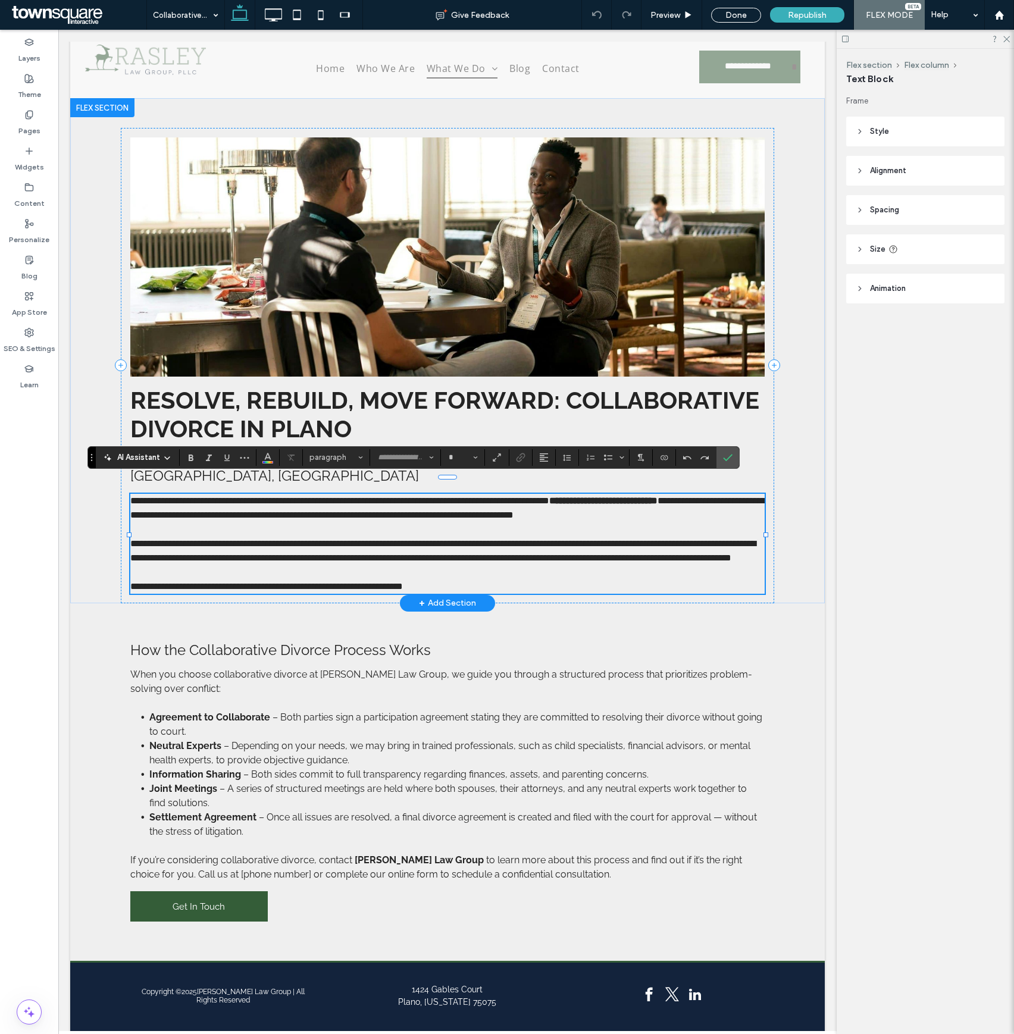
type input "*******"
type input "**"
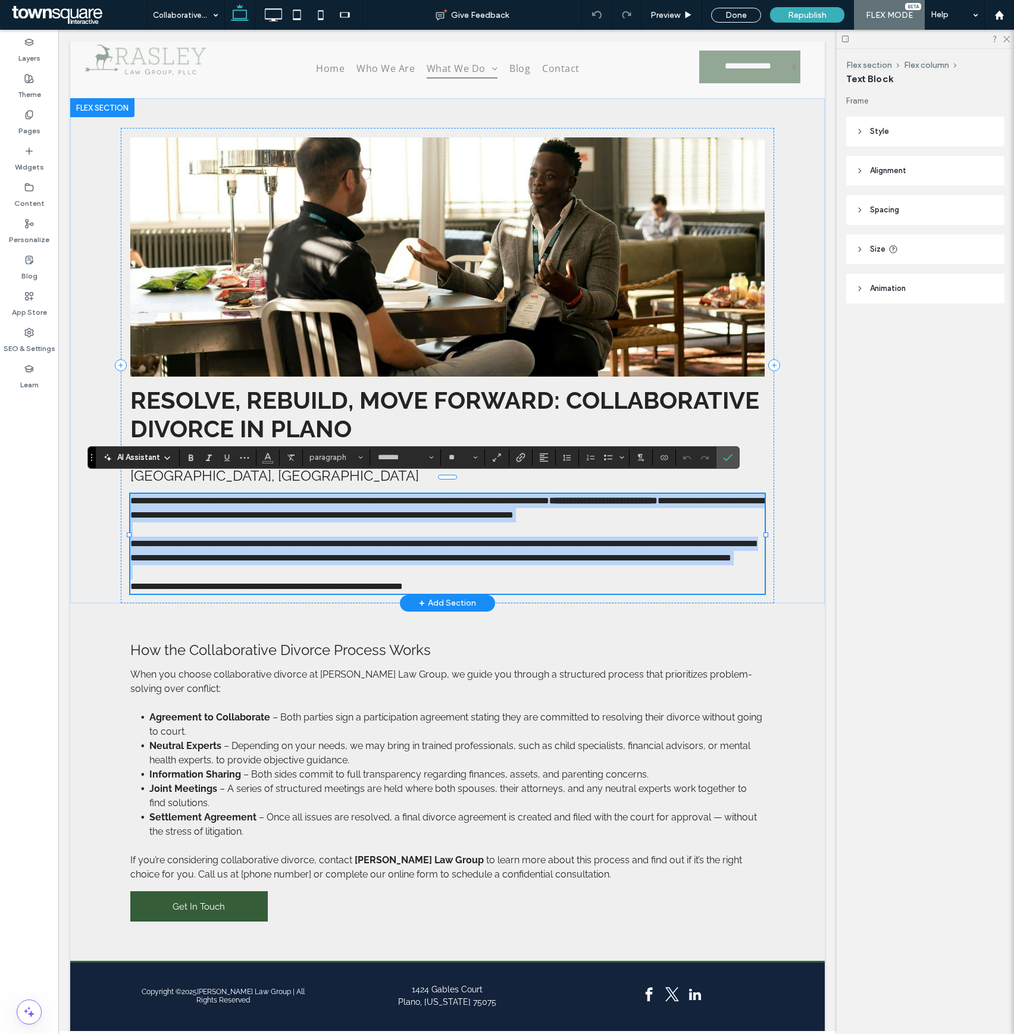
click at [403, 584] on span "**********" at bounding box center [266, 586] width 272 height 9
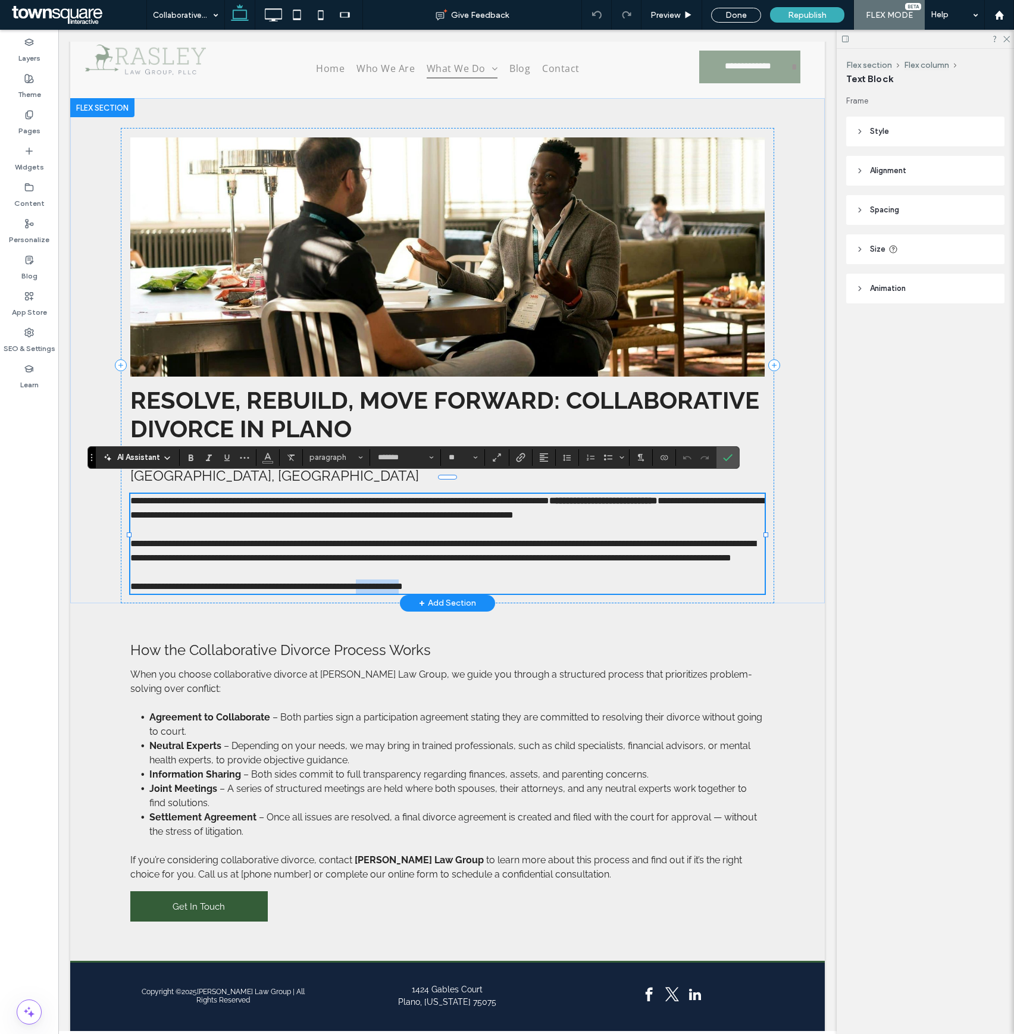
drag, startPoint x: 409, startPoint y: 584, endPoint x: 448, endPoint y: 584, distance: 38.7
click at [403, 584] on span "**********" at bounding box center [266, 586] width 272 height 9
copy span "**********"
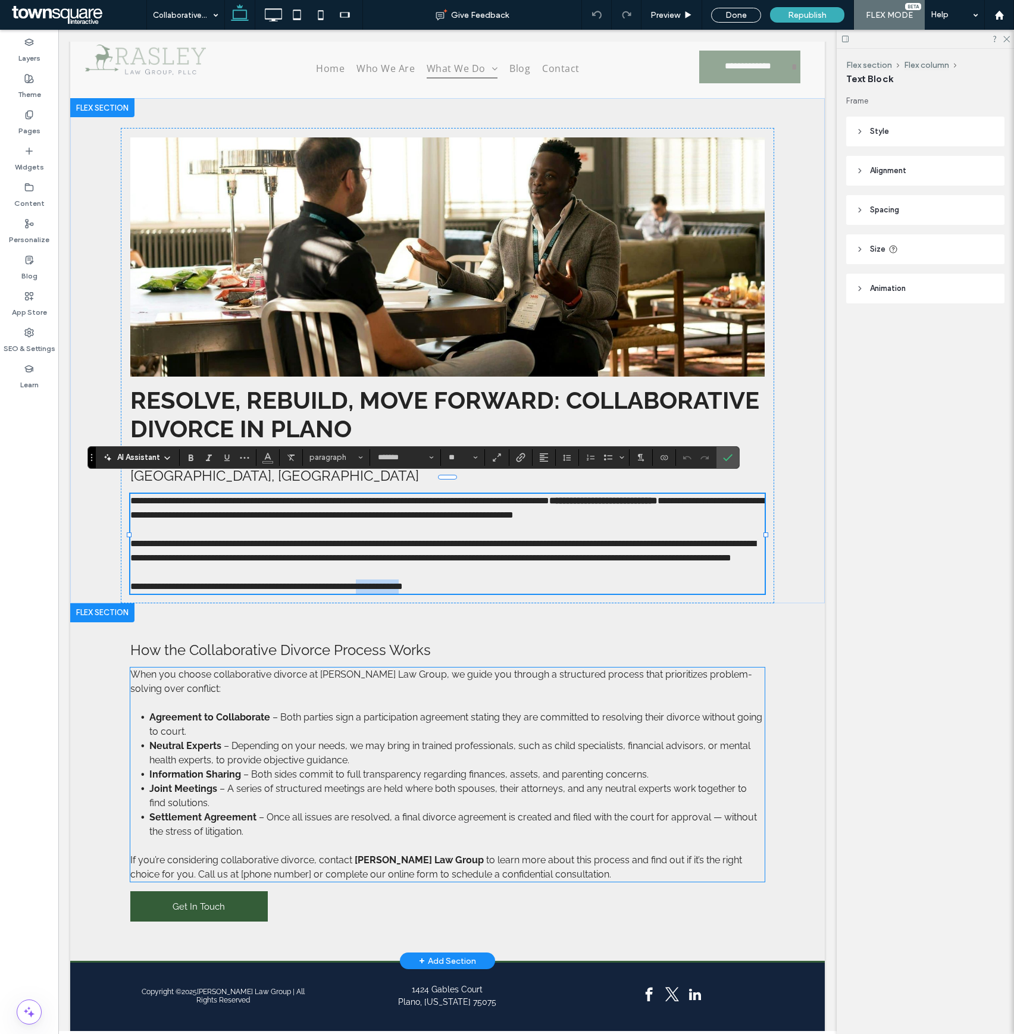
click at [374, 842] on p at bounding box center [447, 846] width 635 height 14
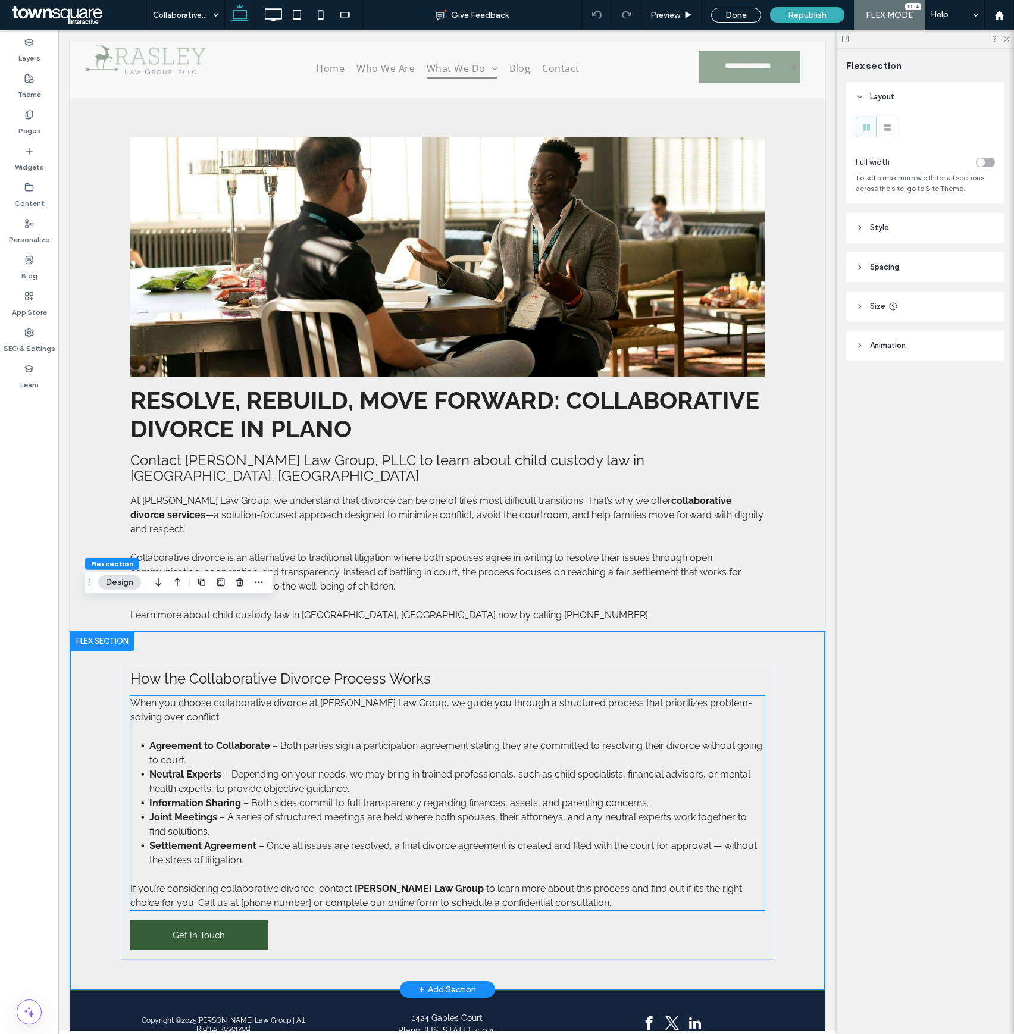
click at [351, 883] on span "to learn more about this process and find out if it’s the right choice for you.…" at bounding box center [435, 896] width 611 height 26
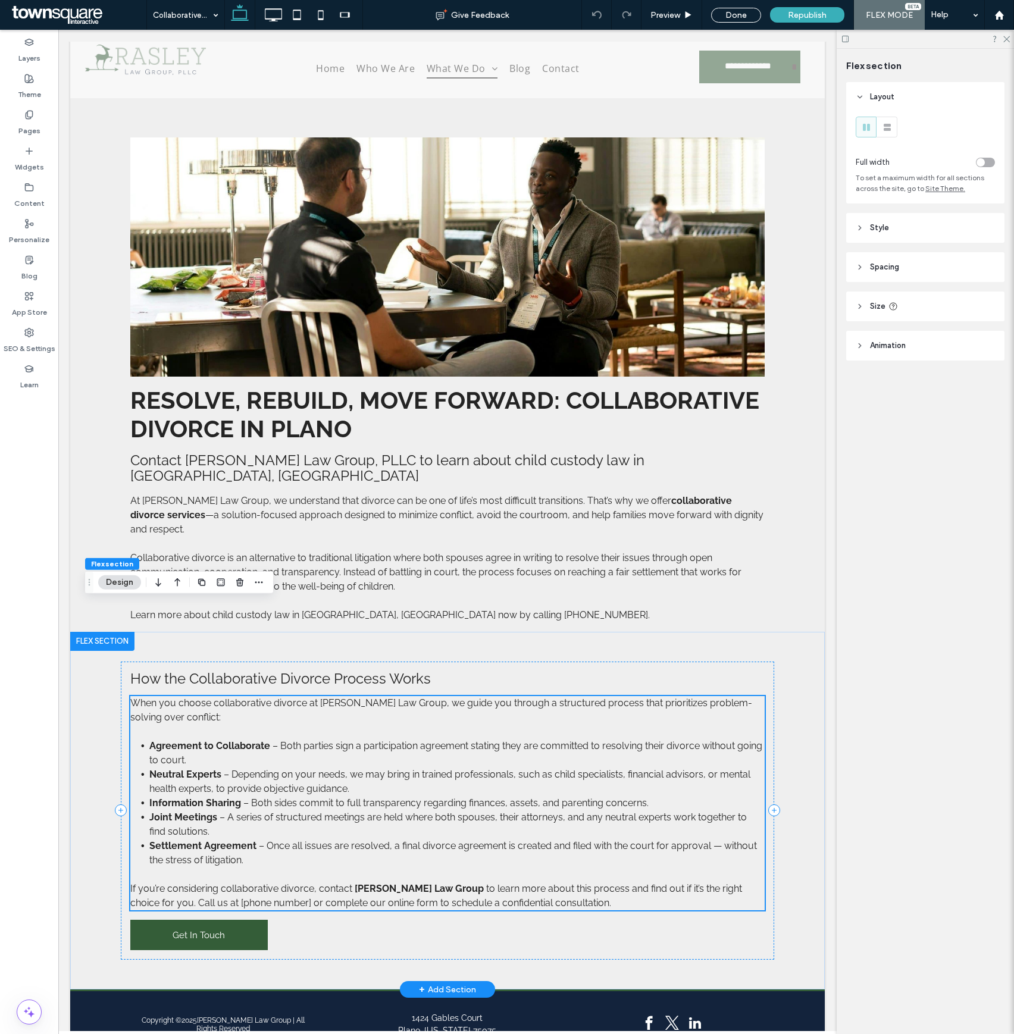
scroll to position [0, 0]
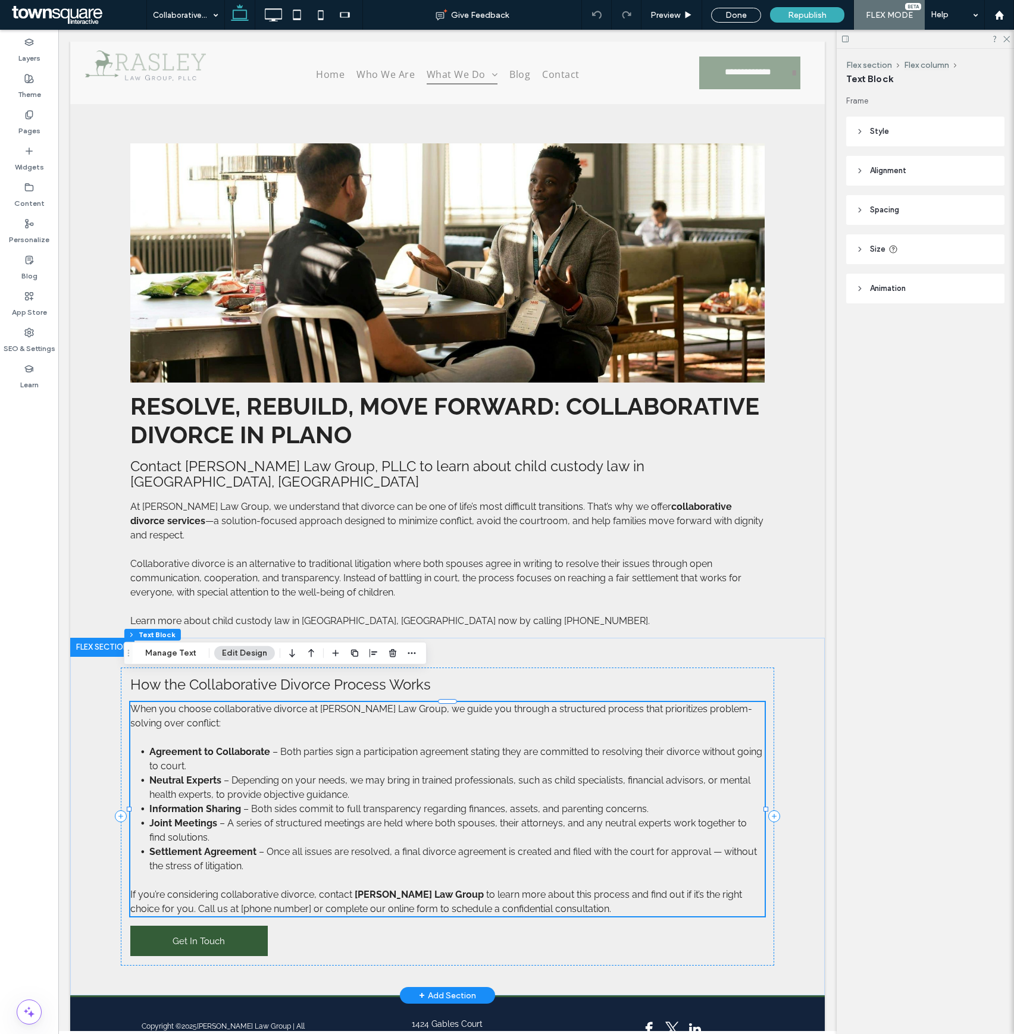
click at [226, 887] on p "If you’re considering collaborative divorce, contact Rasley Law Group to learn …" at bounding box center [447, 901] width 635 height 29
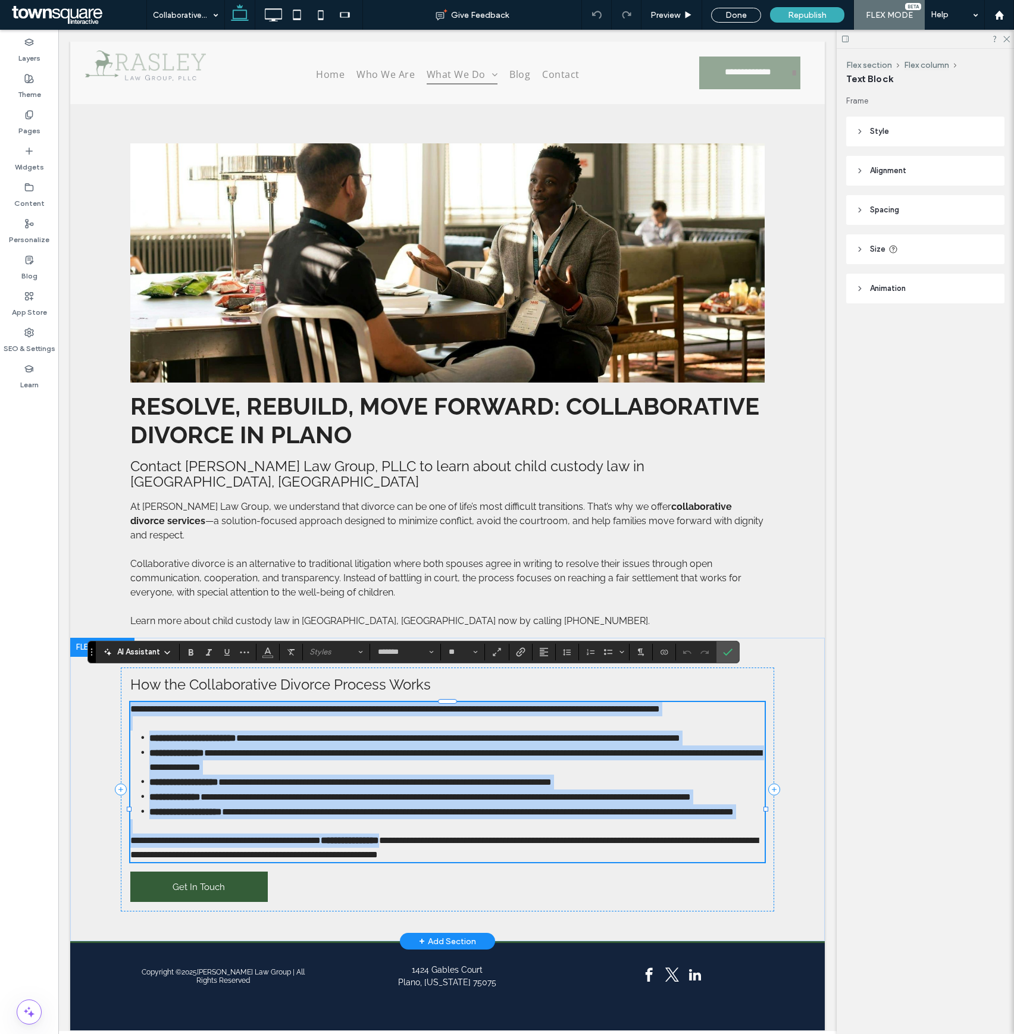
click at [221, 859] on span "**********" at bounding box center [444, 847] width 628 height 23
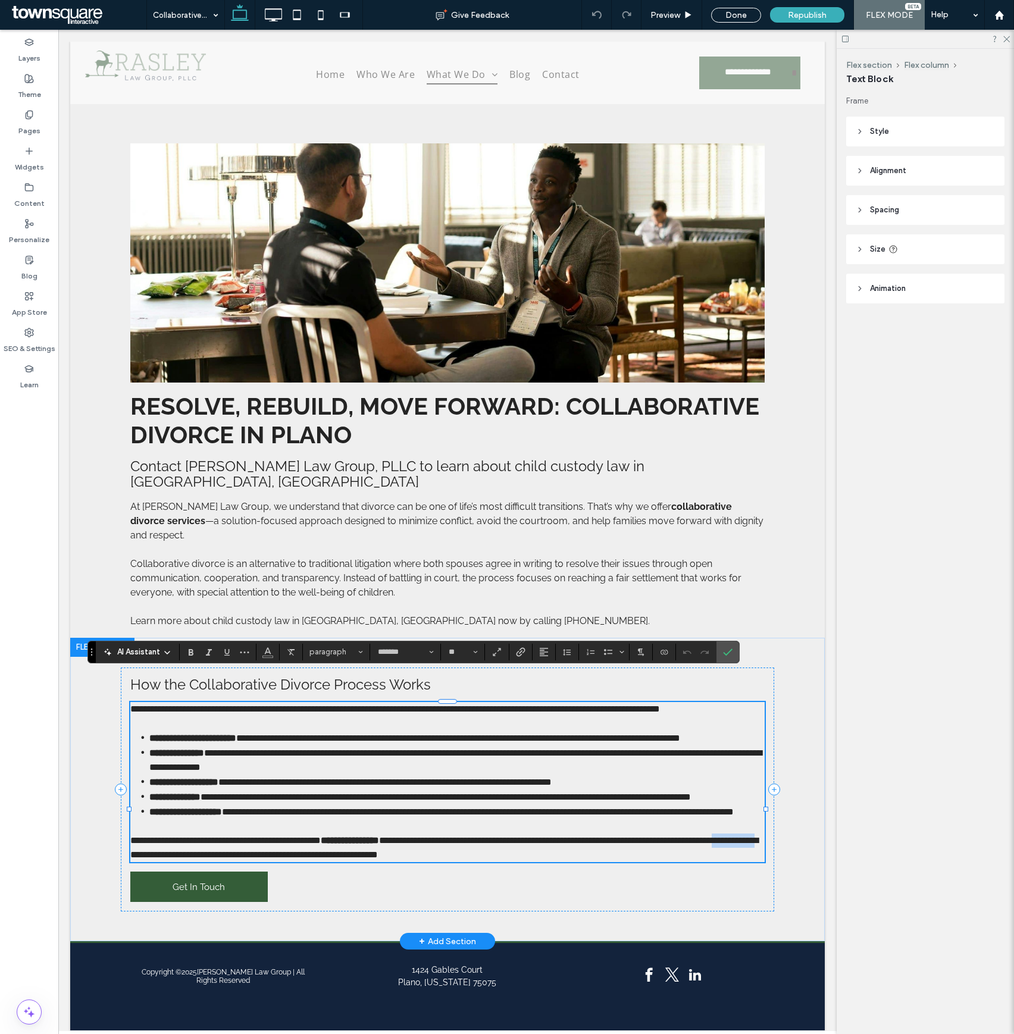
drag, startPoint x: 221, startPoint y: 879, endPoint x: 184, endPoint y: 876, distance: 37.6
click at [184, 859] on span "**********" at bounding box center [444, 847] width 628 height 23
click at [742, 11] on div "Done" at bounding box center [736, 15] width 50 height 15
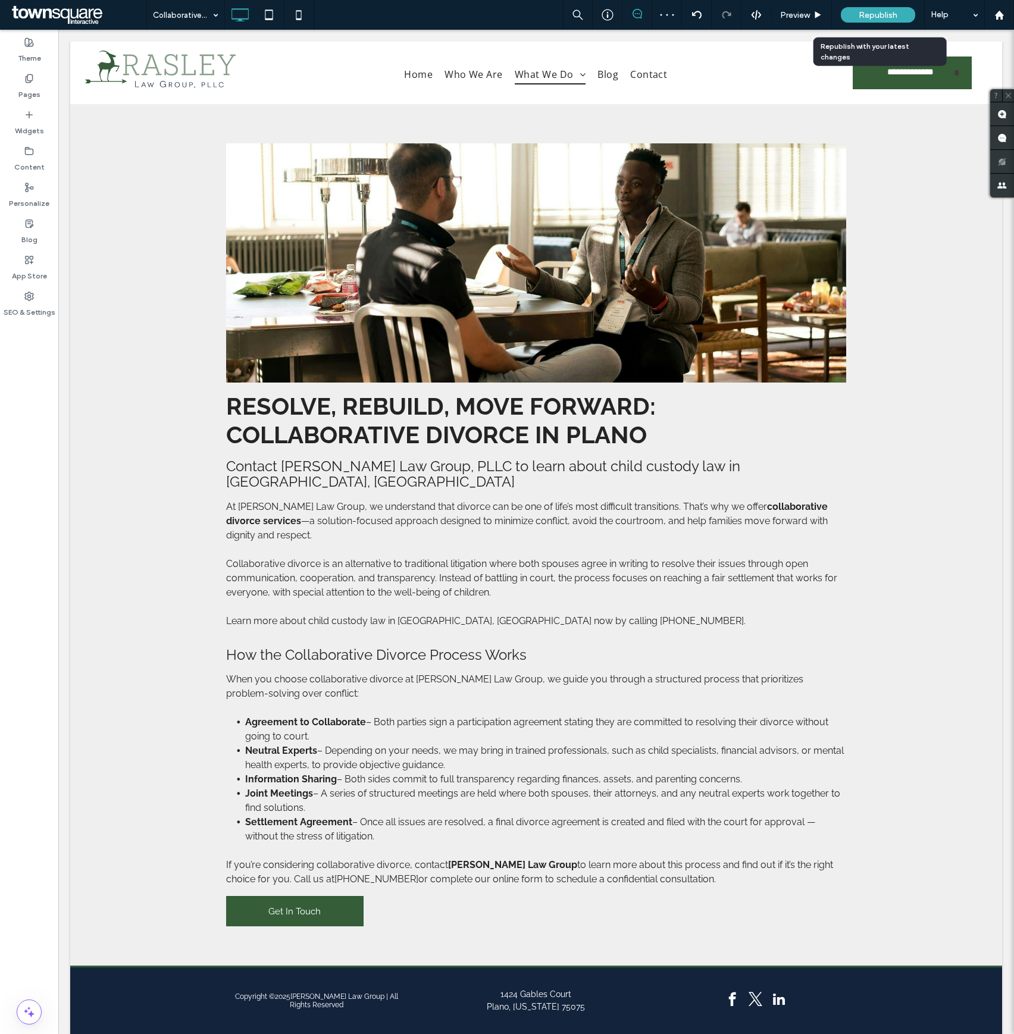
click at [860, 15] on span "Republish" at bounding box center [877, 15] width 39 height 10
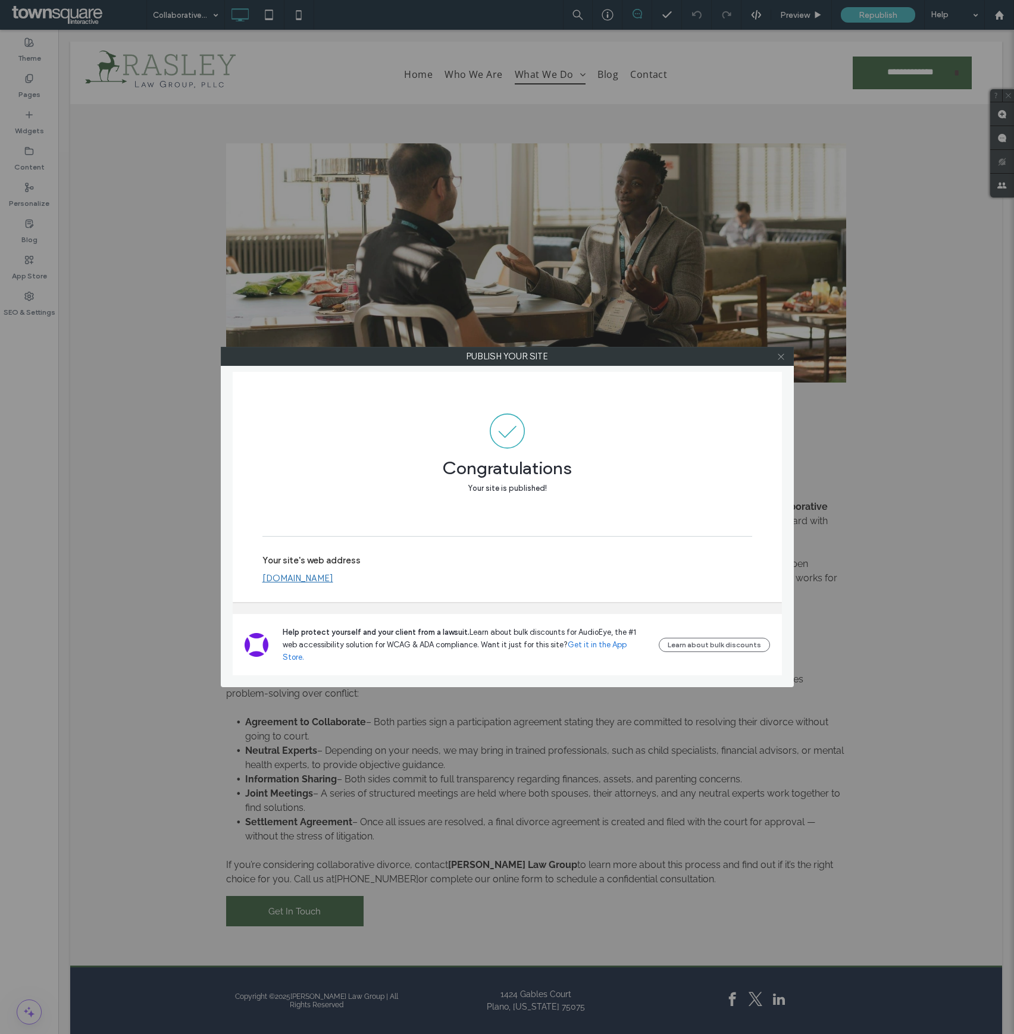
click at [781, 351] on span at bounding box center [780, 356] width 9 height 18
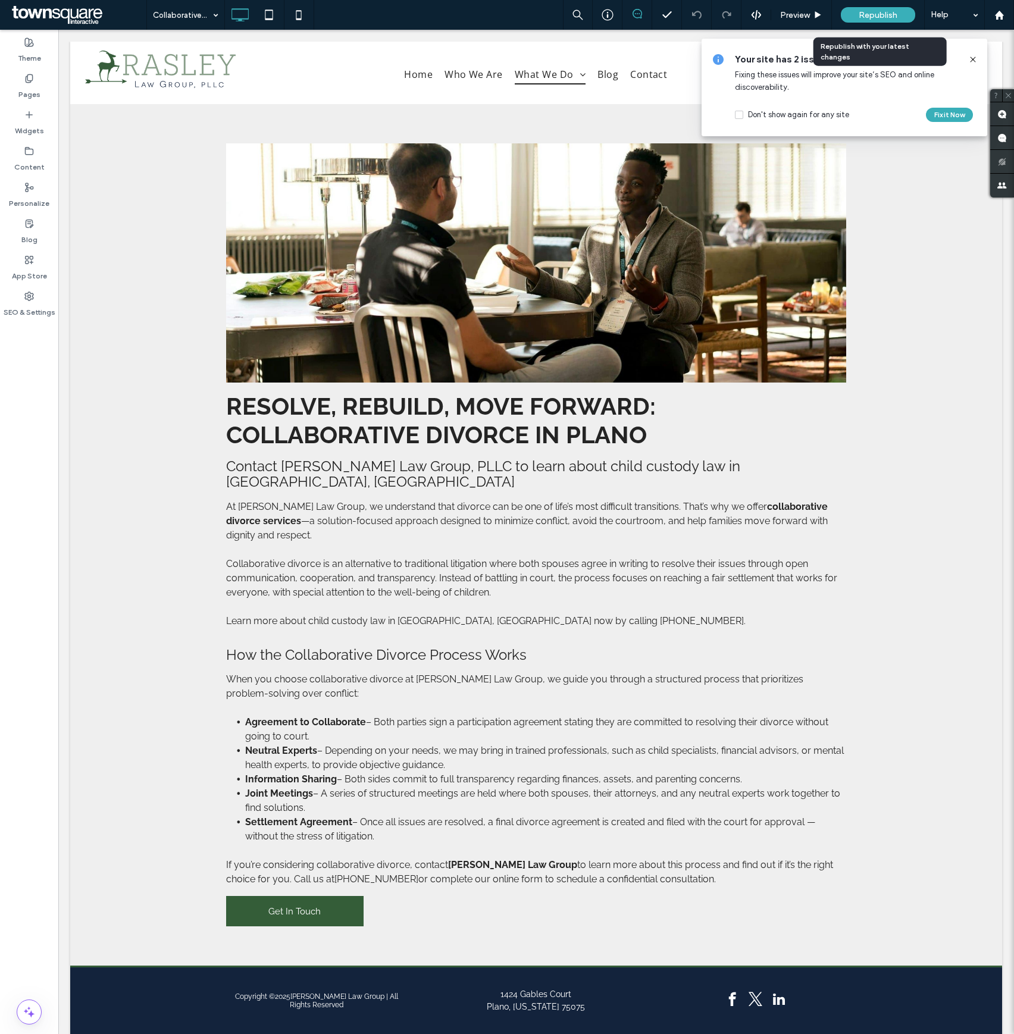
click at [862, 17] on span "Republish" at bounding box center [877, 15] width 39 height 10
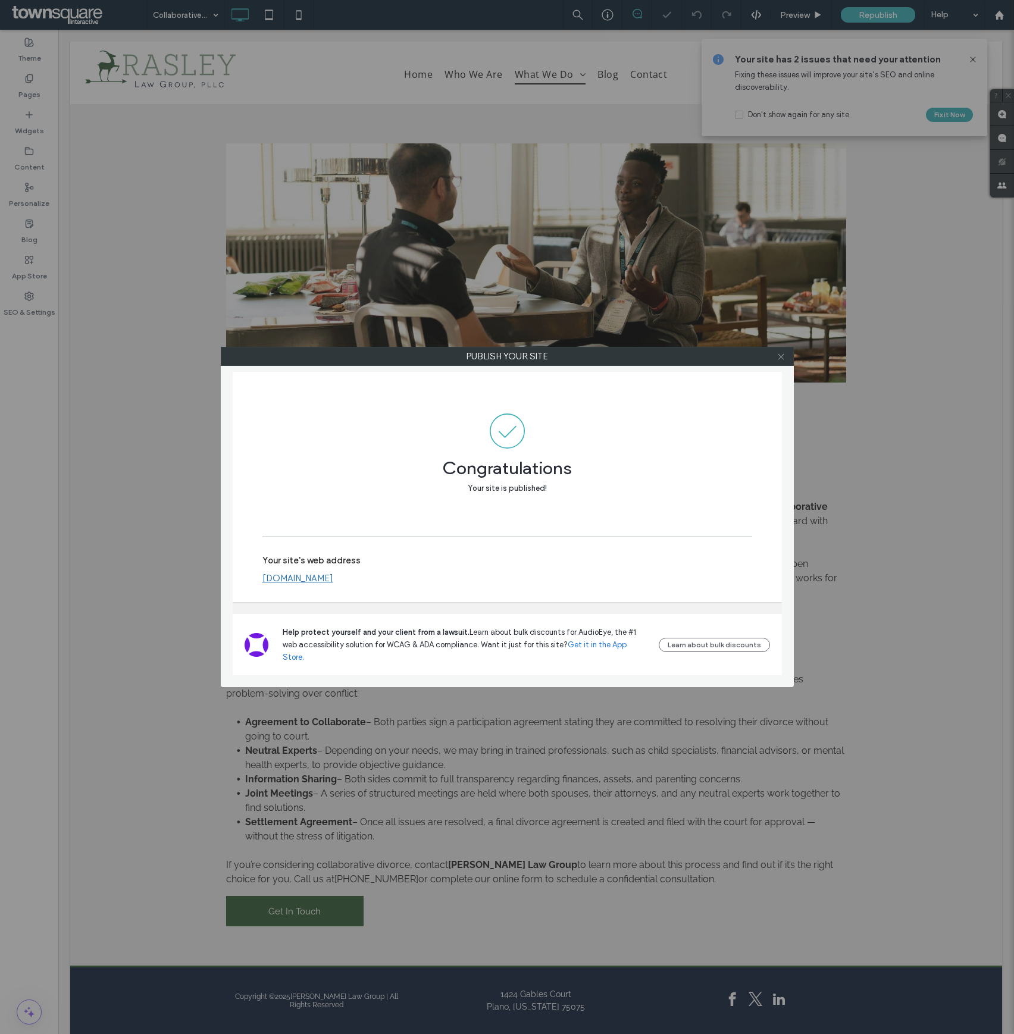
click at [779, 359] on icon at bounding box center [780, 356] width 9 height 9
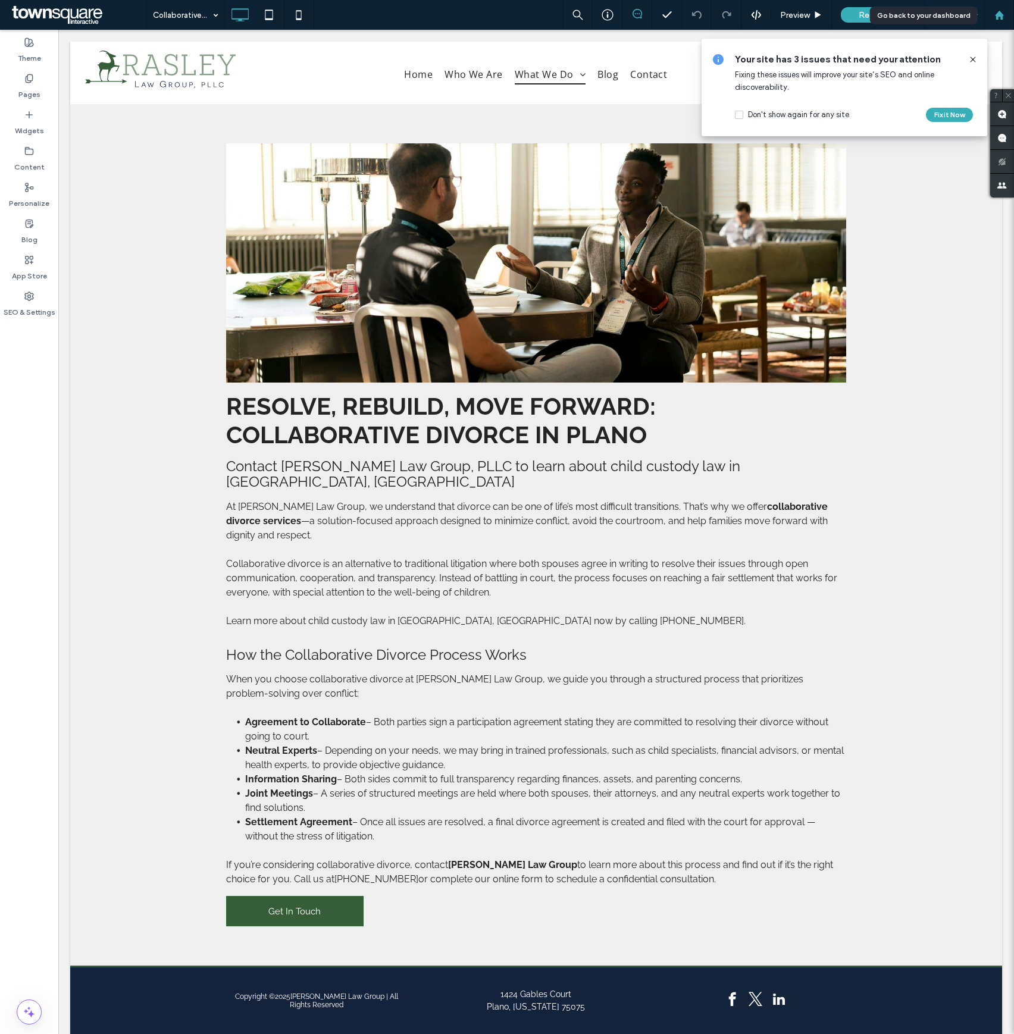
click at [995, 8] on div at bounding box center [999, 15] width 30 height 30
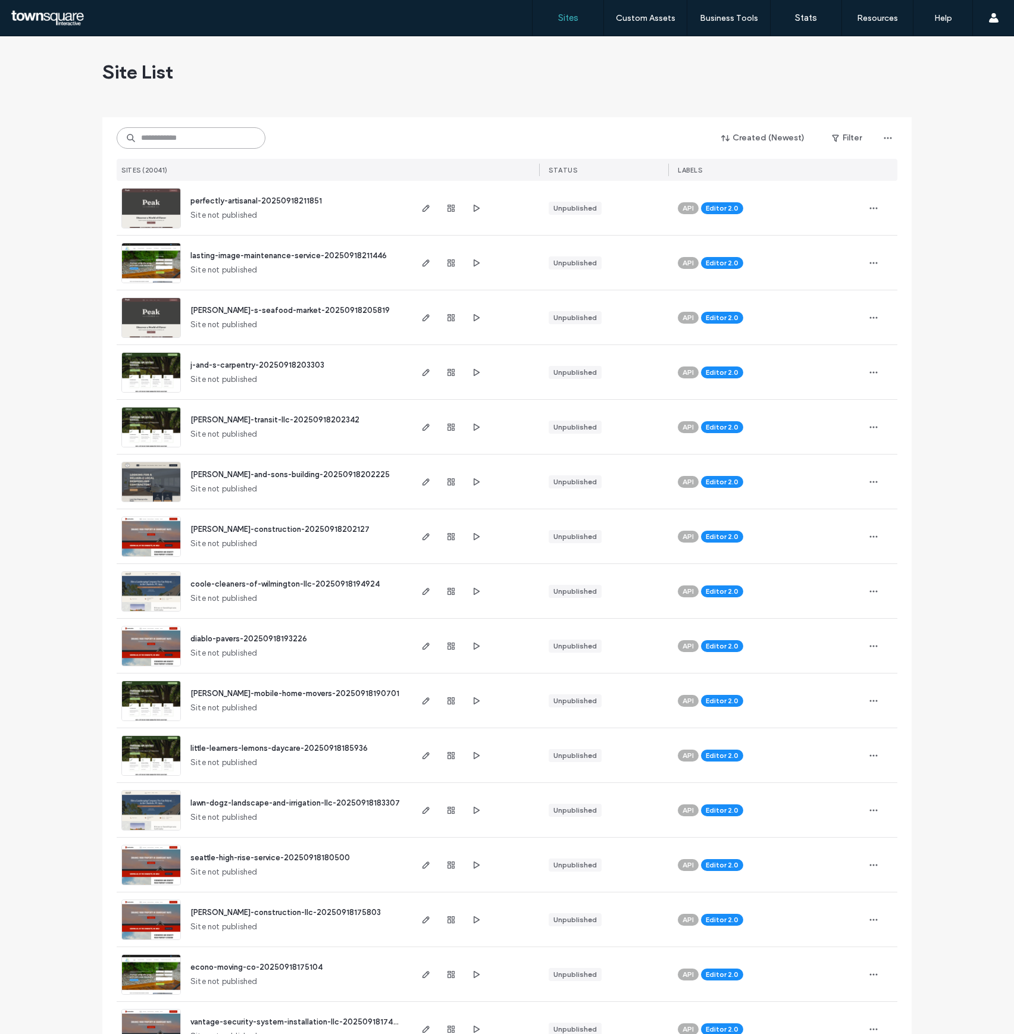
click at [225, 131] on input at bounding box center [191, 137] width 149 height 21
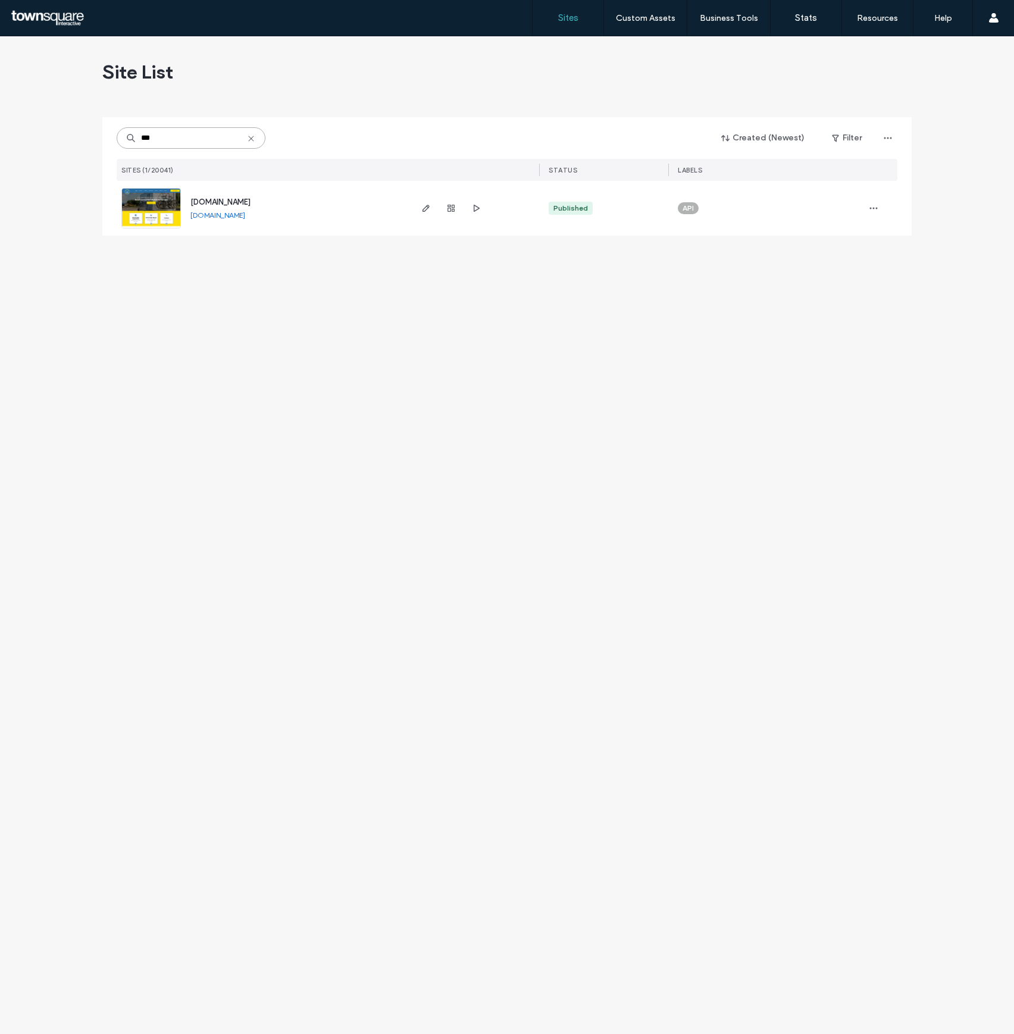
type input "***"
click at [162, 215] on img at bounding box center [151, 229] width 58 height 81
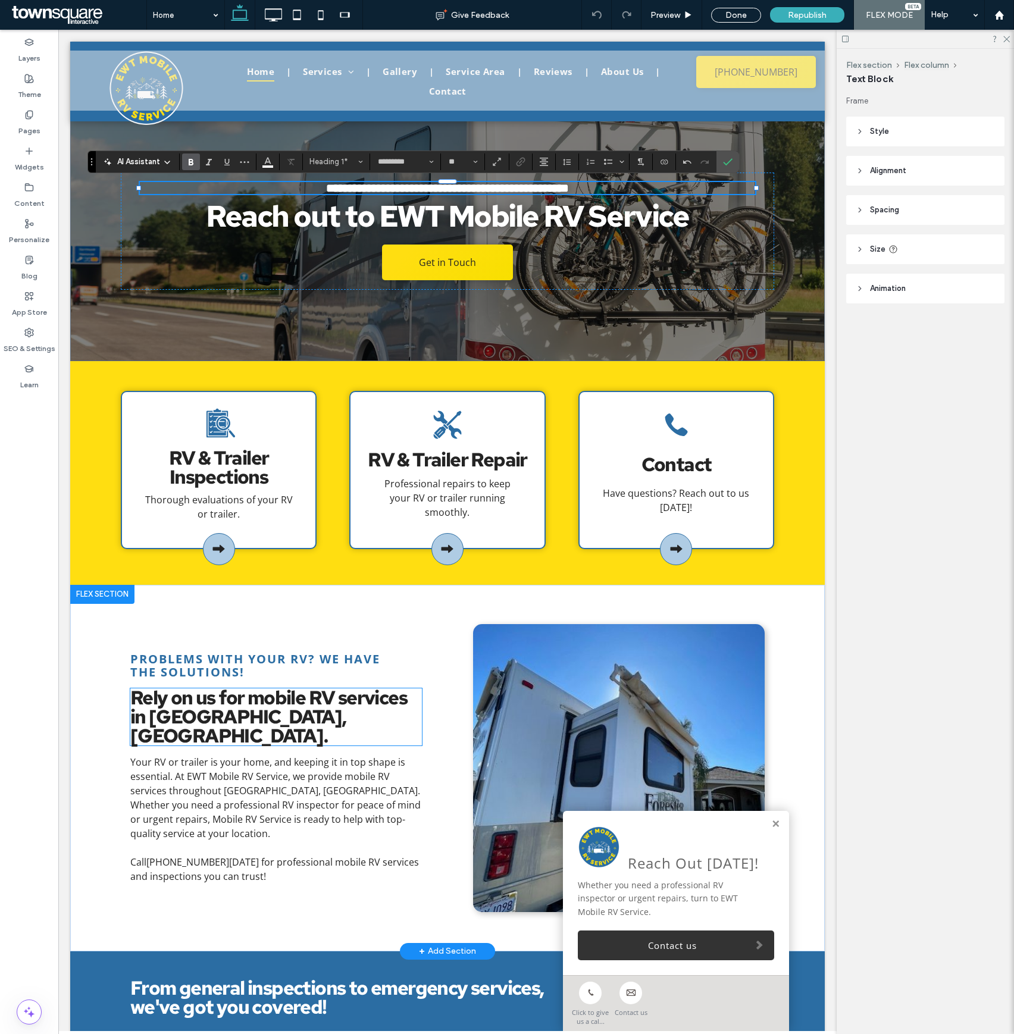
click at [229, 733] on span "Rely on us for mobile RV services in [GEOGRAPHIC_DATA], [GEOGRAPHIC_DATA]." at bounding box center [268, 717] width 277 height 64
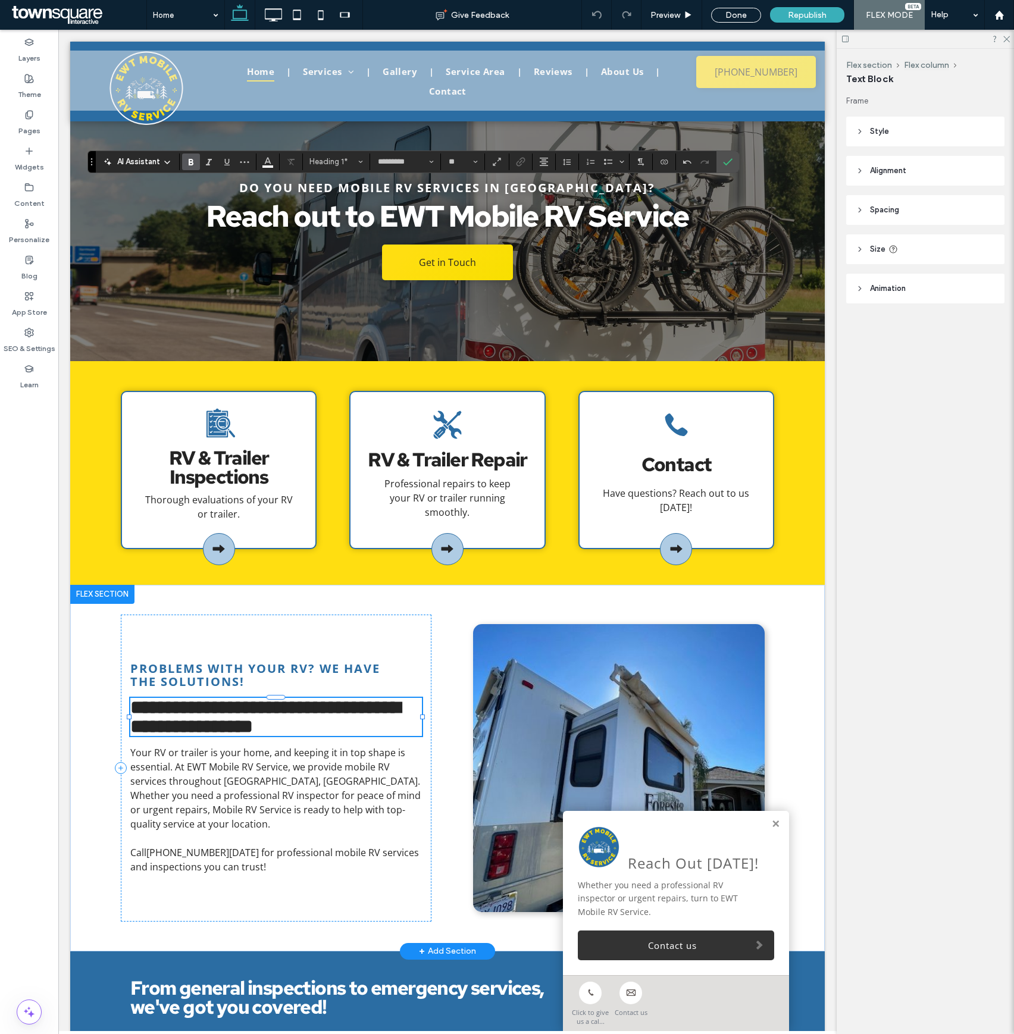
click at [250, 727] on span "**********" at bounding box center [265, 717] width 270 height 38
click at [248, 726] on span "**********" at bounding box center [265, 717] width 270 height 38
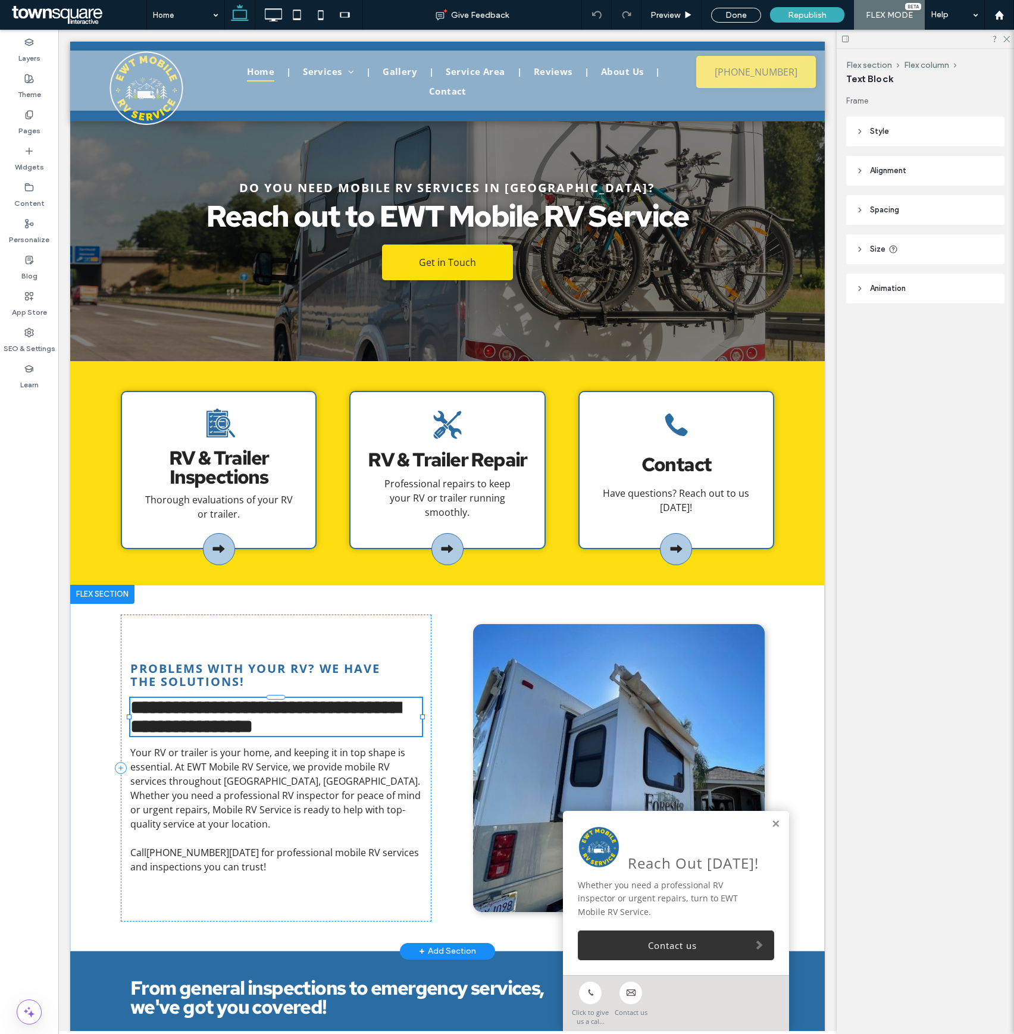
click at [248, 726] on span "**********" at bounding box center [265, 717] width 270 height 38
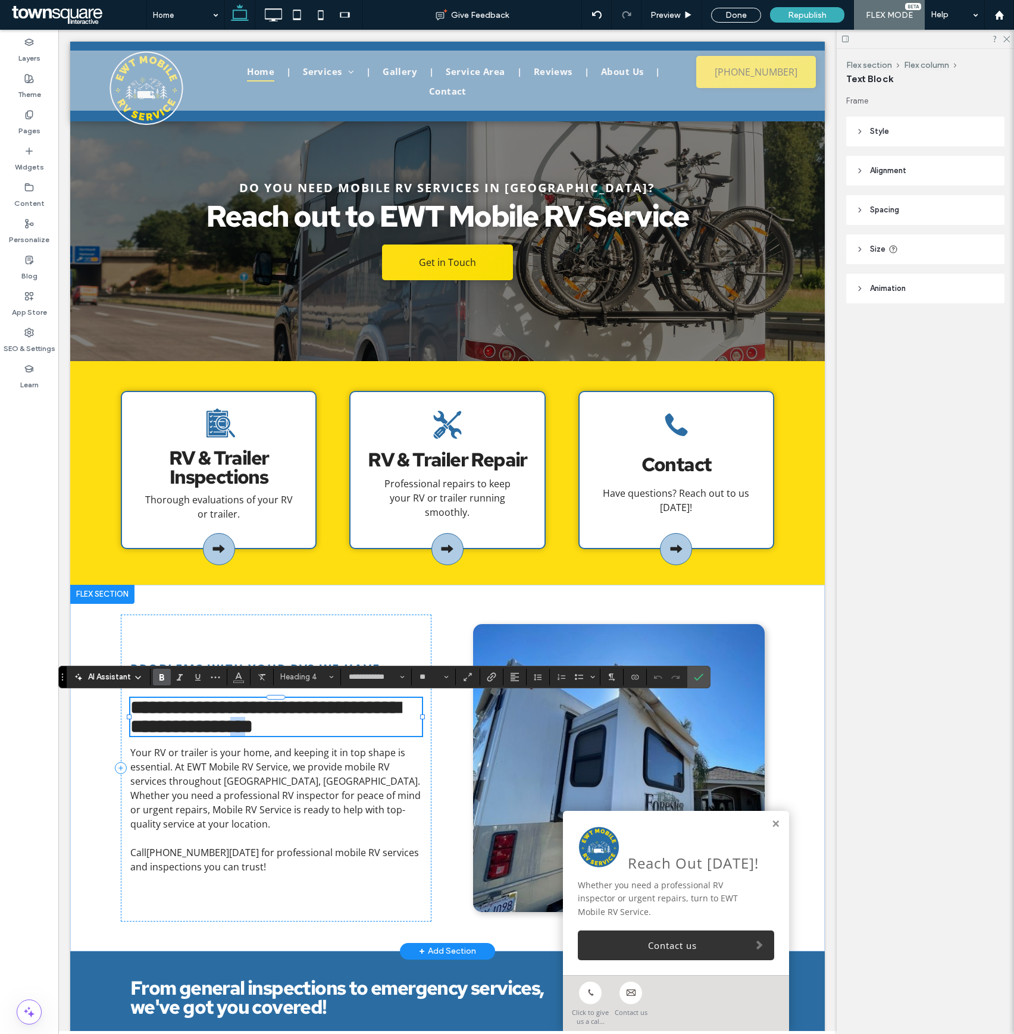
scroll to position [2, 0]
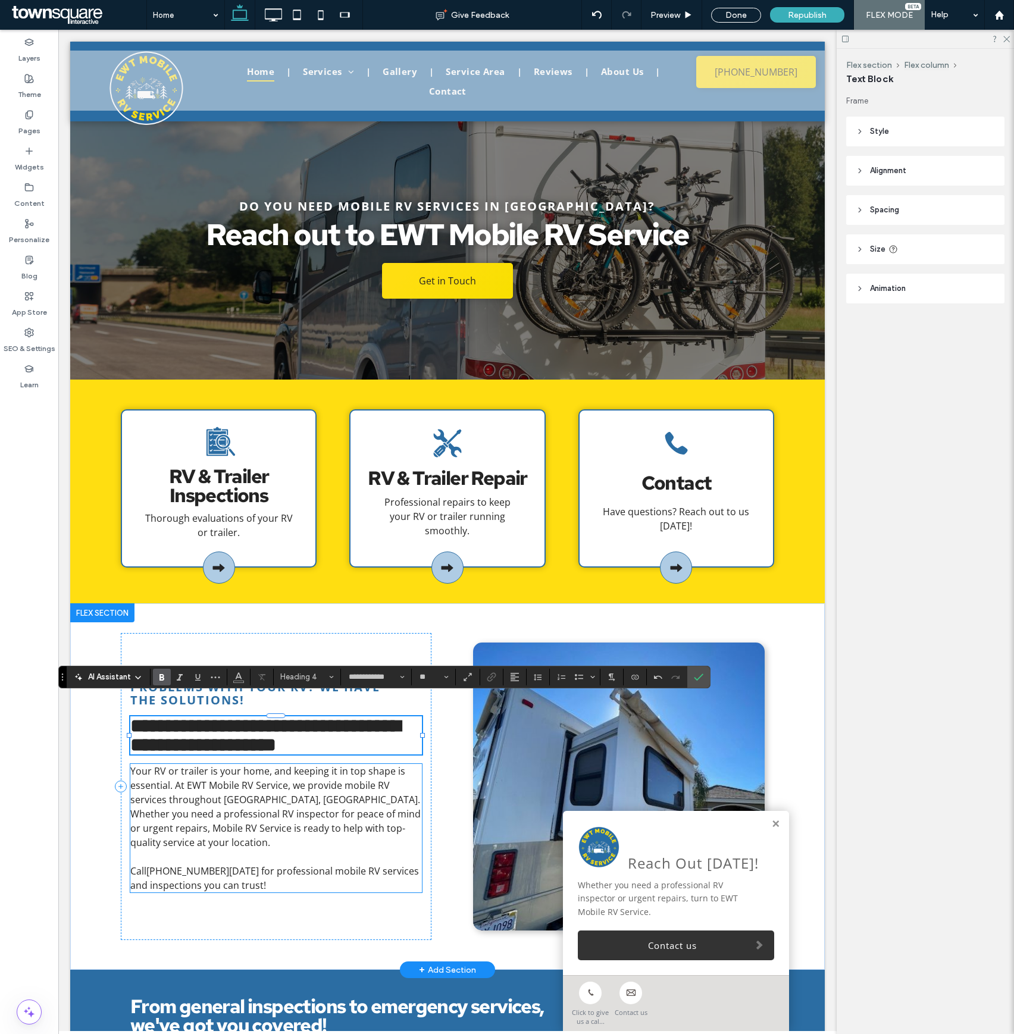
click at [244, 798] on span "Your RV or trailer is your home, and keeping it in top shape is essential. At E…" at bounding box center [275, 806] width 290 height 84
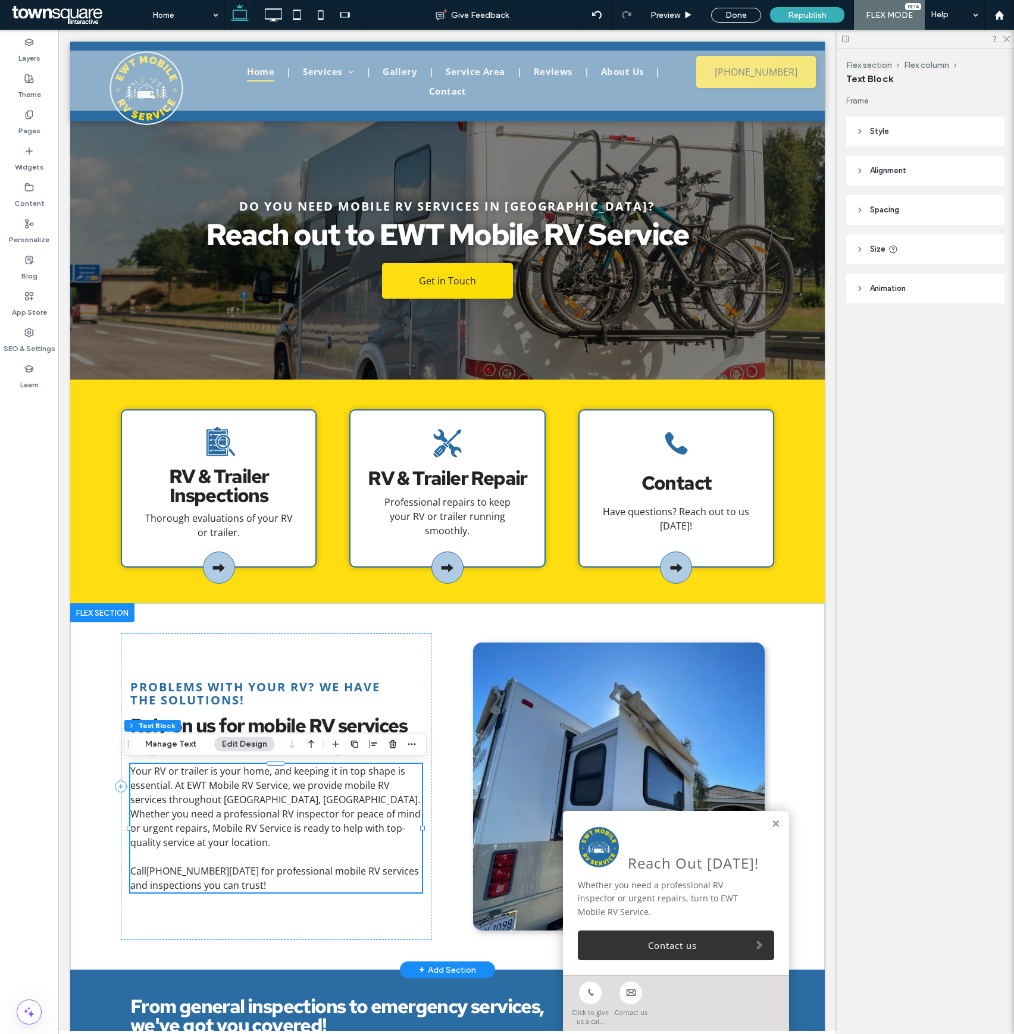
click at [244, 798] on div "Your RV or trailer is your home, and keeping it in top shape is essential. At E…" at bounding box center [275, 828] width 291 height 128
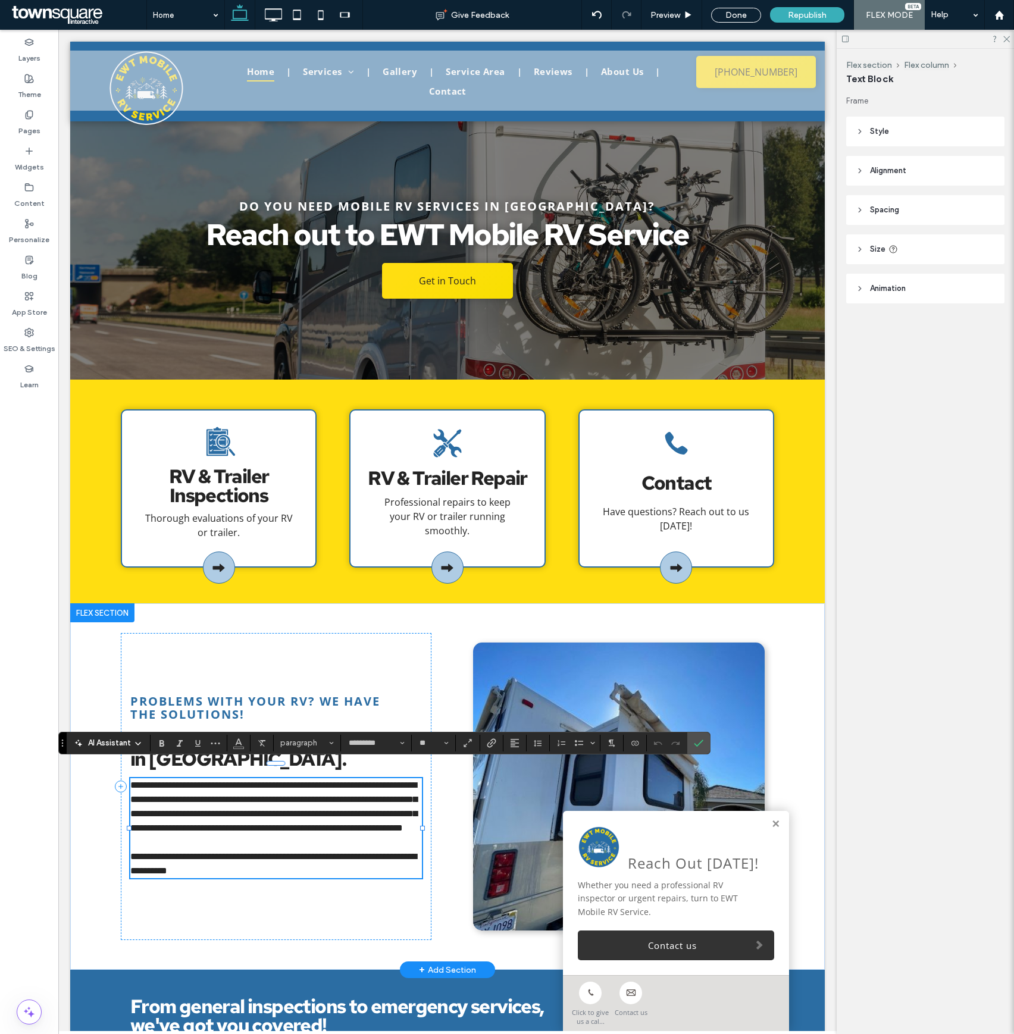
click at [267, 802] on span "**********" at bounding box center [273, 806] width 287 height 52
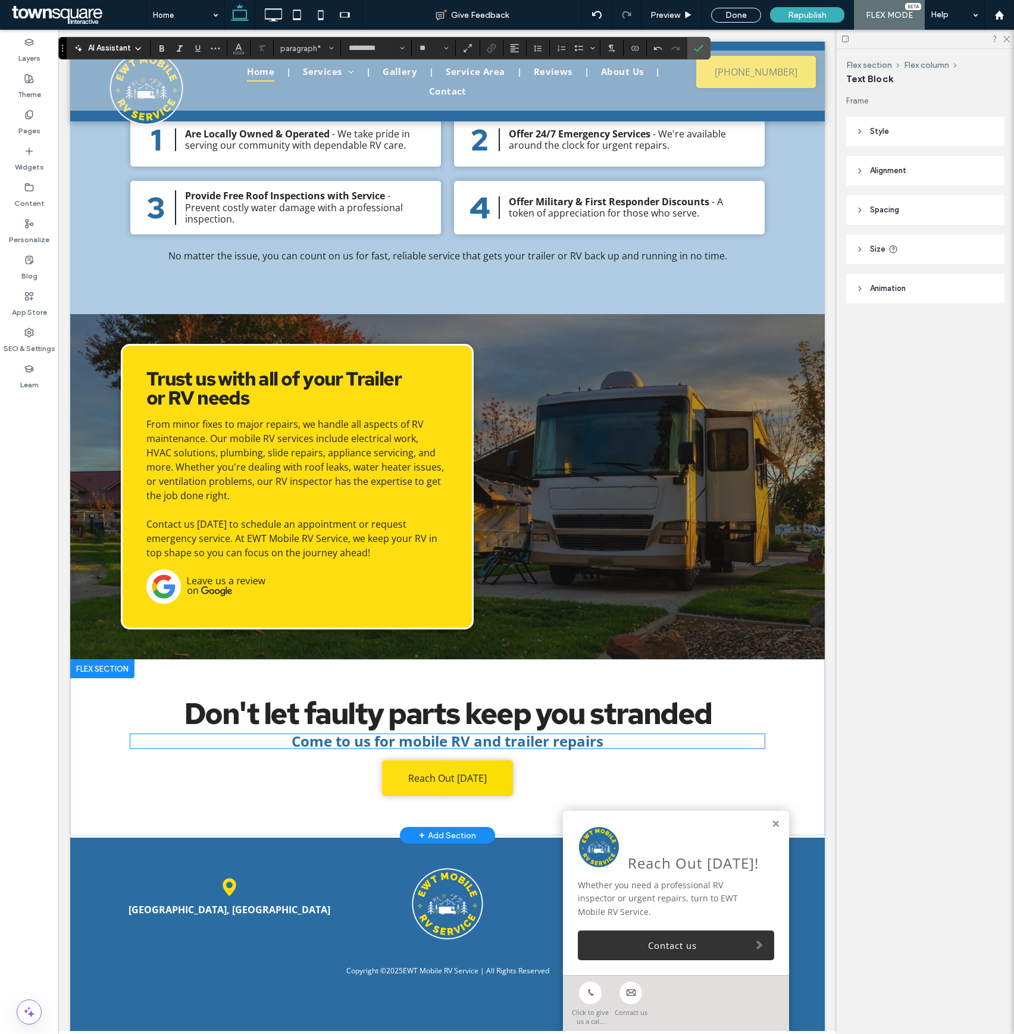
scroll to position [495, 0]
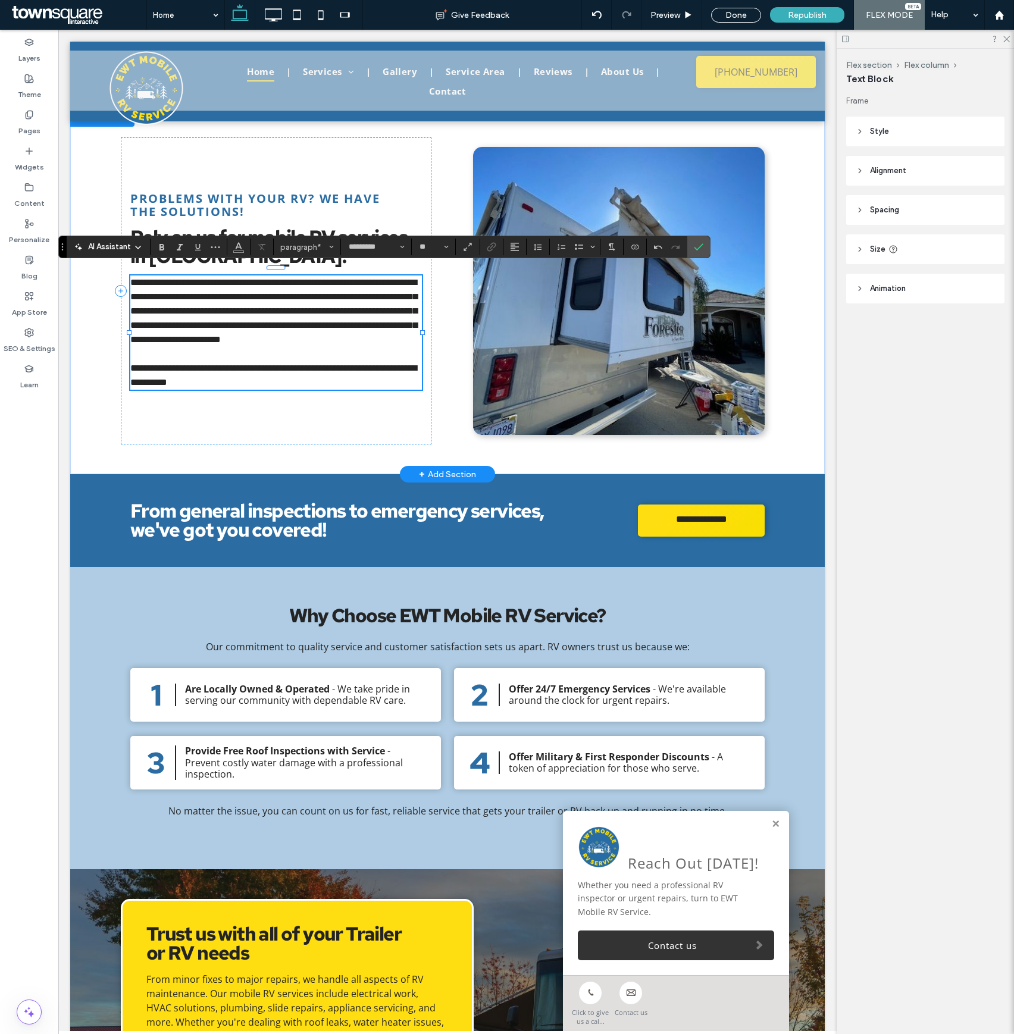
click at [294, 303] on span "**********" at bounding box center [273, 311] width 287 height 66
drag, startPoint x: 294, startPoint y: 303, endPoint x: 274, endPoint y: 303, distance: 20.2
click at [274, 303] on span "**********" at bounding box center [273, 311] width 287 height 66
click at [27, 128] on label "Pages" at bounding box center [29, 128] width 22 height 17
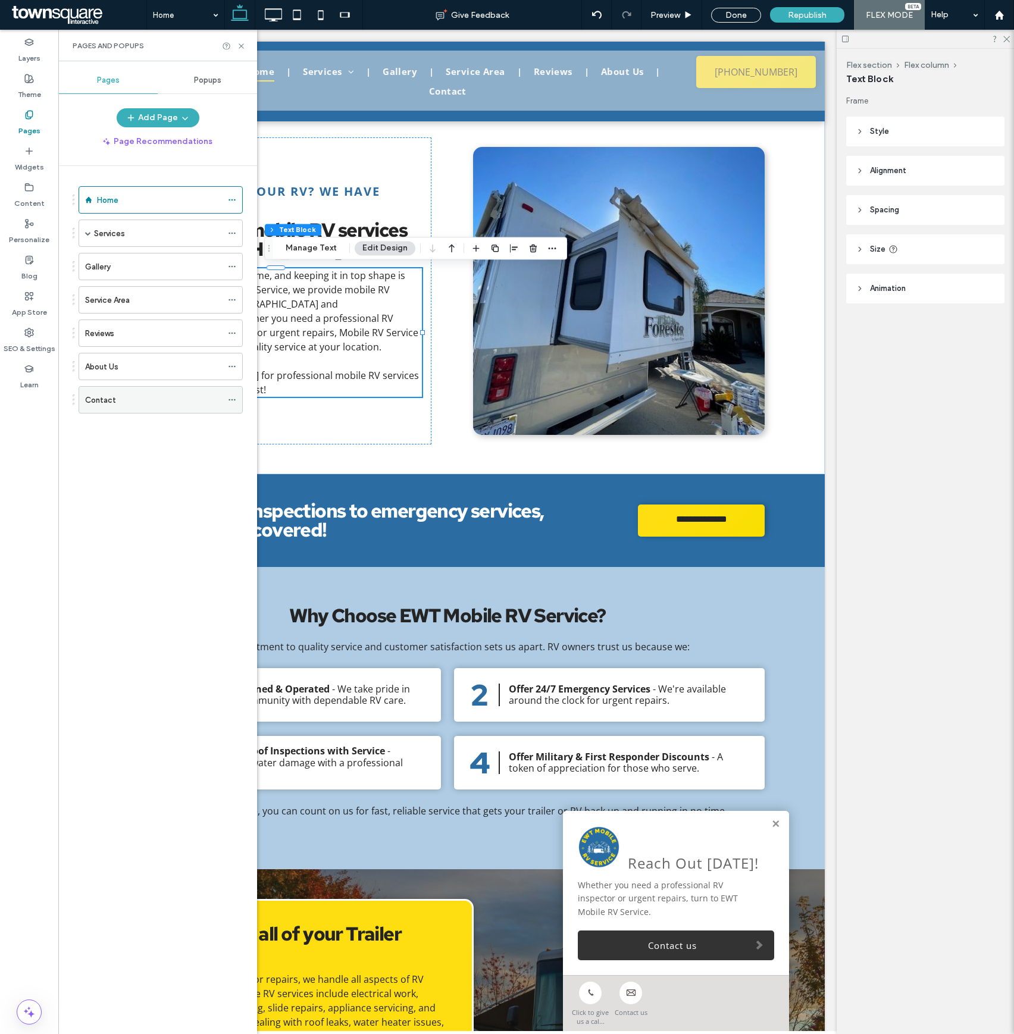
click at [143, 404] on div "Contact" at bounding box center [153, 400] width 137 height 12
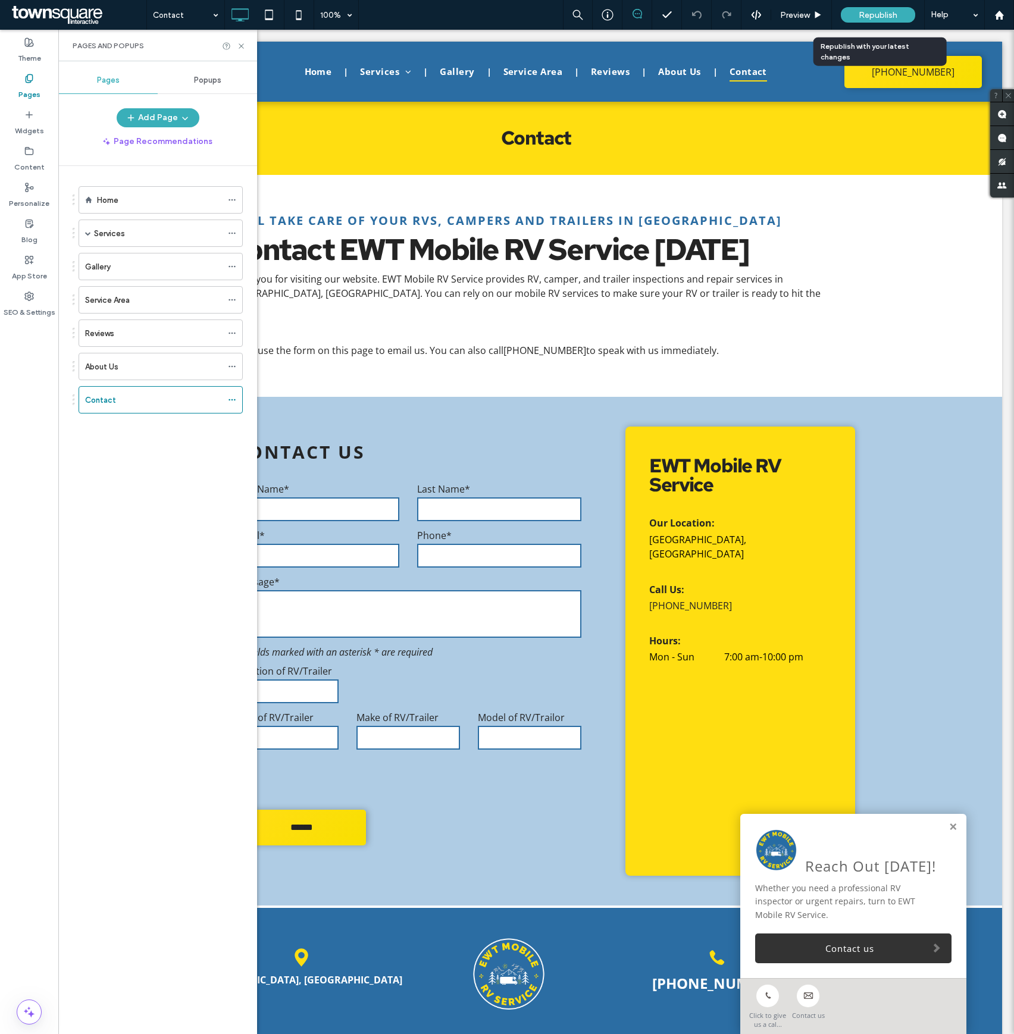
click at [870, 12] on span "Republish" at bounding box center [877, 15] width 39 height 10
